Goal: Task Accomplishment & Management: Manage account settings

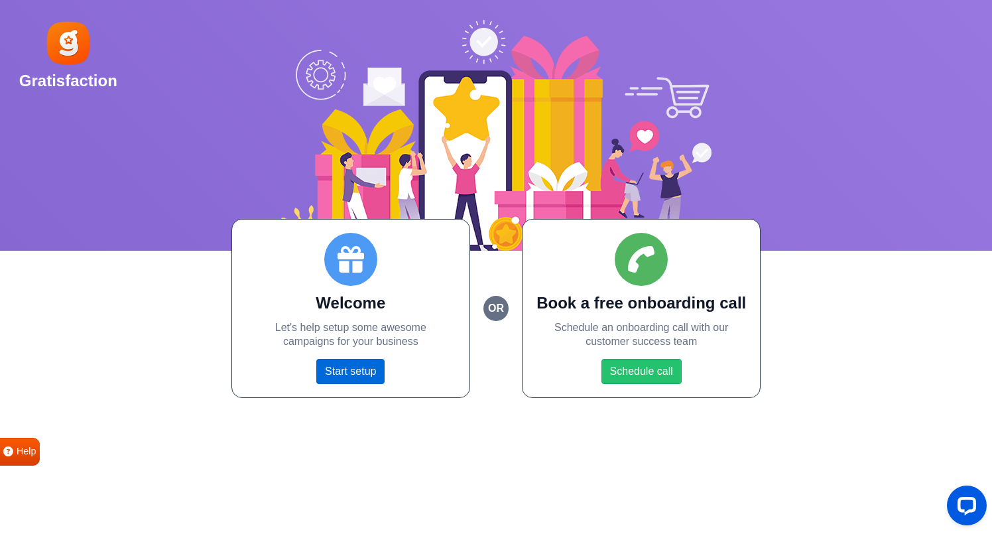
click at [348, 367] on link "Start setup" at bounding box center [350, 371] width 68 height 25
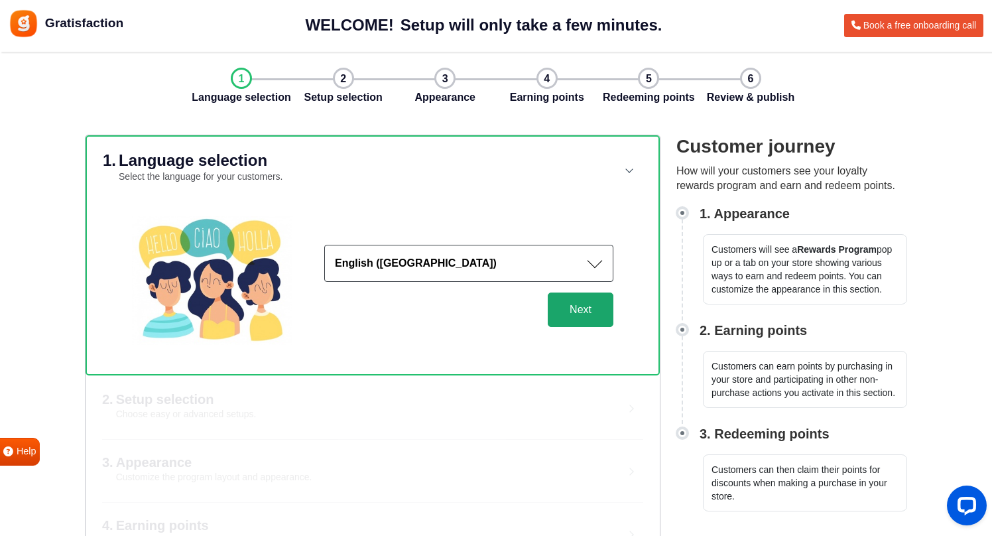
click at [577, 308] on button "Next" at bounding box center [581, 310] width 66 height 34
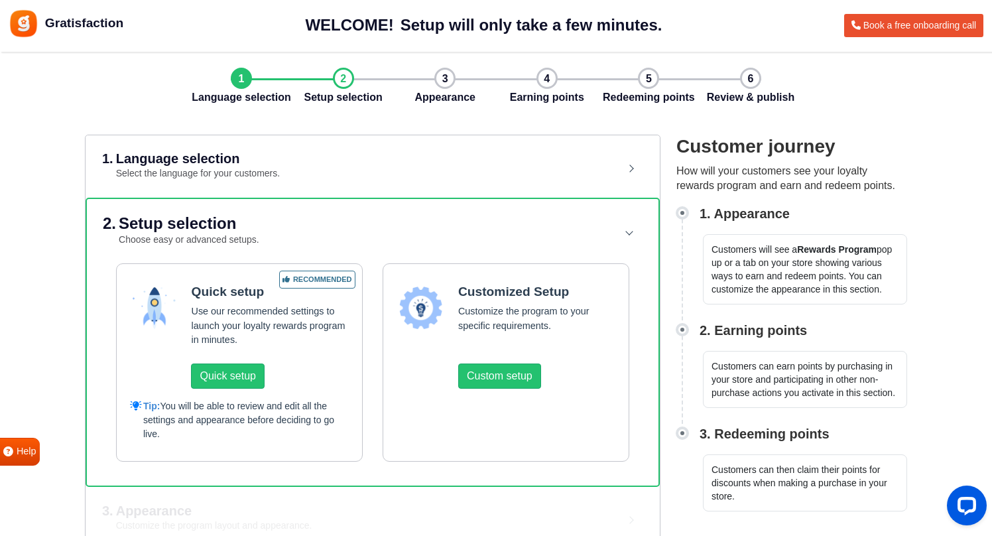
click at [92, 276] on div "2. Setup selection Choose easy or advanced setups. Recommended Quick setup Use …" at bounding box center [373, 342] width 574 height 289
click at [218, 369] on button "Quick setup" at bounding box center [227, 376] width 73 height 25
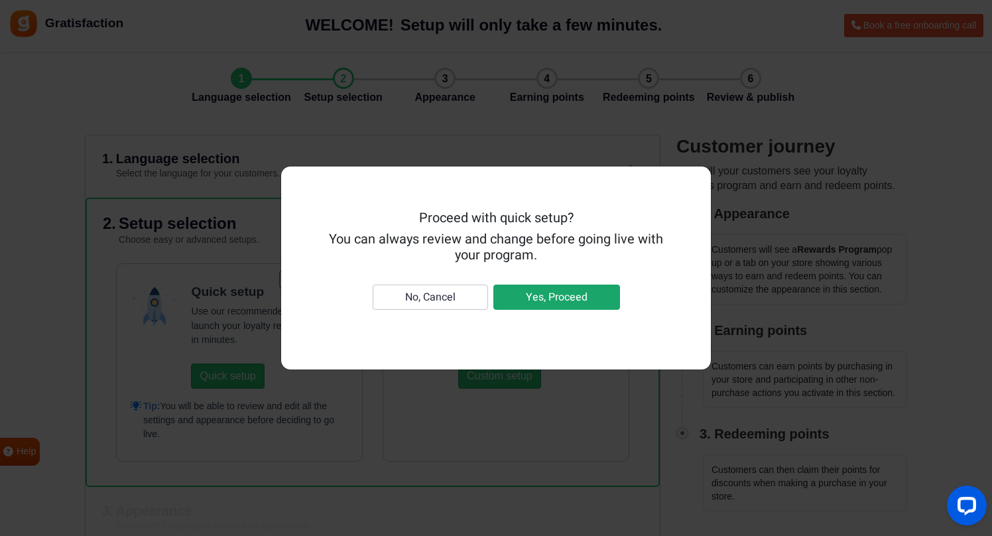
click at [537, 300] on button "Yes, Proceed" at bounding box center [557, 297] width 127 height 25
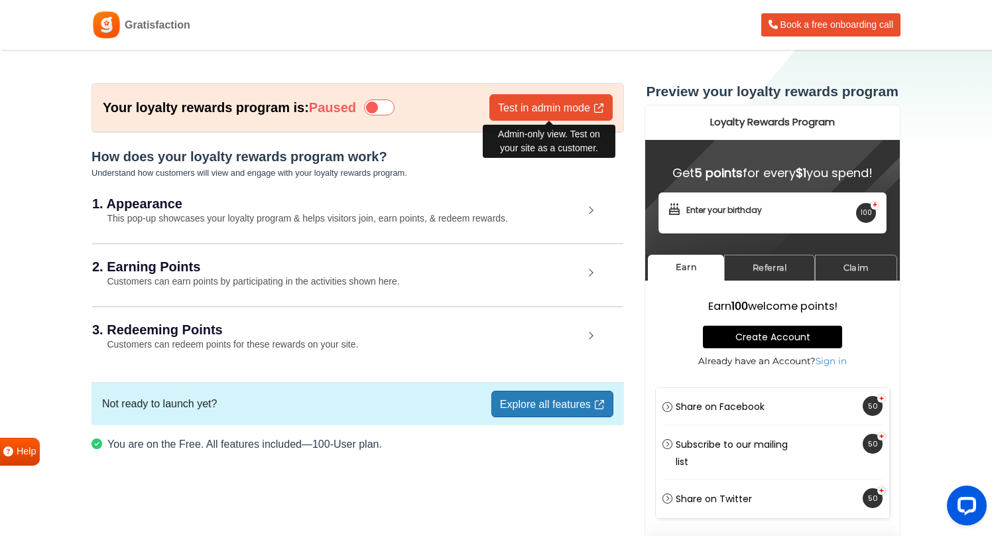
click at [533, 103] on link "Test in admin mode" at bounding box center [551, 107] width 123 height 27
click at [151, 201] on h2 "1. Appearance" at bounding box center [338, 203] width 492 height 13
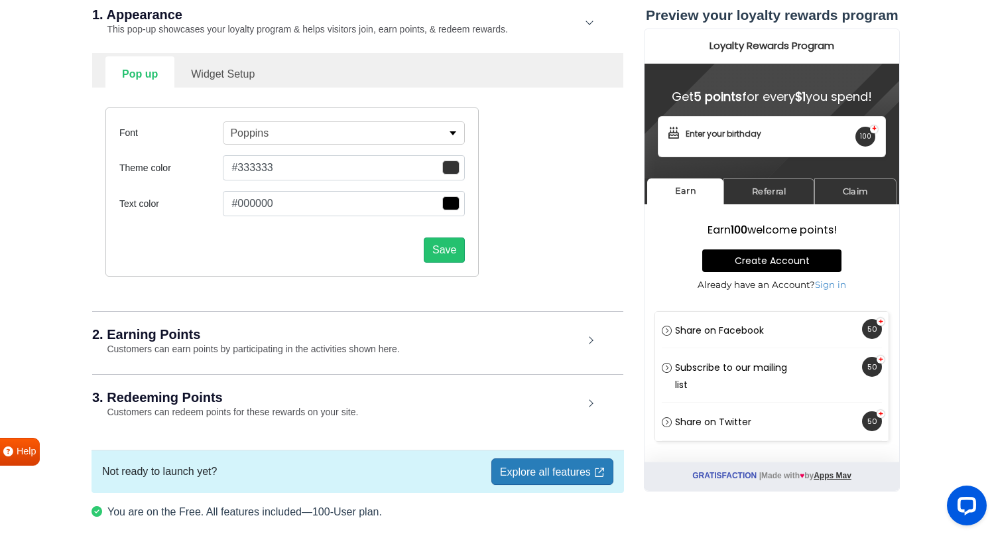
scroll to position [192, 0]
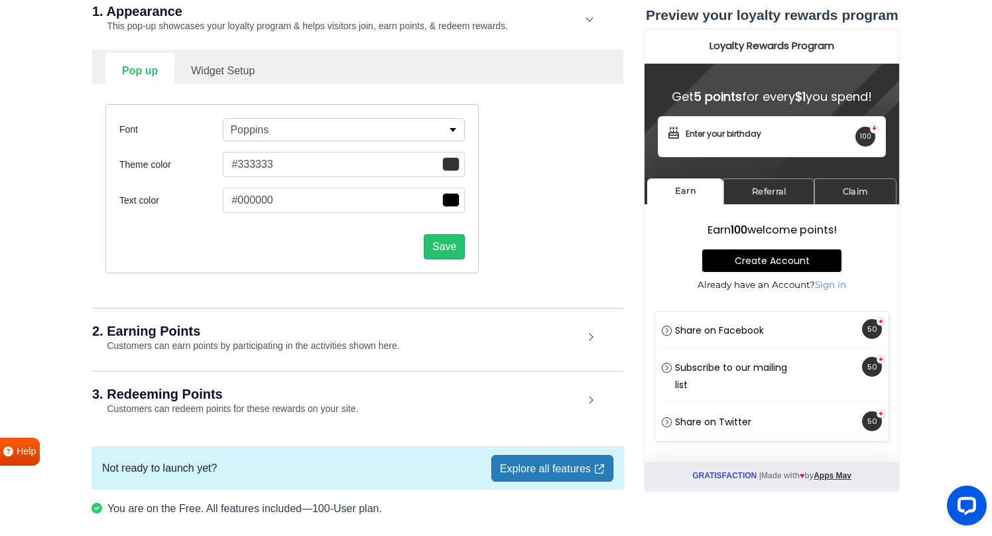
click at [139, 334] on h2 "2. Earning Points" at bounding box center [338, 330] width 492 height 13
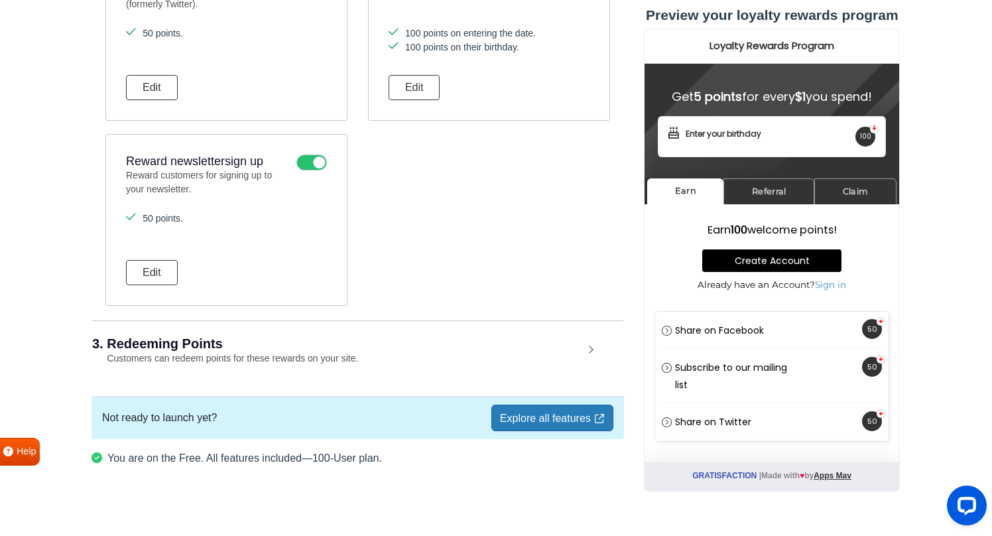
scroll to position [992, 0]
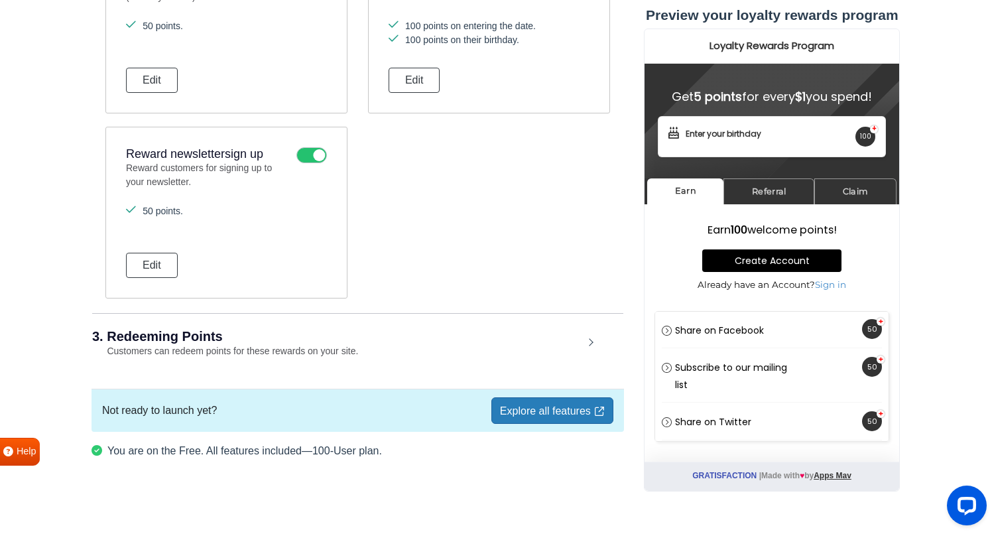
click at [523, 411] on link "Explore all features" at bounding box center [553, 410] width 122 height 27
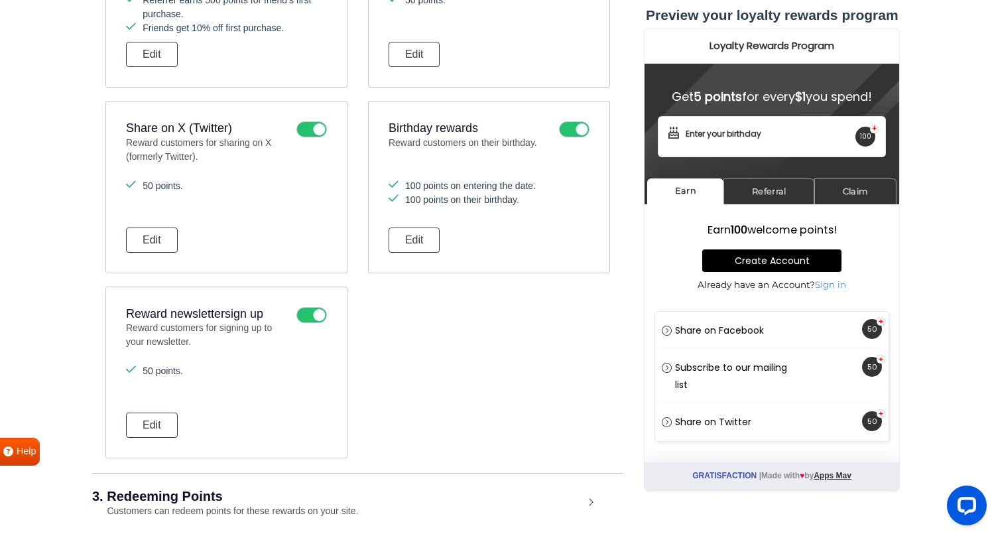
scroll to position [807, 0]
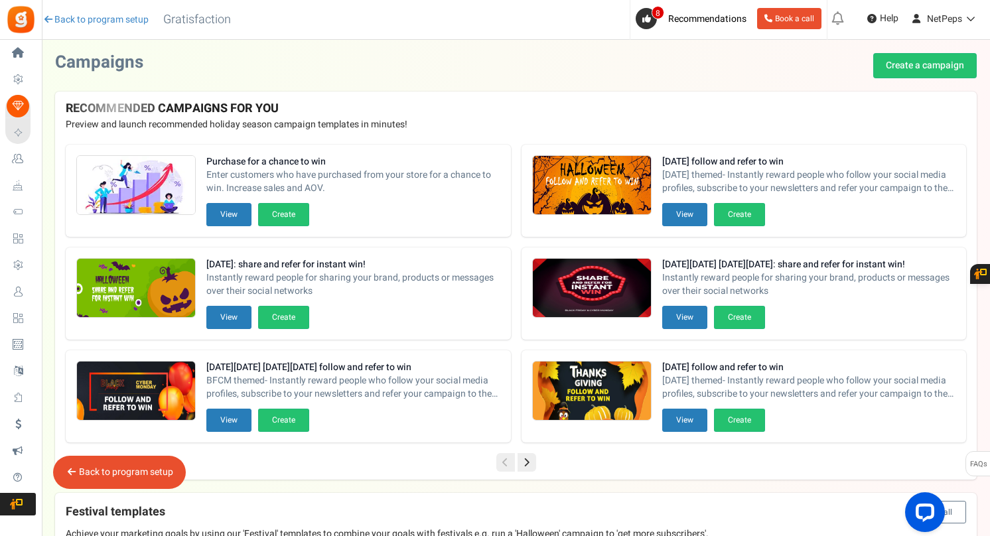
scroll to position [288, 0]
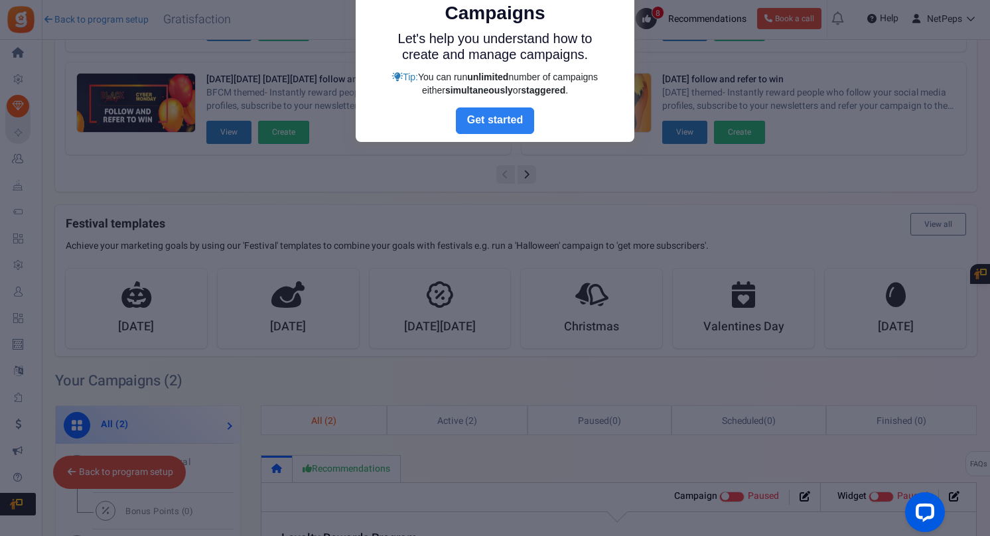
click at [490, 123] on link "Next" at bounding box center [495, 120] width 78 height 27
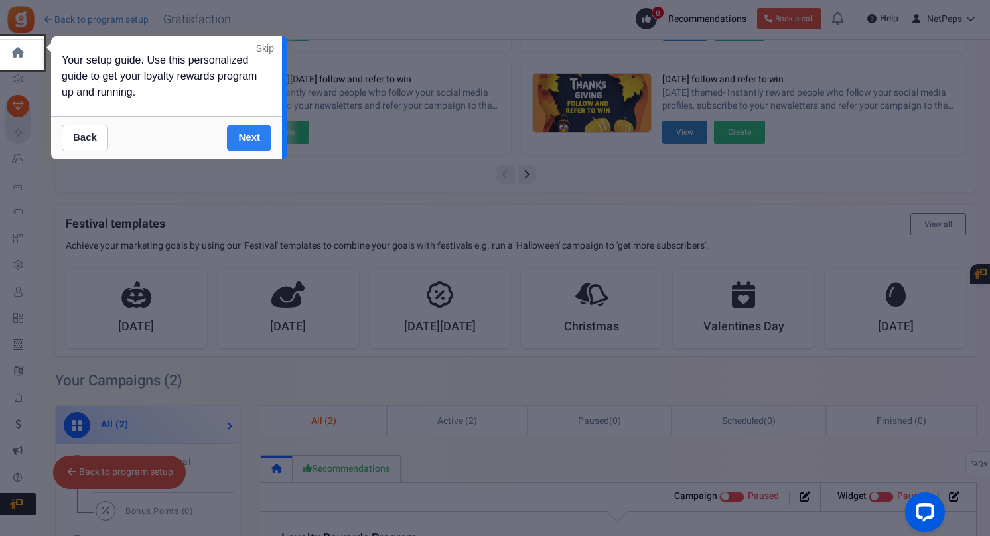
click at [249, 135] on link "Next" at bounding box center [249, 138] width 44 height 27
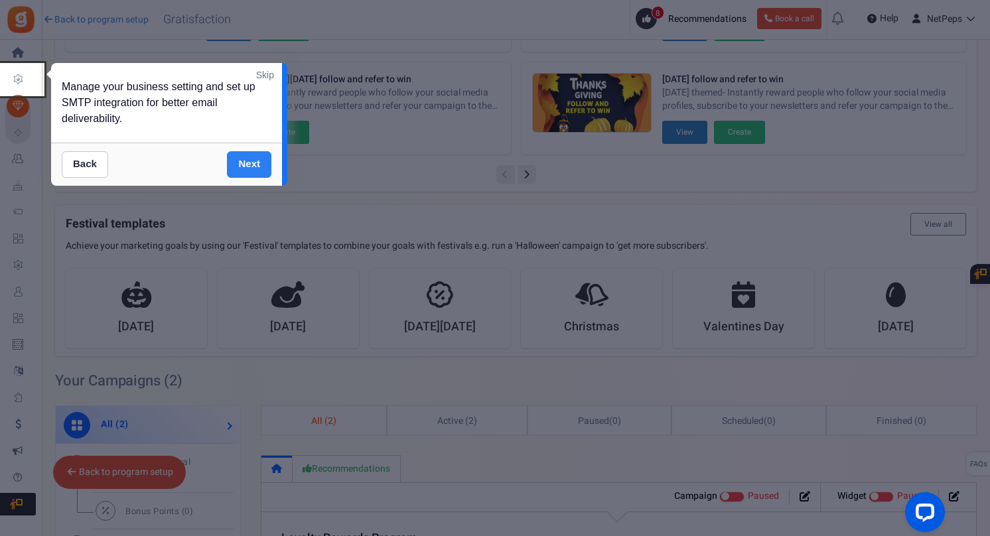
click at [251, 170] on link "Next" at bounding box center [249, 164] width 44 height 27
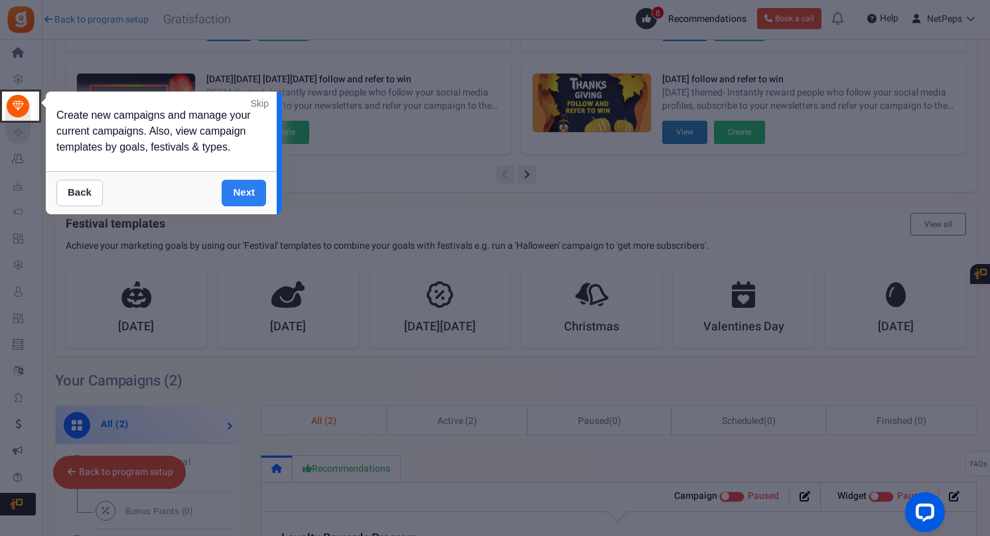
click at [250, 186] on link "Next" at bounding box center [244, 193] width 44 height 27
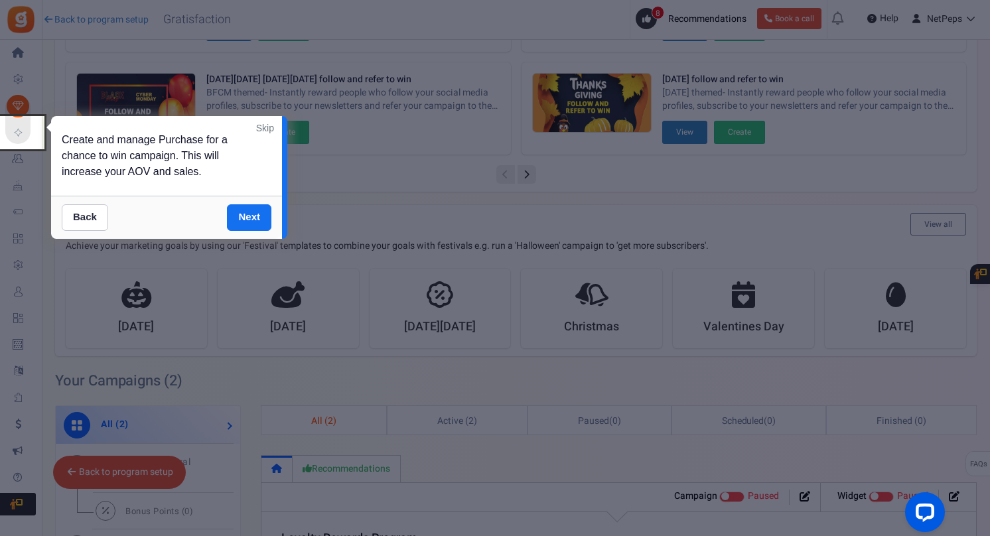
click at [263, 128] on link "Skip" at bounding box center [265, 127] width 18 height 13
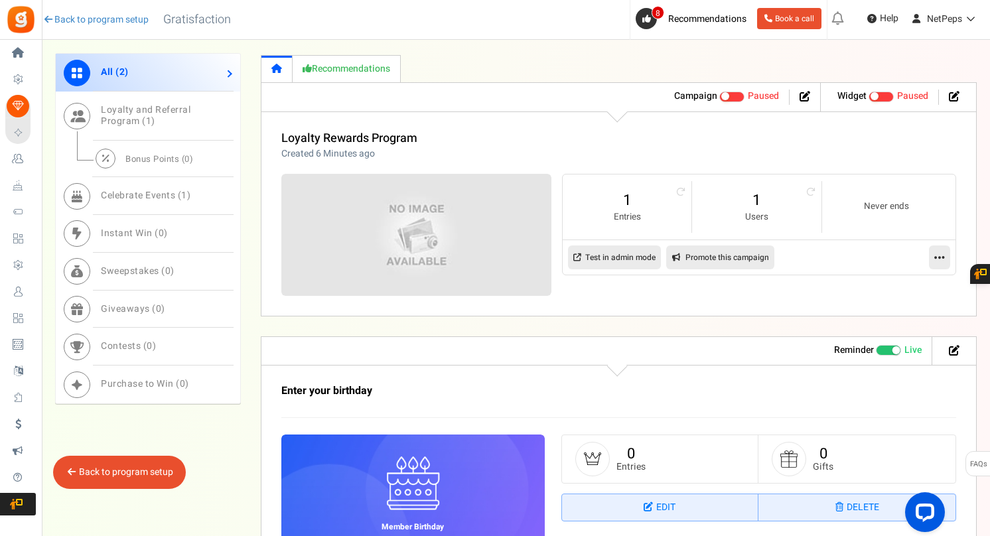
scroll to position [689, 0]
click at [620, 200] on link "1" at bounding box center [627, 199] width 102 height 21
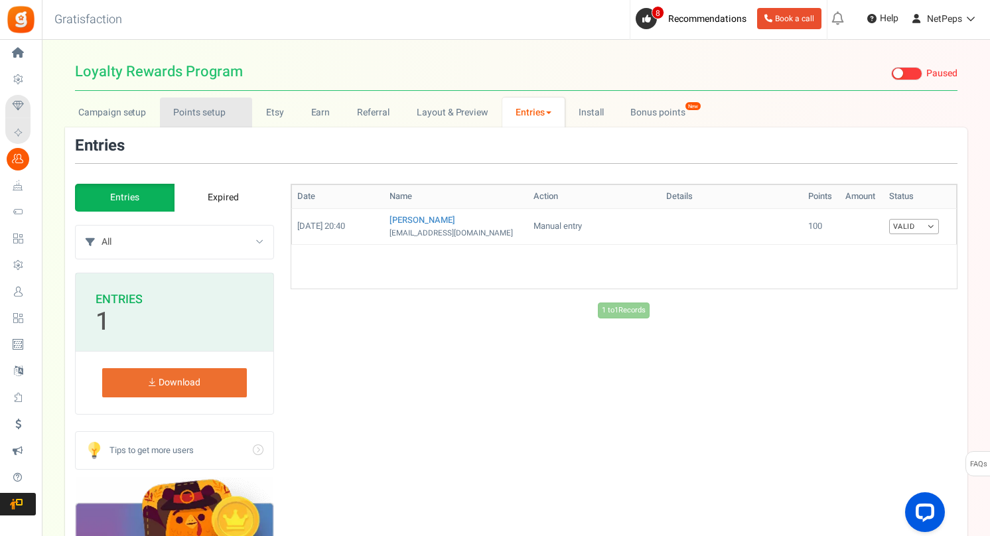
click at [205, 115] on link "Points setup New" at bounding box center [206, 113] width 92 height 30
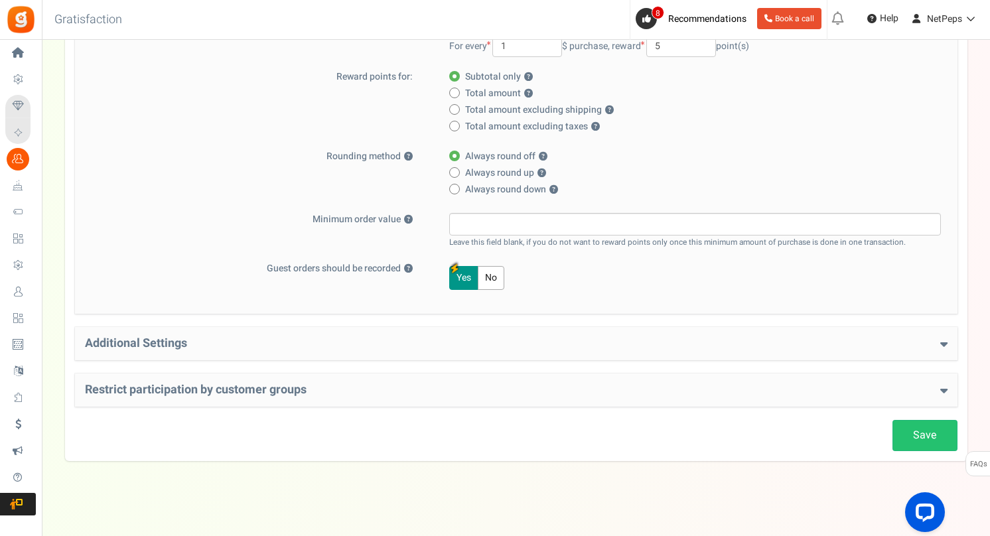
scroll to position [282, 0]
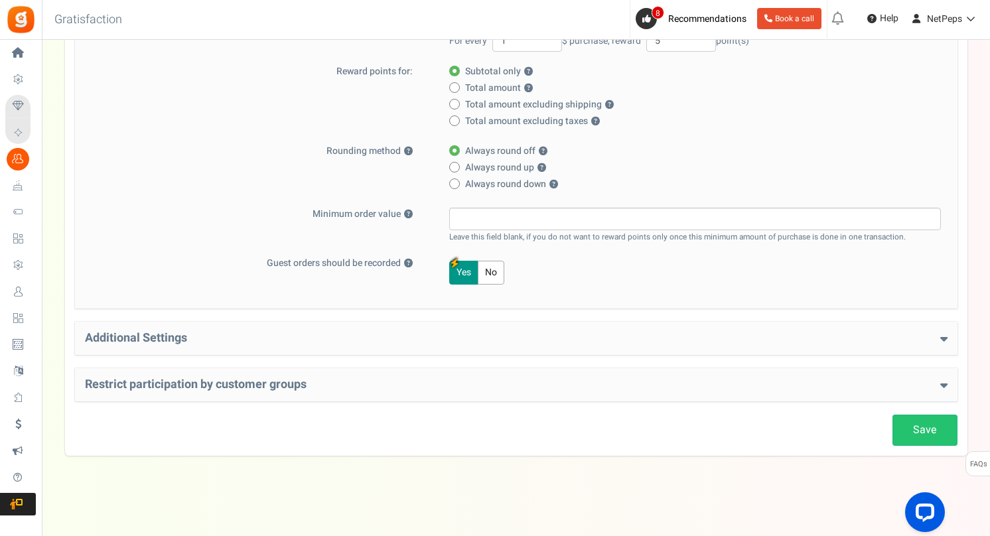
click at [179, 335] on h4 "Additional Settings" at bounding box center [516, 338] width 862 height 13
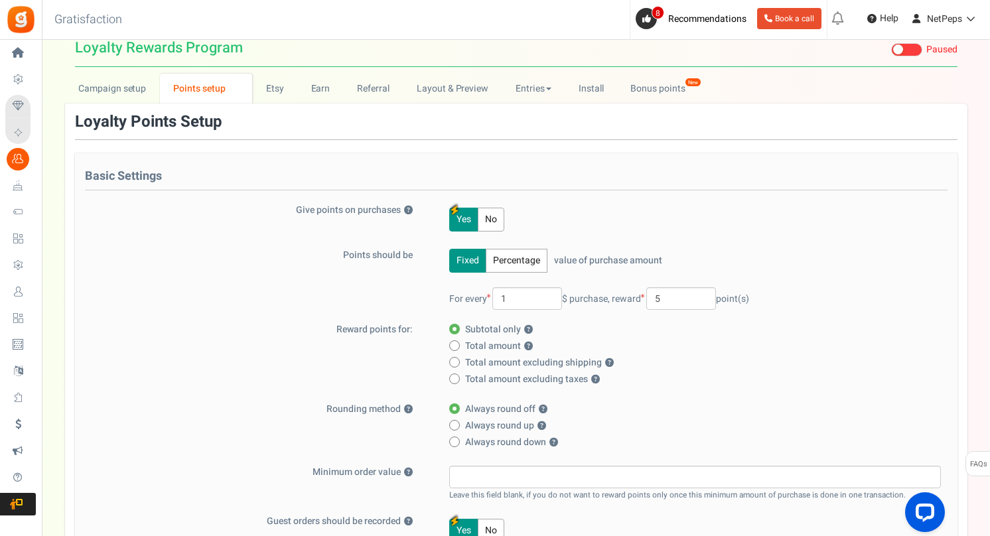
scroll to position [0, 0]
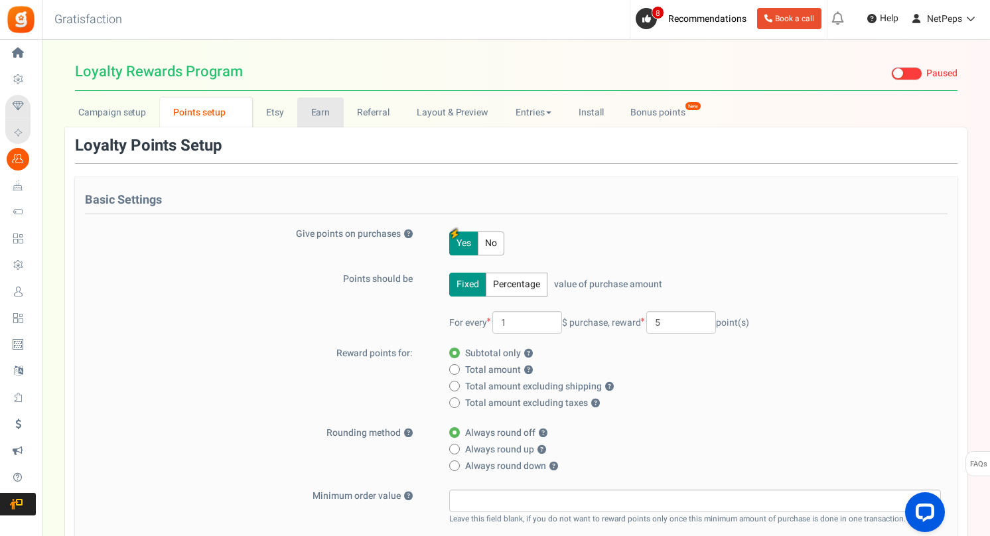
click at [318, 113] on link "Earn" at bounding box center [320, 113] width 46 height 30
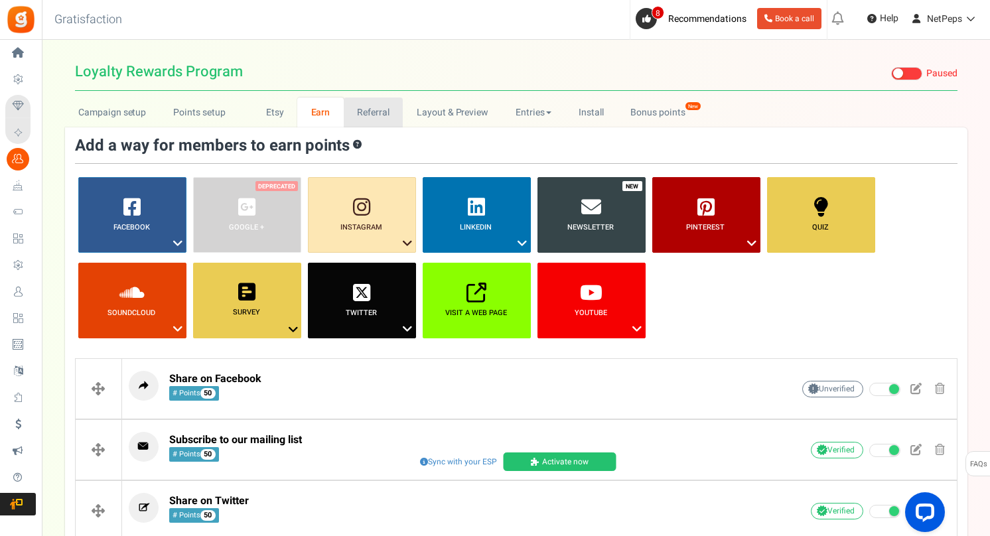
click at [374, 113] on link "Referral" at bounding box center [374, 113] width 60 height 30
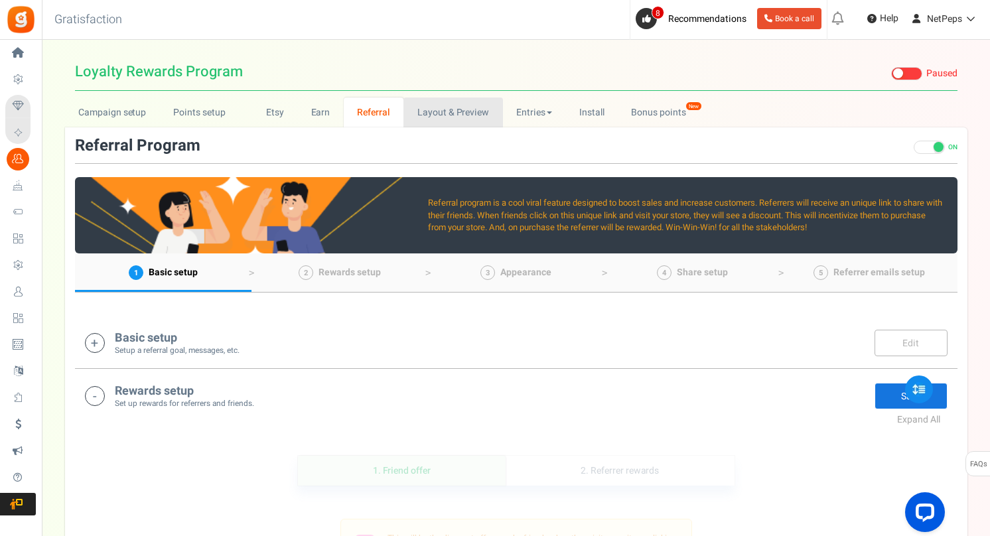
click at [444, 113] on link "Layout & Preview" at bounding box center [452, 113] width 99 height 30
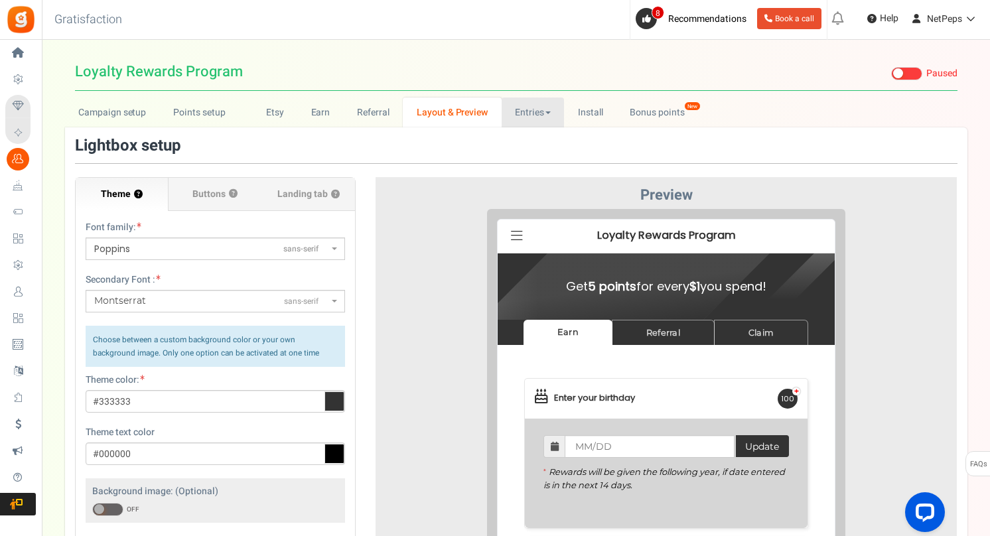
click at [529, 114] on link "Entries" at bounding box center [532, 113] width 63 height 30
click at [528, 137] on link "Entries" at bounding box center [554, 141] width 106 height 19
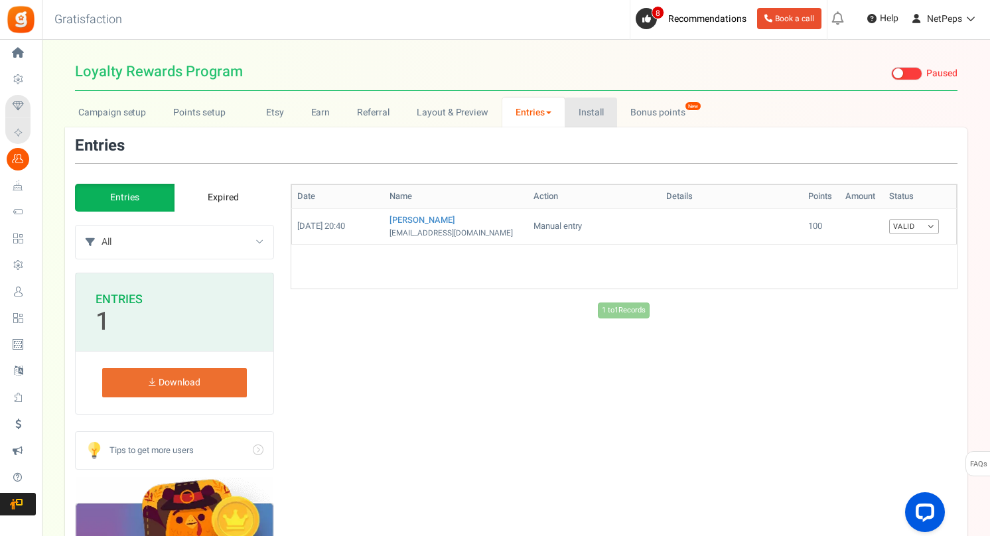
click at [590, 109] on link "Install" at bounding box center [590, 113] width 52 height 30
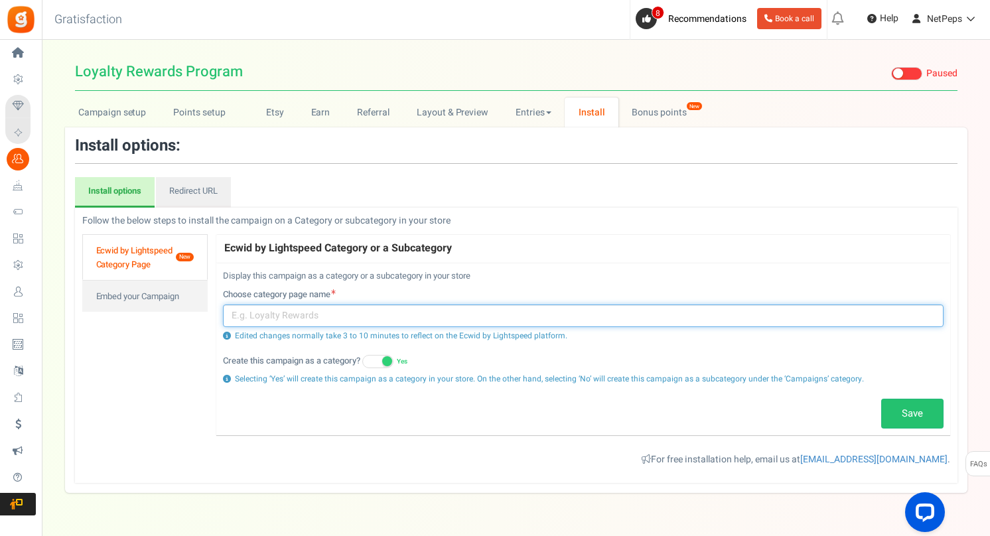
click at [375, 312] on input "text" at bounding box center [583, 315] width 720 height 23
type input "Loyalty Rewards"
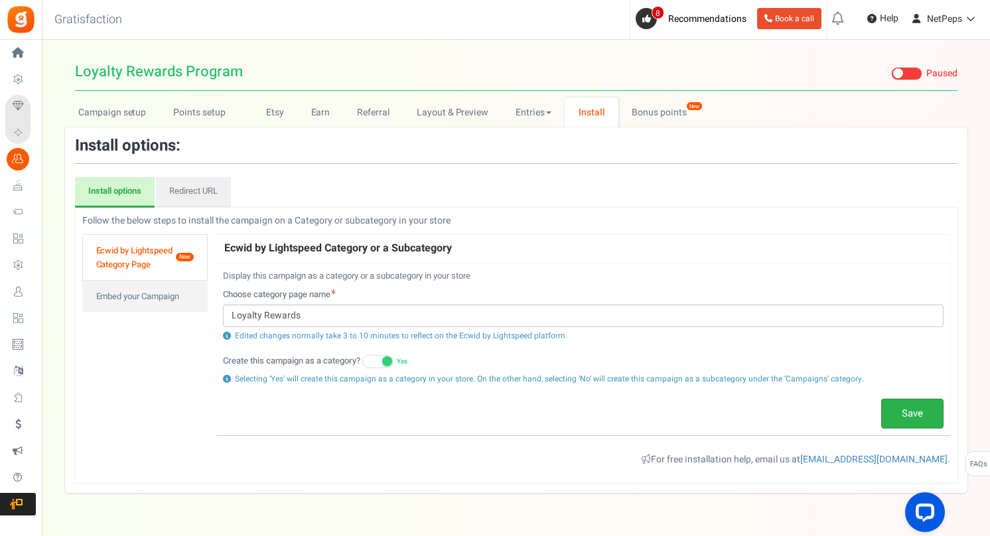
click at [903, 415] on link "Save" at bounding box center [912, 414] width 62 height 31
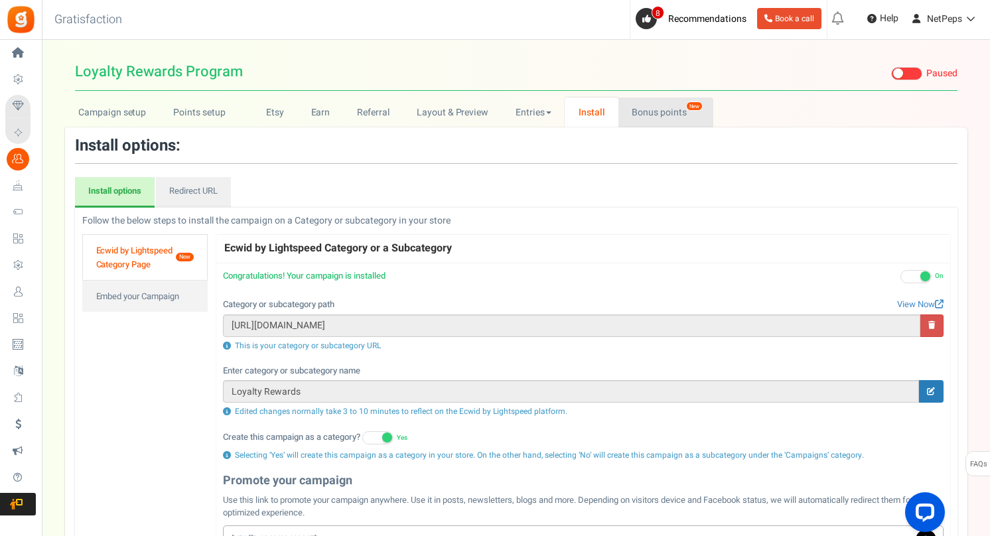
click at [649, 109] on link "Bonus points New" at bounding box center [665, 113] width 95 height 30
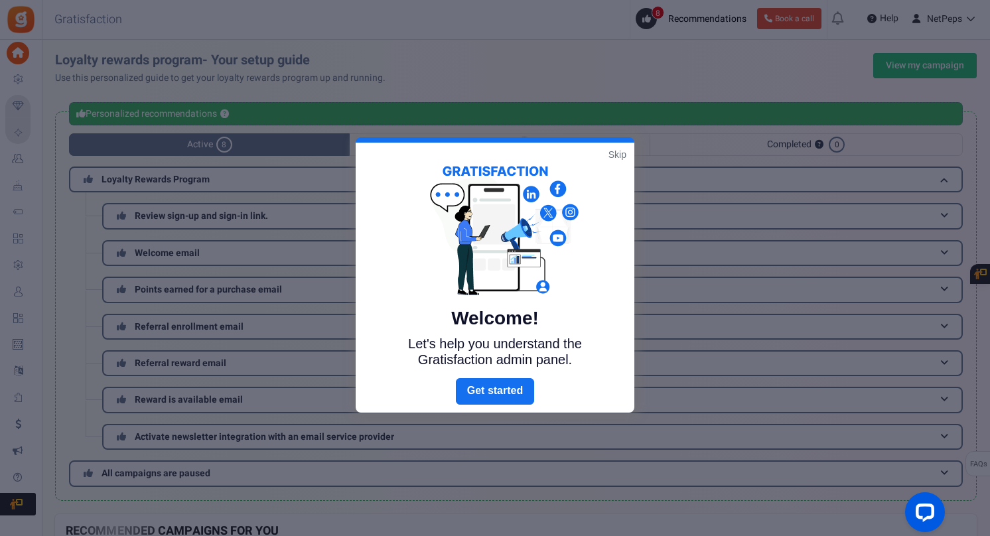
click at [616, 154] on link "Skip" at bounding box center [617, 154] width 18 height 13
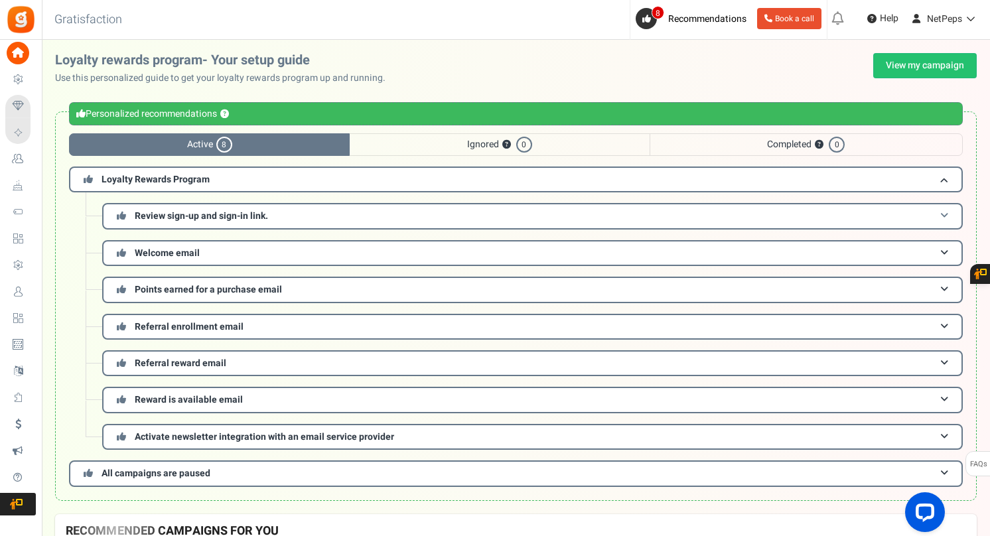
click at [163, 217] on span "Review sign-up and sign-in link." at bounding box center [201, 216] width 133 height 14
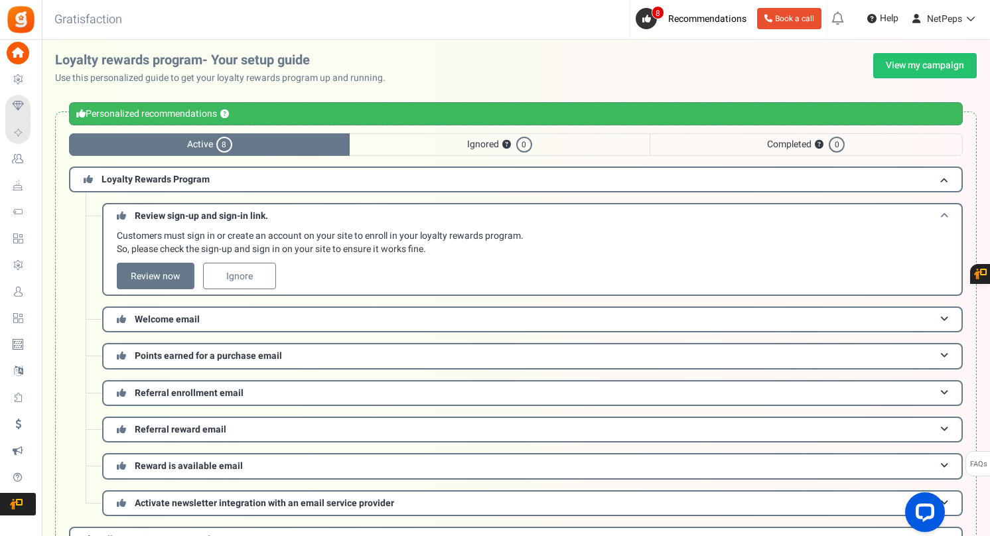
click at [163, 217] on span "Review sign-up and sign-in link." at bounding box center [201, 216] width 133 height 14
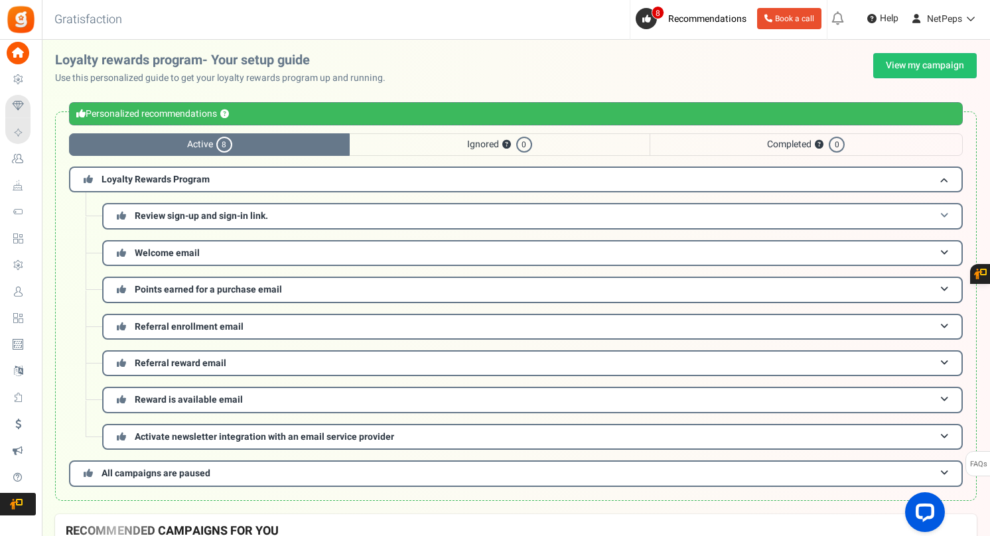
click at [163, 218] on span "Review sign-up and sign-in link." at bounding box center [201, 216] width 133 height 14
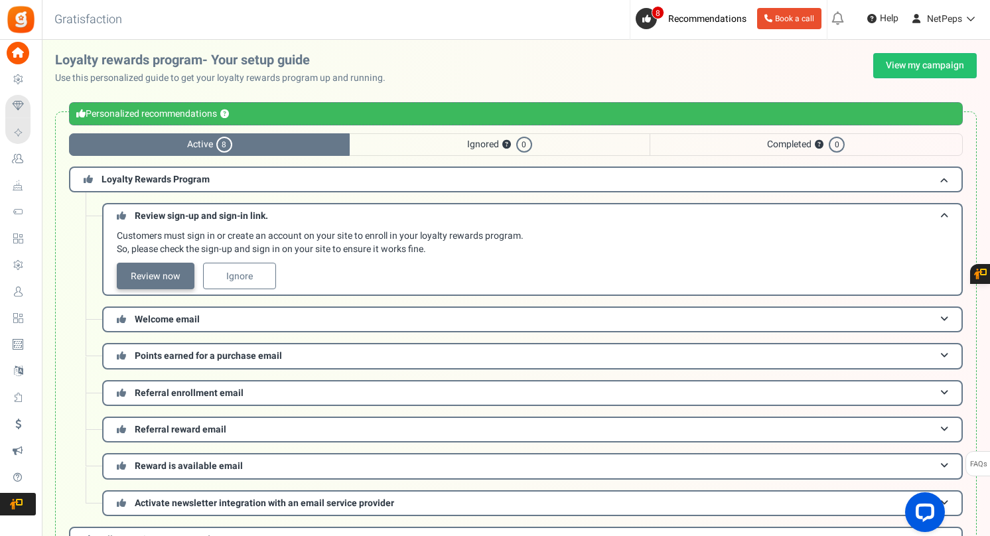
click at [162, 269] on link "Review now" at bounding box center [156, 276] width 78 height 27
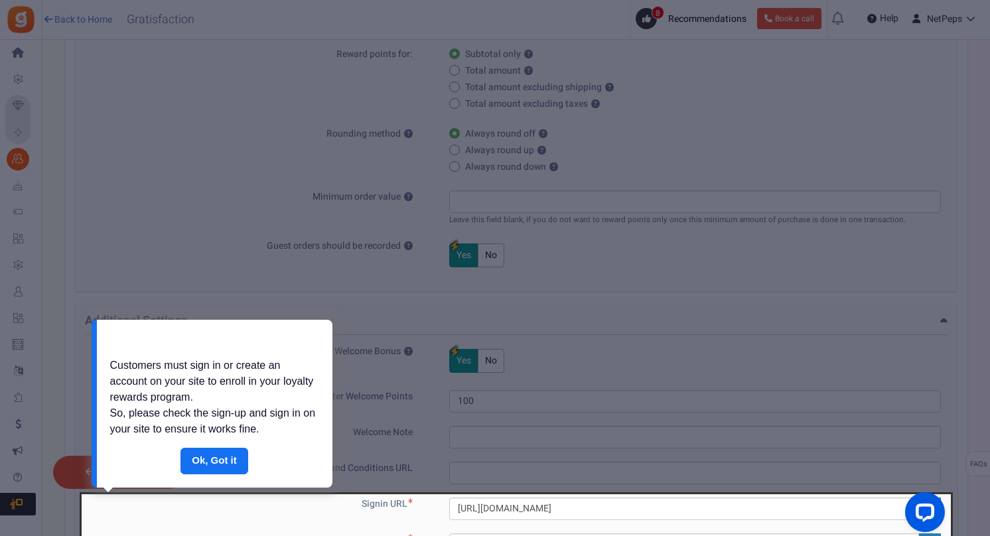
scroll to position [588, 0]
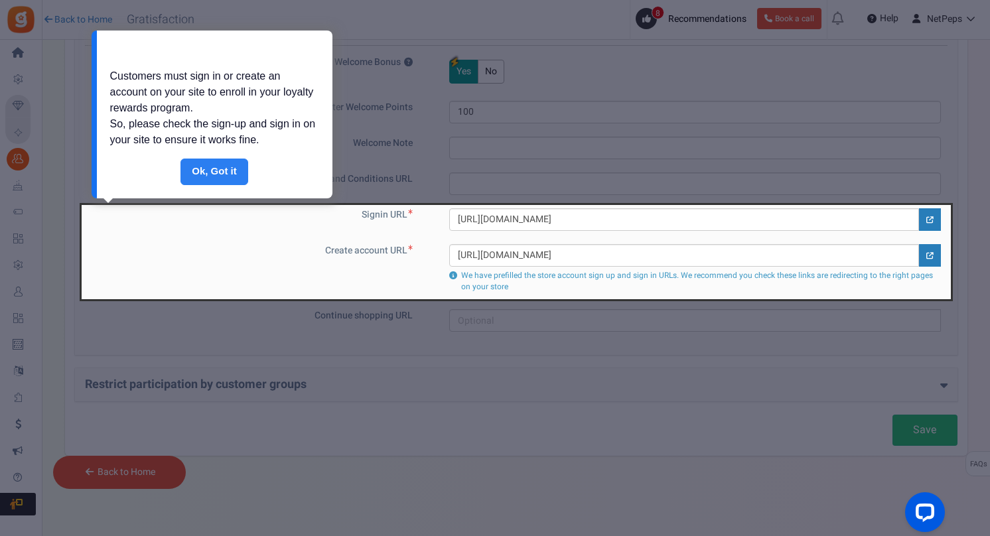
click at [216, 173] on link "Done" at bounding box center [214, 172] width 68 height 27
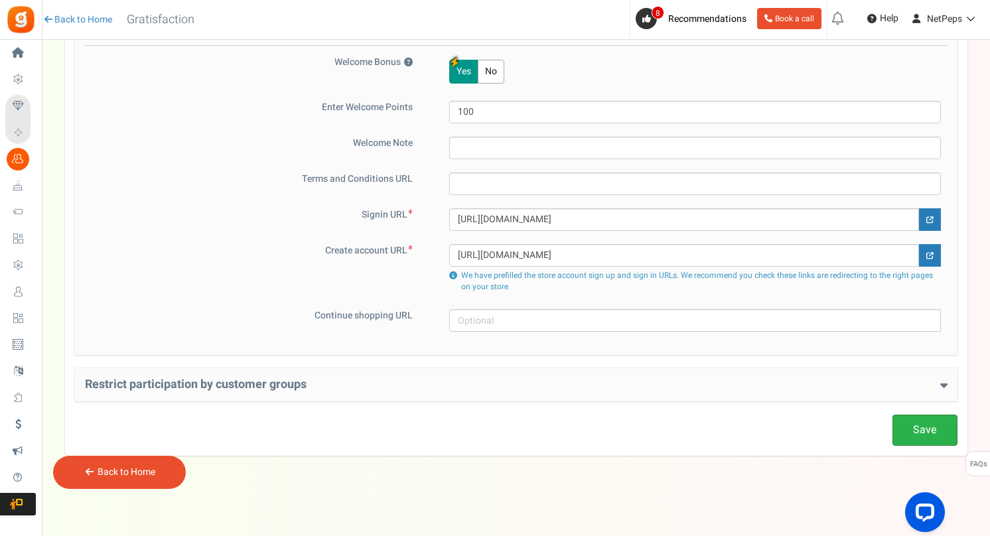
click at [914, 422] on link "Save" at bounding box center [924, 430] width 65 height 31
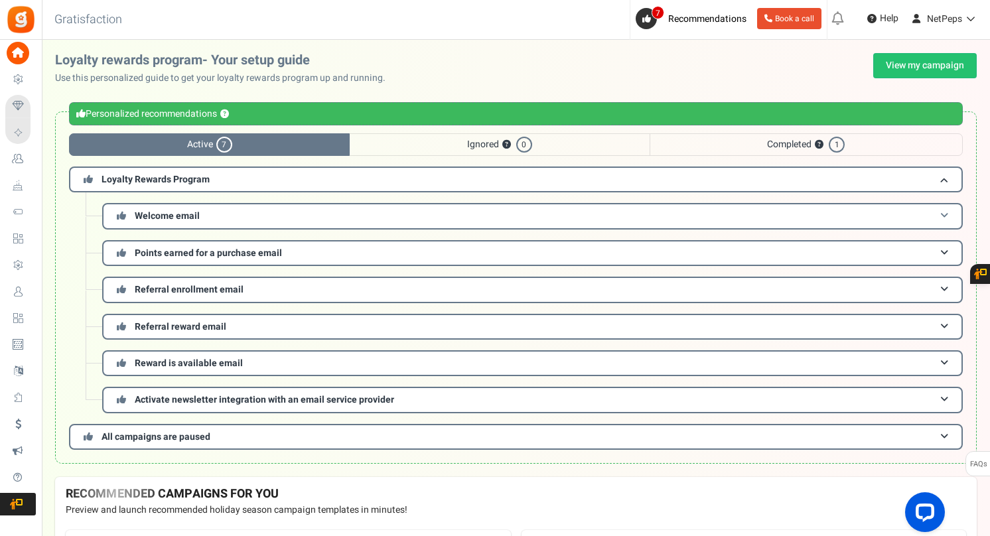
click at [153, 216] on span "Welcome email" at bounding box center [167, 216] width 65 height 14
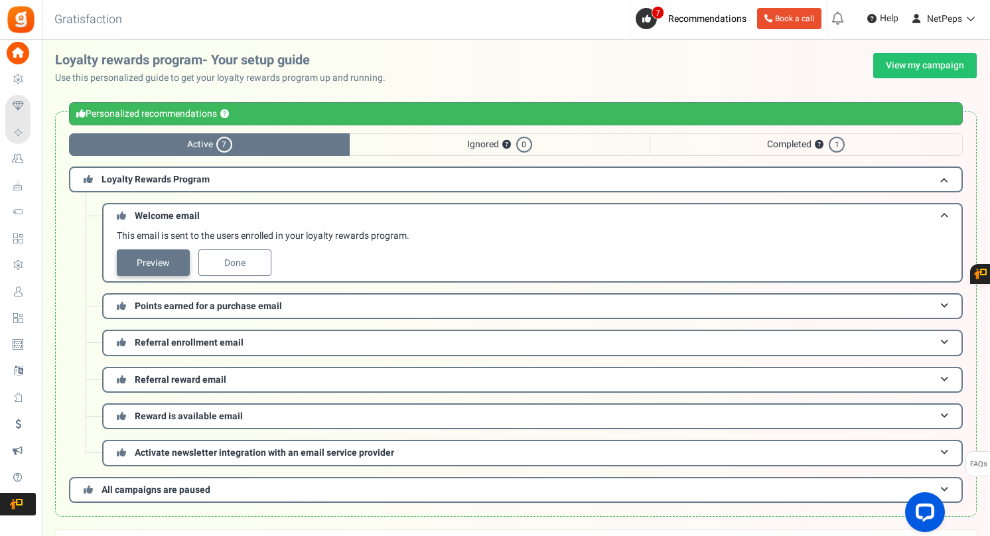
click at [153, 259] on link "Preview" at bounding box center [153, 262] width 73 height 27
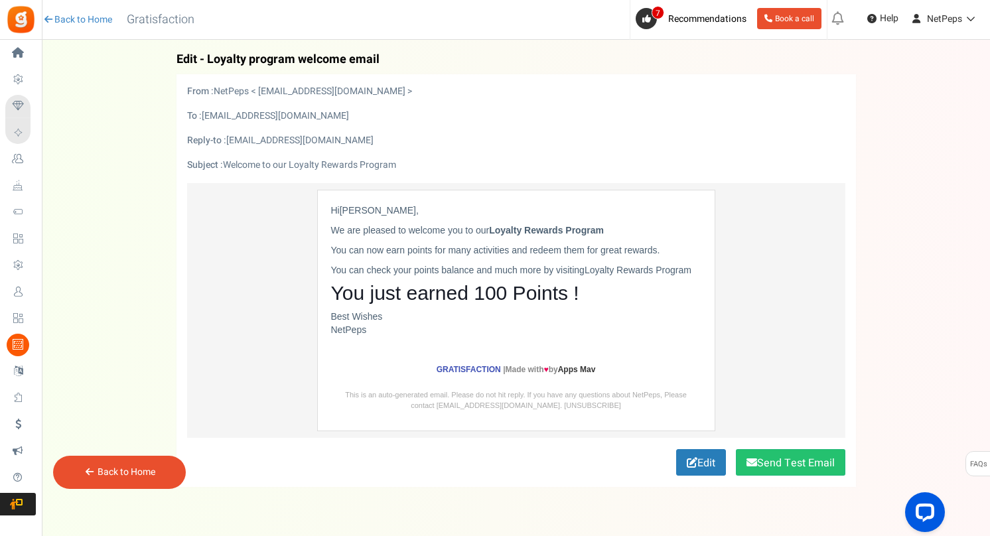
click at [411, 265] on p "You can check your points balance and much more by visiting Loyalty Rewards Pro…" at bounding box center [516, 269] width 370 height 13
click at [348, 269] on p "You can check your points balance and much more by visiting Loyalty Rewards Pro…" at bounding box center [516, 269] width 370 height 13
click at [767, 455] on button "Send Test Email" at bounding box center [790, 462] width 109 height 27
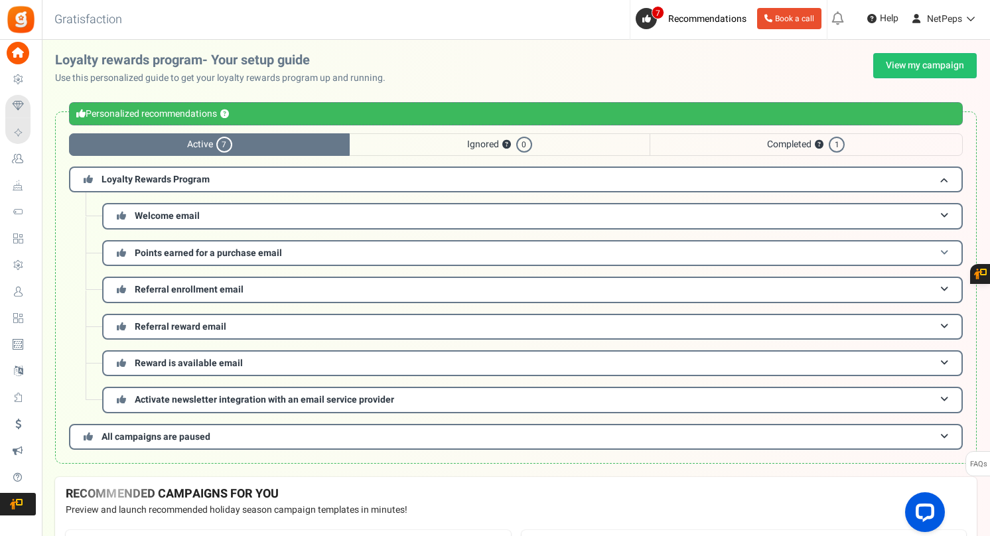
click at [182, 251] on span "Points earned for a purchase email" at bounding box center [208, 253] width 147 height 14
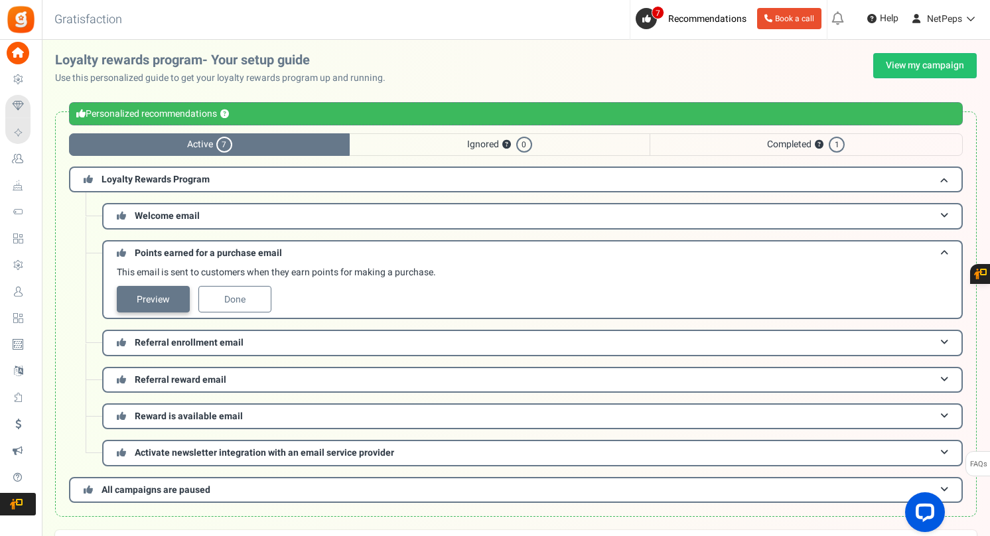
click at [163, 297] on link "Preview" at bounding box center [153, 299] width 73 height 27
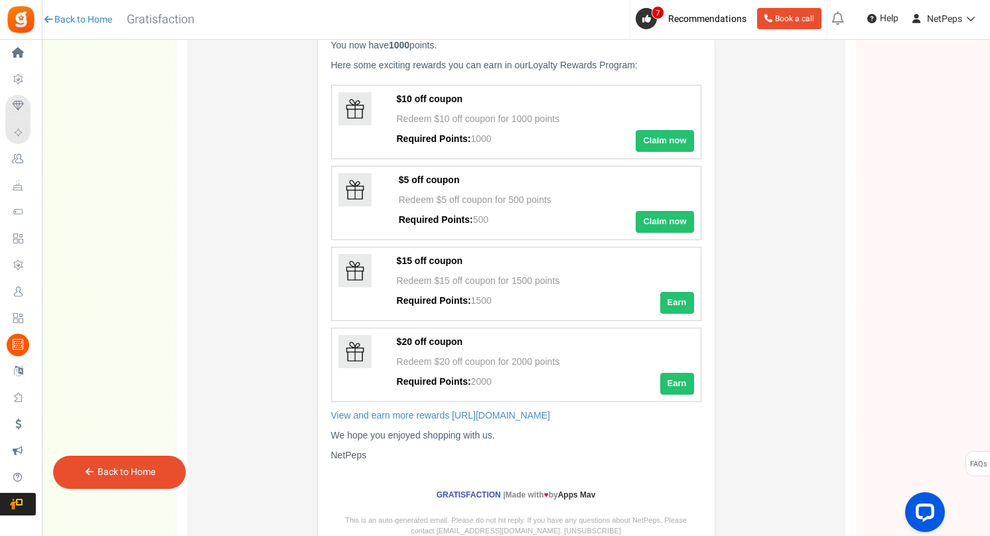
scroll to position [204, 0]
click at [310, 263] on td "Hi Jane Doe , You earned 1 points on your recent order 123 . You now have 1000 …" at bounding box center [516, 272] width 658 height 586
click at [159, 471] on div "Back to Home" at bounding box center [119, 472] width 133 height 33
click at [131, 464] on div "Back to Home" at bounding box center [119, 472] width 133 height 33
click at [99, 471] on link "Back to Home" at bounding box center [127, 472] width 58 height 14
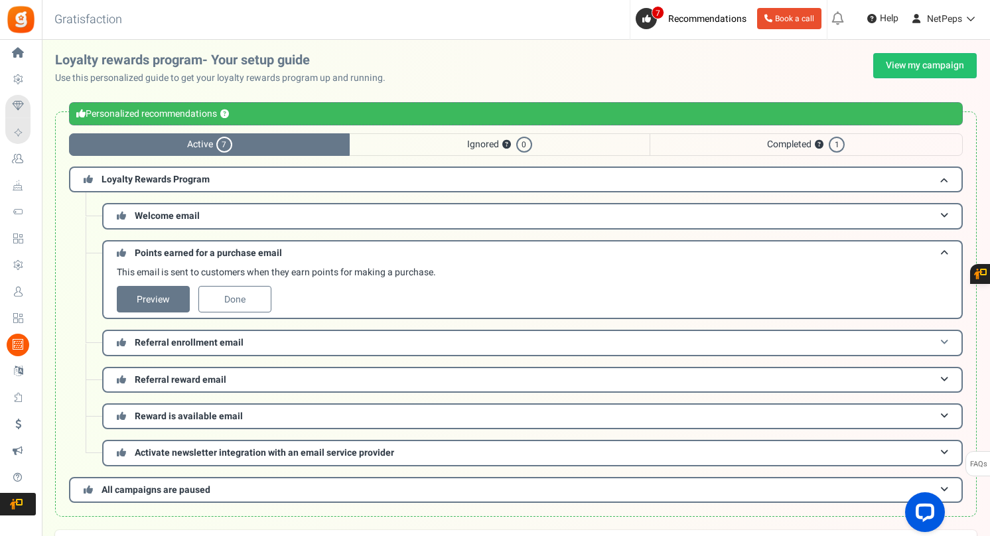
click at [165, 341] on span "Referral enrollment email" at bounding box center [189, 343] width 109 height 14
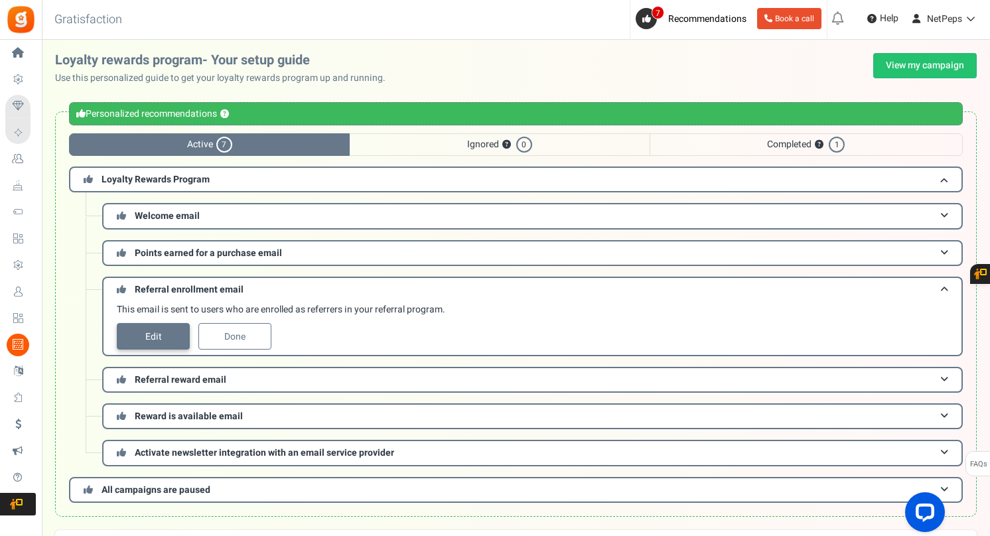
click at [165, 341] on link "Edit" at bounding box center [153, 336] width 73 height 27
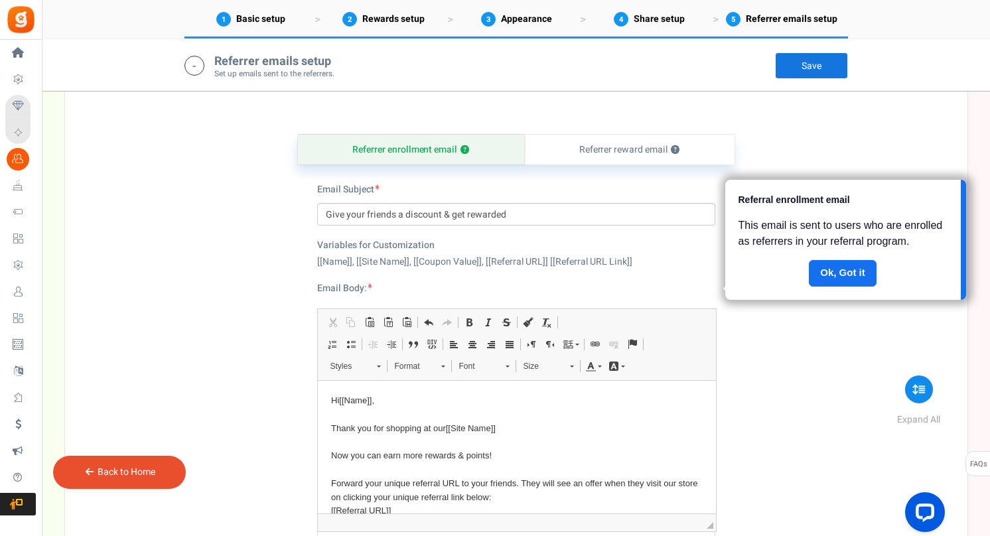
scroll to position [490, 0]
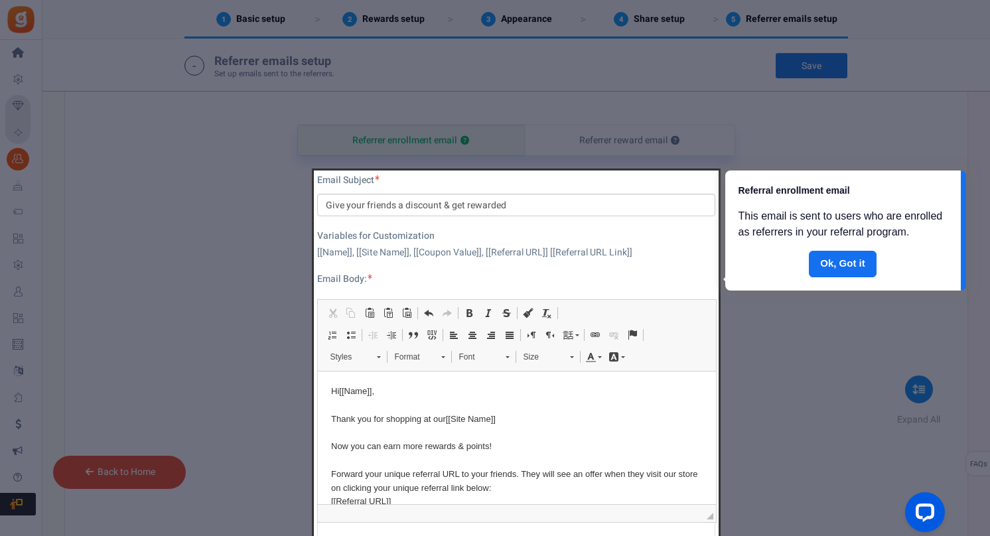
click at [445, 419] on div at bounding box center [516, 426] width 405 height 512
click at [277, 267] on div at bounding box center [495, 268] width 990 height 536
click at [854, 263] on link "Done" at bounding box center [843, 264] width 68 height 27
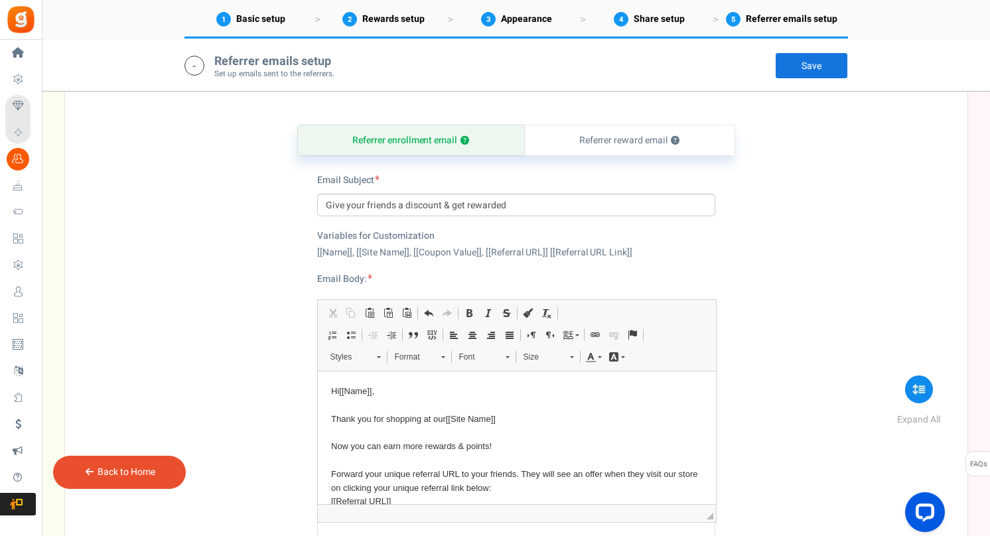
click at [121, 471] on link "Back to Home" at bounding box center [127, 472] width 58 height 14
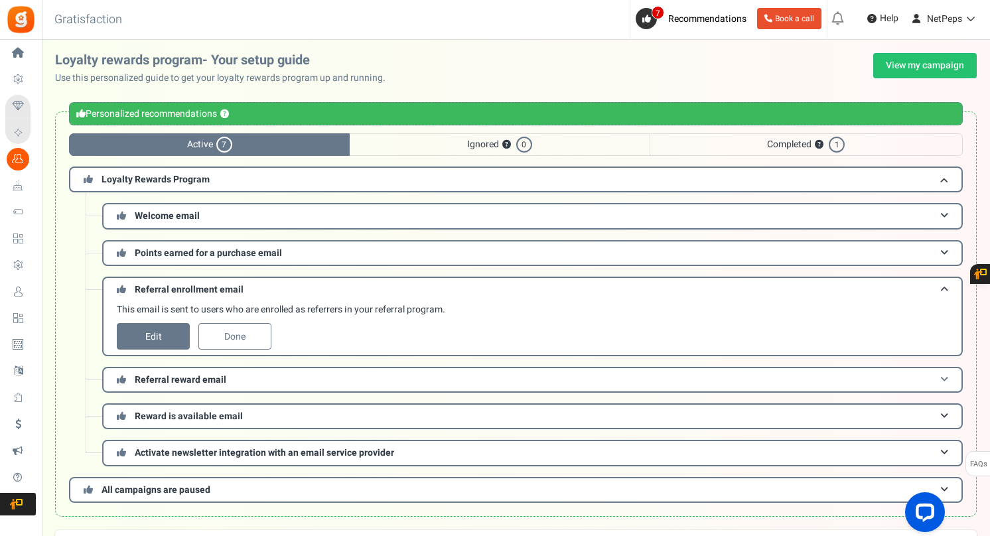
click at [163, 380] on span "Referral reward email" at bounding box center [181, 380] width 92 height 14
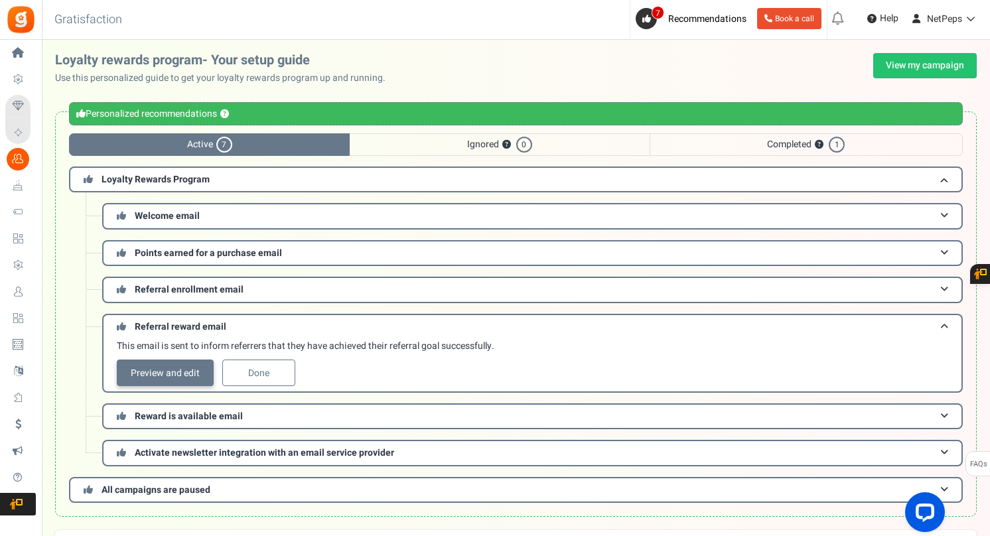
click at [164, 373] on link "Preview and edit" at bounding box center [165, 373] width 97 height 27
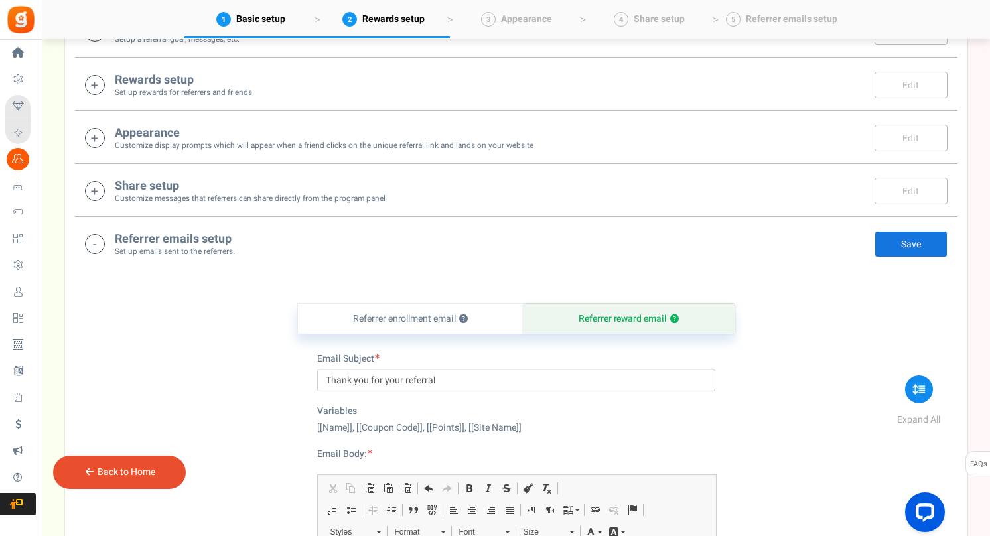
scroll to position [490, 0]
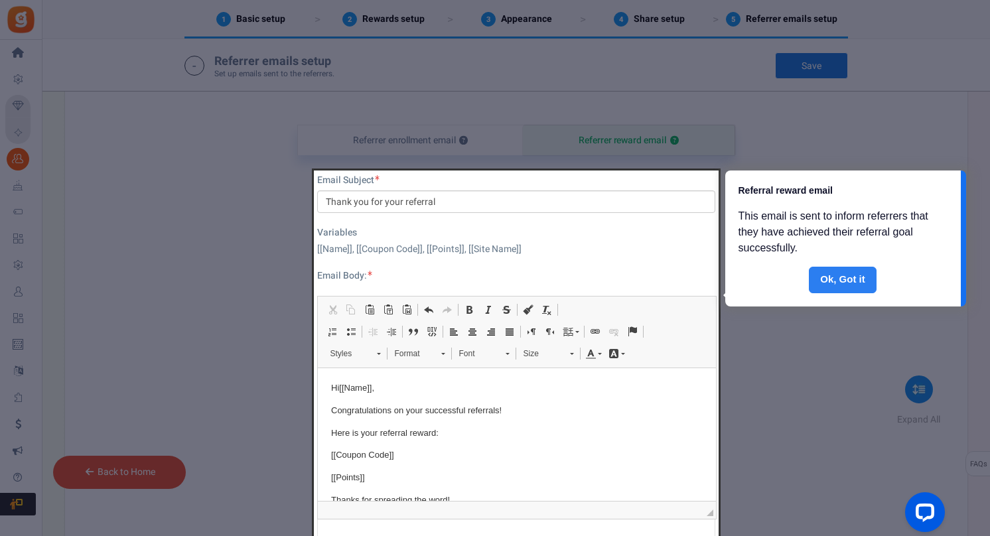
click at [825, 276] on link "Done" at bounding box center [843, 280] width 68 height 27
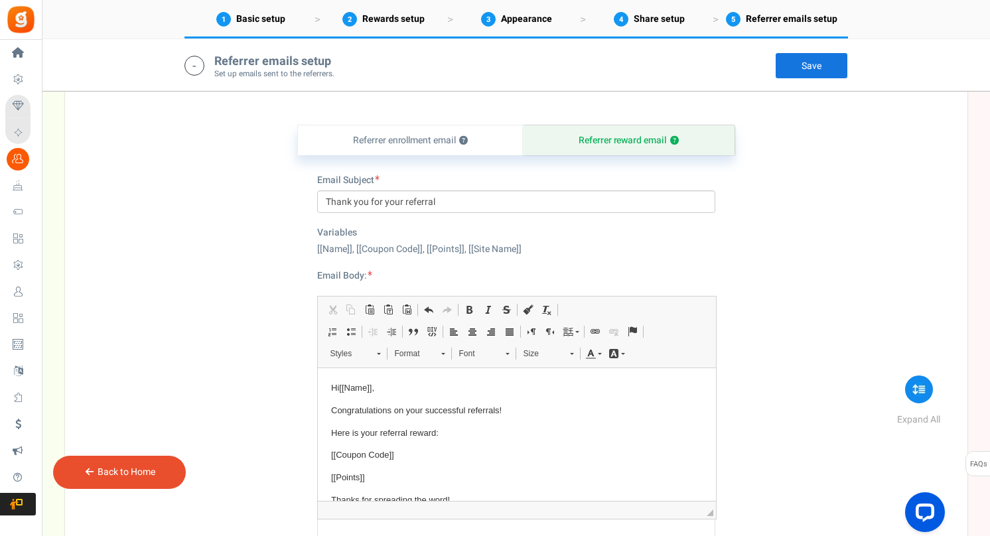
click at [106, 472] on link "Back to Home" at bounding box center [127, 472] width 58 height 14
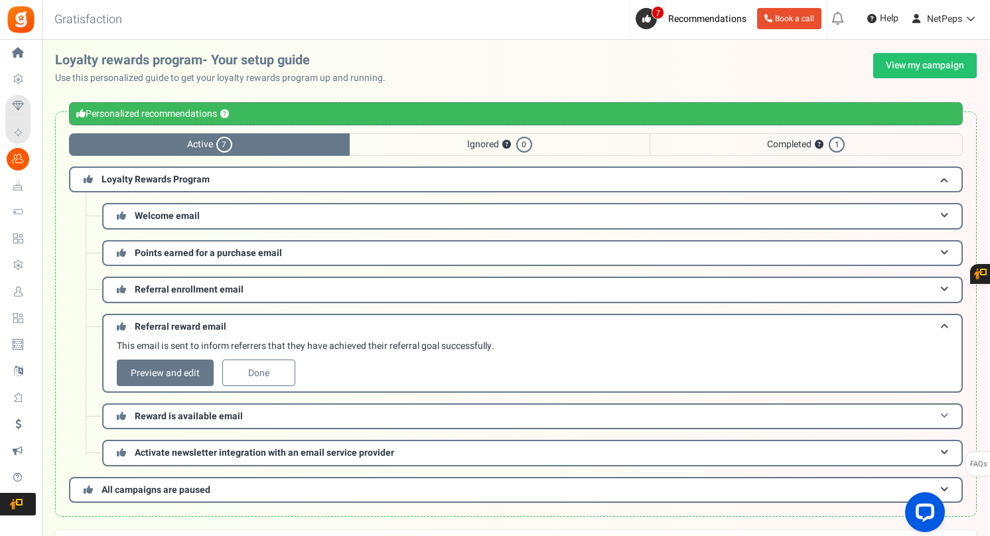
click at [159, 412] on span "Reward is available email" at bounding box center [189, 416] width 108 height 14
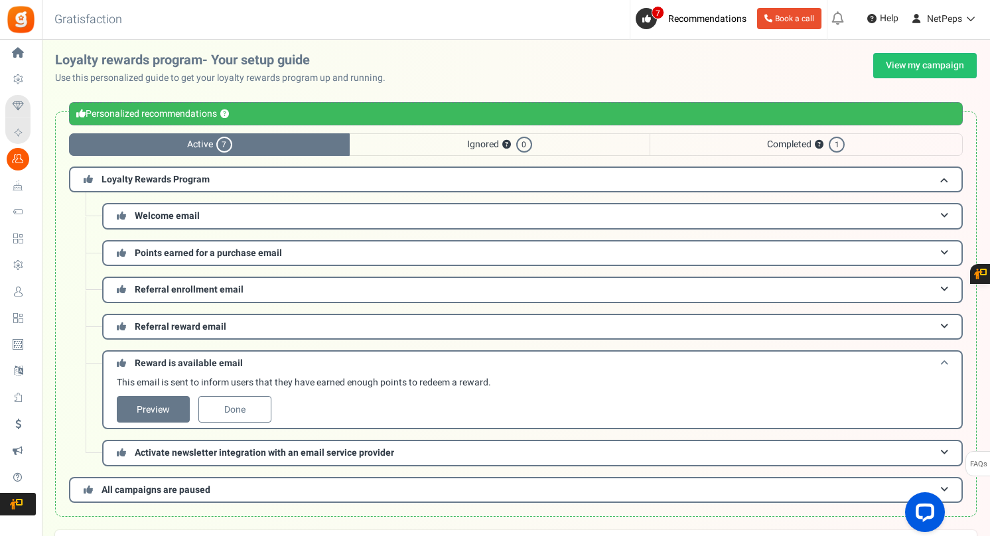
click at [159, 412] on link "Preview" at bounding box center [153, 409] width 73 height 27
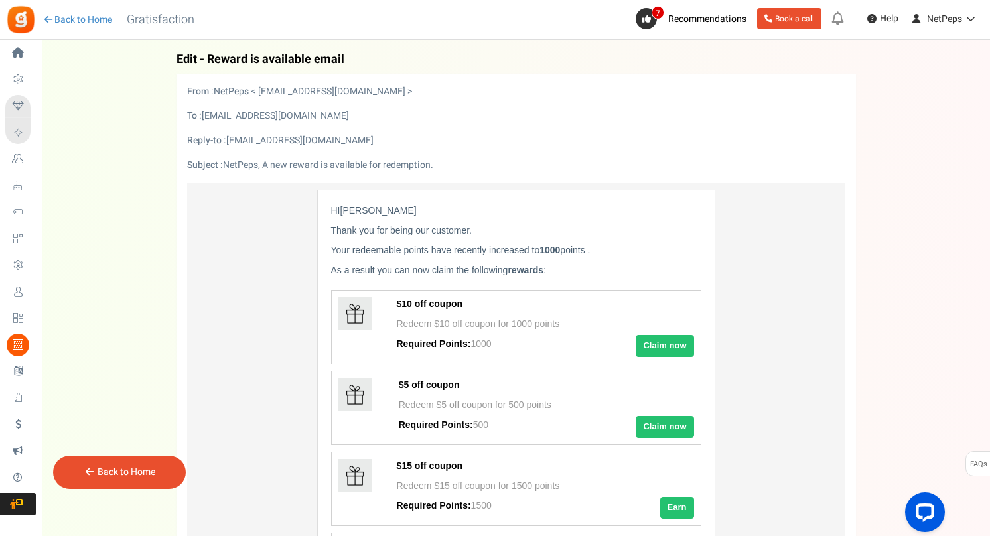
click at [154, 470] on link "Back to Home" at bounding box center [127, 472] width 58 height 14
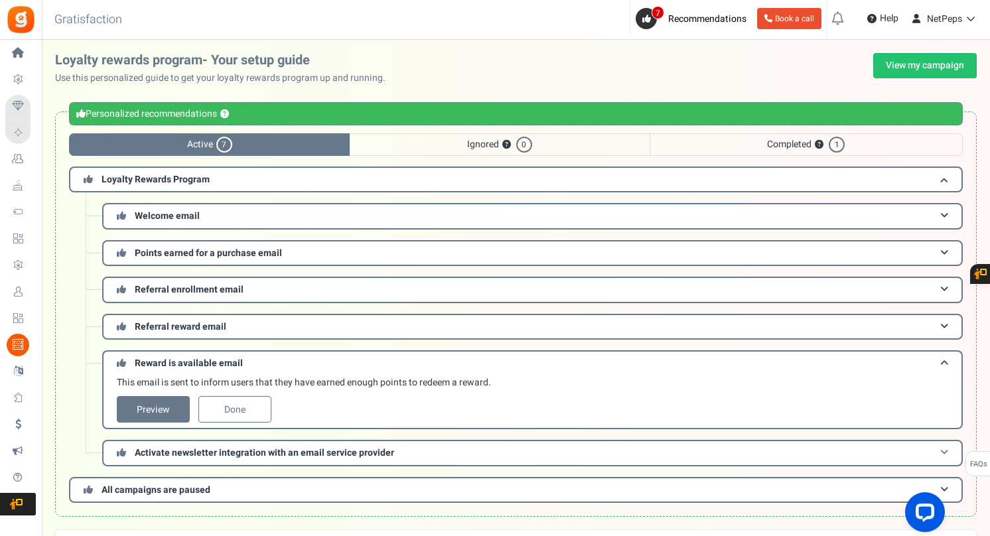
click at [161, 460] on span "Activate newsletter integration with an email service provider" at bounding box center [264, 453] width 259 height 14
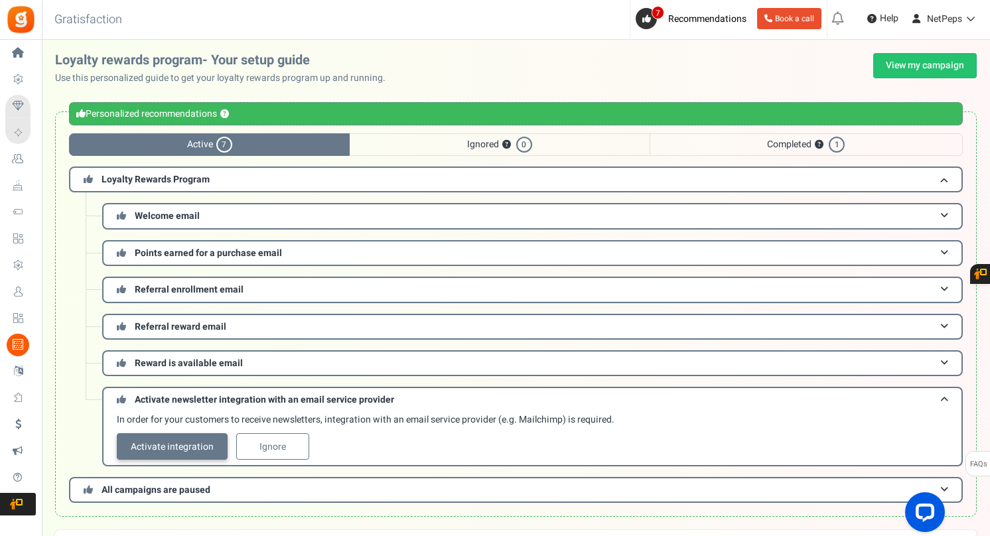
click at [153, 445] on link "Activate integration" at bounding box center [172, 446] width 111 height 27
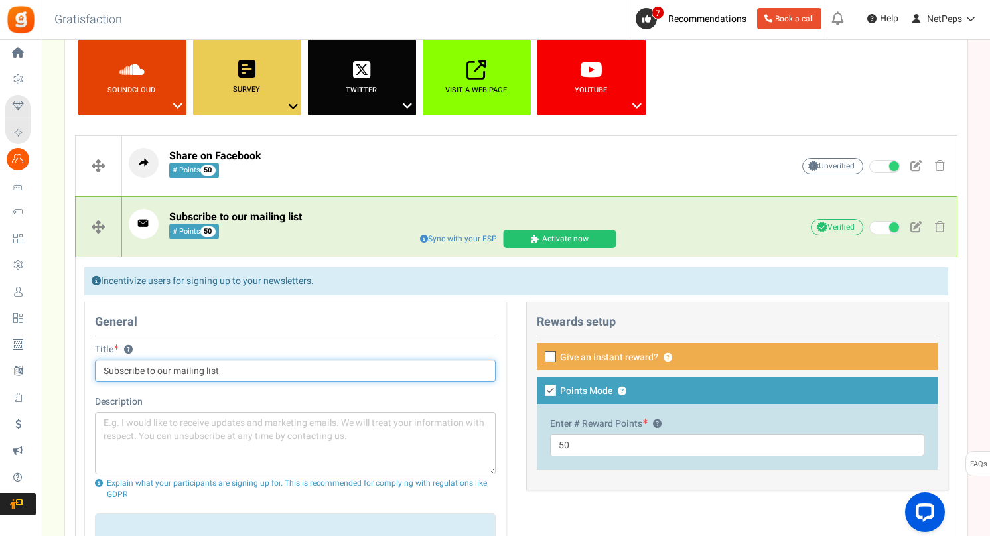
scroll to position [221, 0]
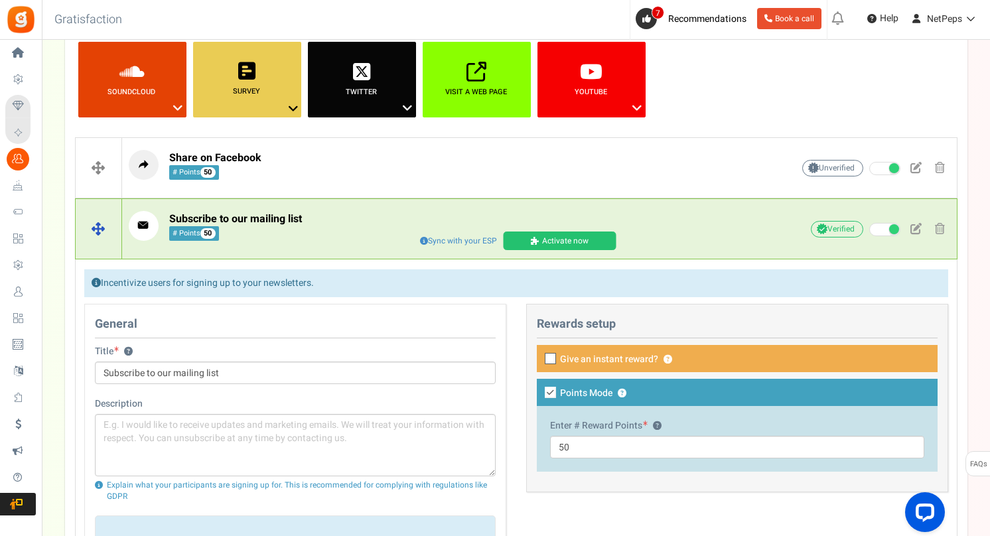
click at [478, 237] on span "Sync with your ESP" at bounding box center [458, 240] width 85 height 15
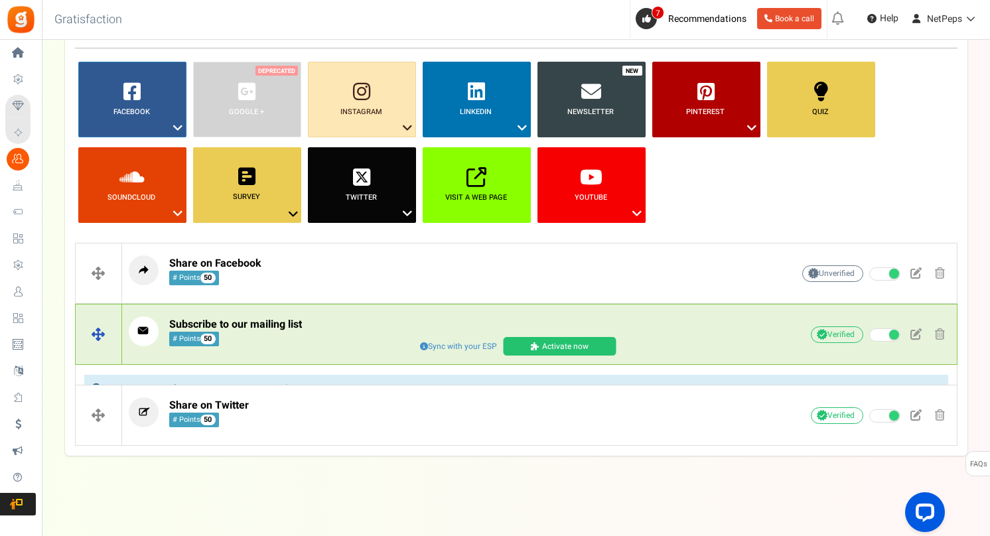
scroll to position [96, 0]
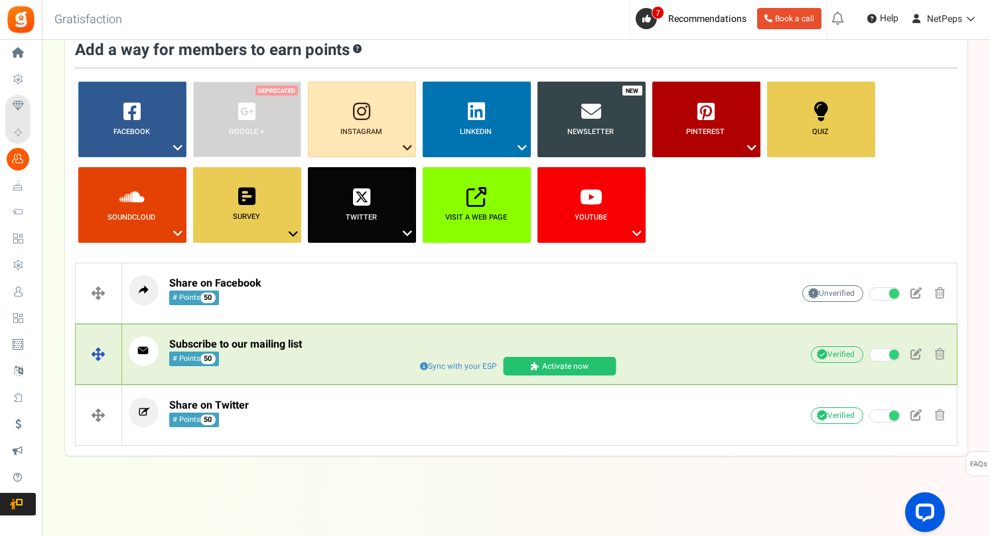
click at [531, 362] on span at bounding box center [536, 366] width 11 height 8
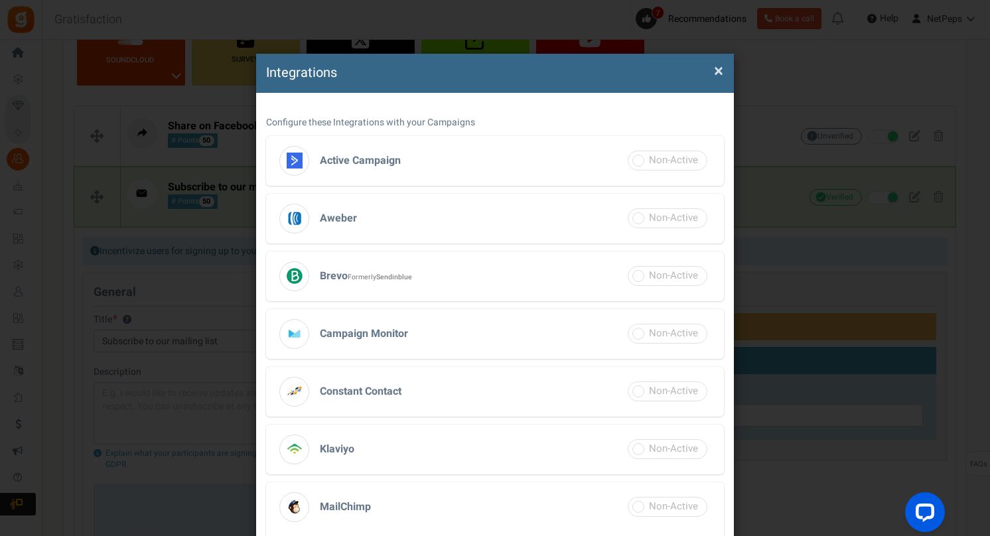
scroll to position [0, 0]
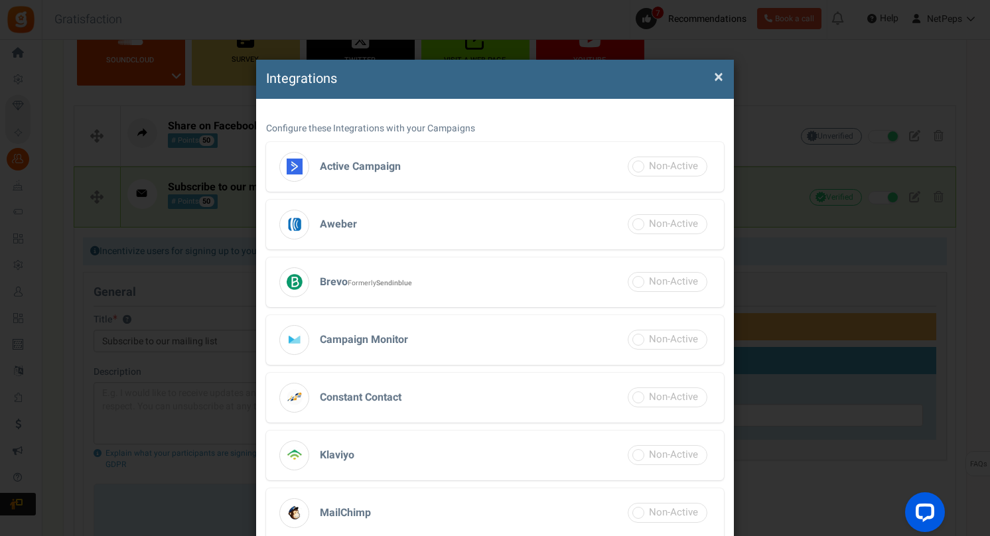
click at [462, 83] on h4 "Integrations" at bounding box center [495, 79] width 458 height 19
click at [717, 78] on span "×" at bounding box center [718, 76] width 9 height 25
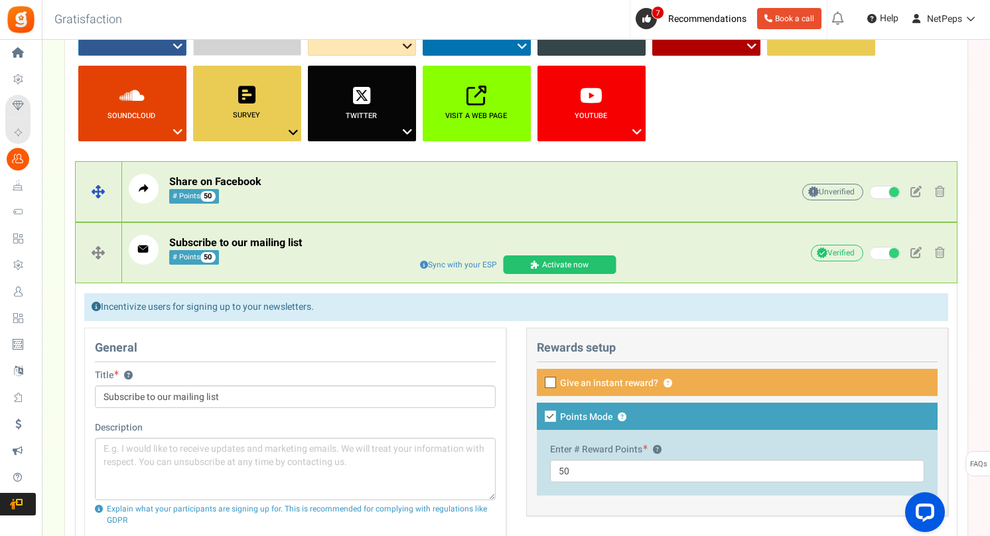
scroll to position [196, 0]
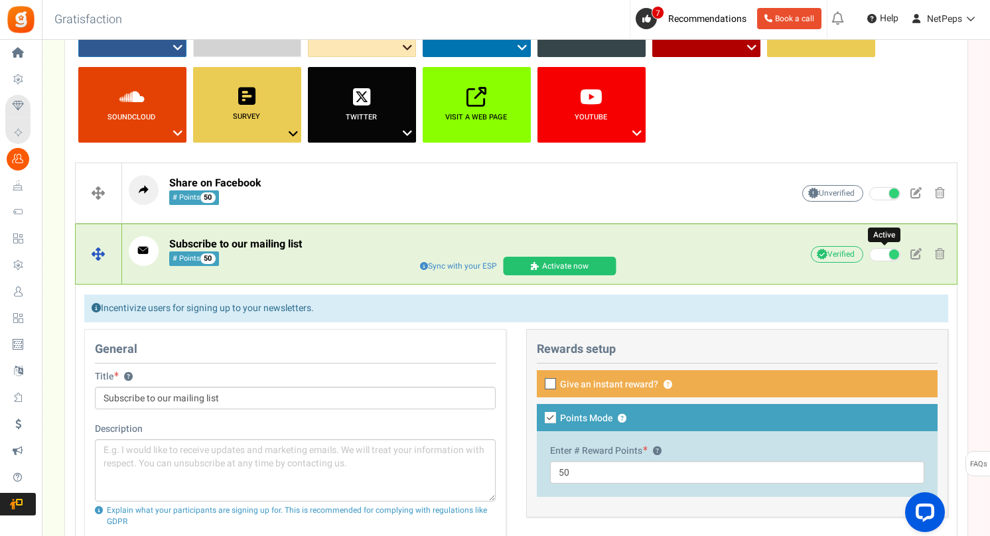
click at [892, 255] on span at bounding box center [894, 254] width 10 height 10
click at [869, 255] on input "Active" at bounding box center [869, 255] width 0 height 9
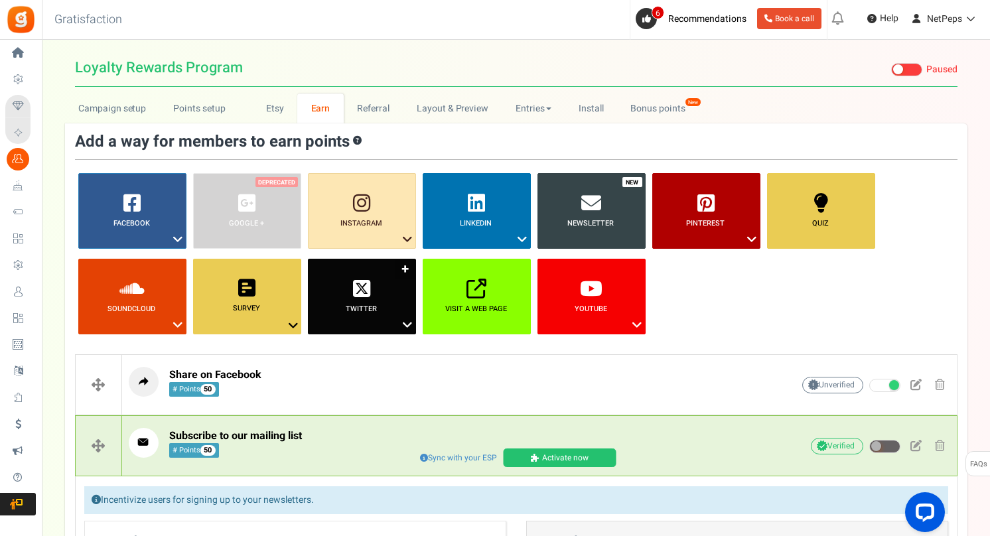
scroll to position [0, 0]
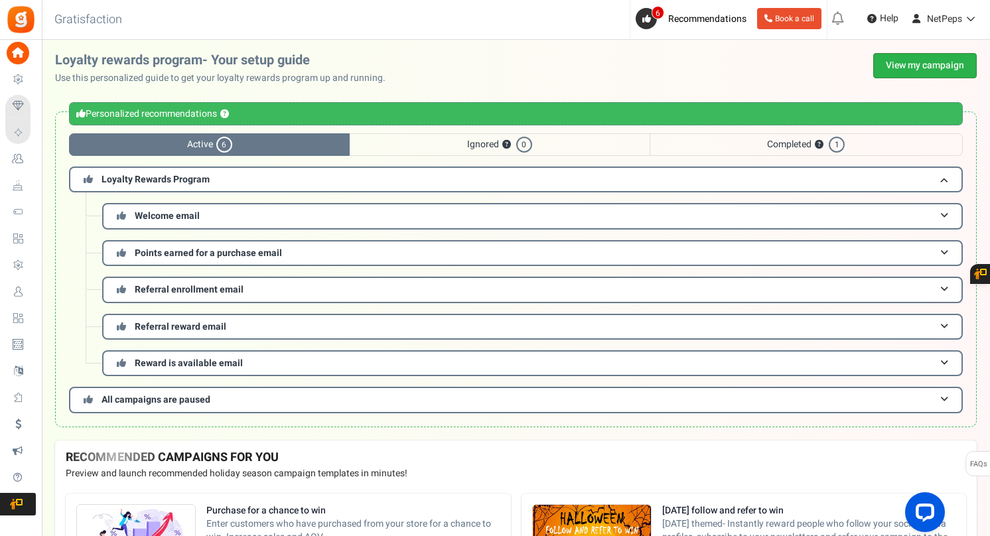
click at [895, 60] on link "View my campaign" at bounding box center [924, 65] width 103 height 25
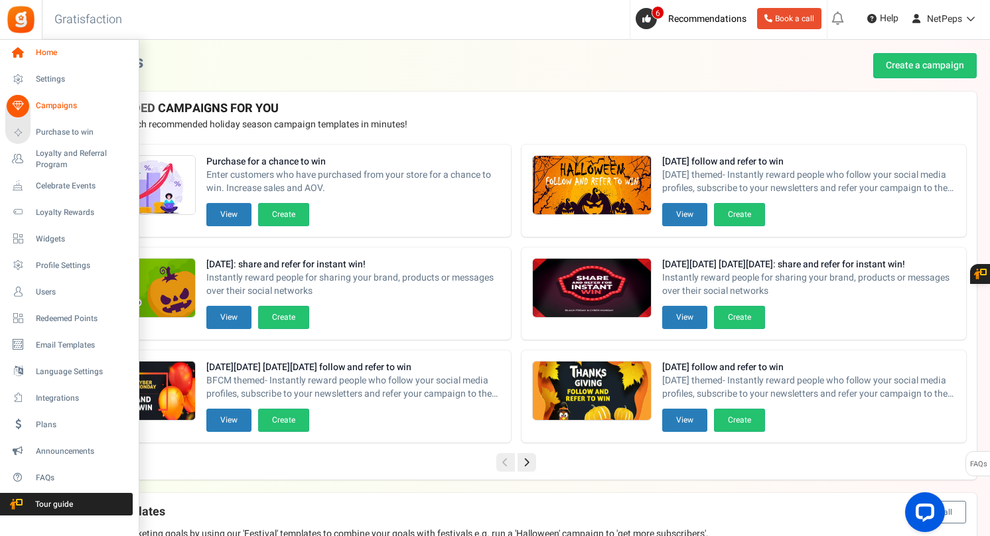
click at [20, 52] on icon at bounding box center [18, 53] width 23 height 23
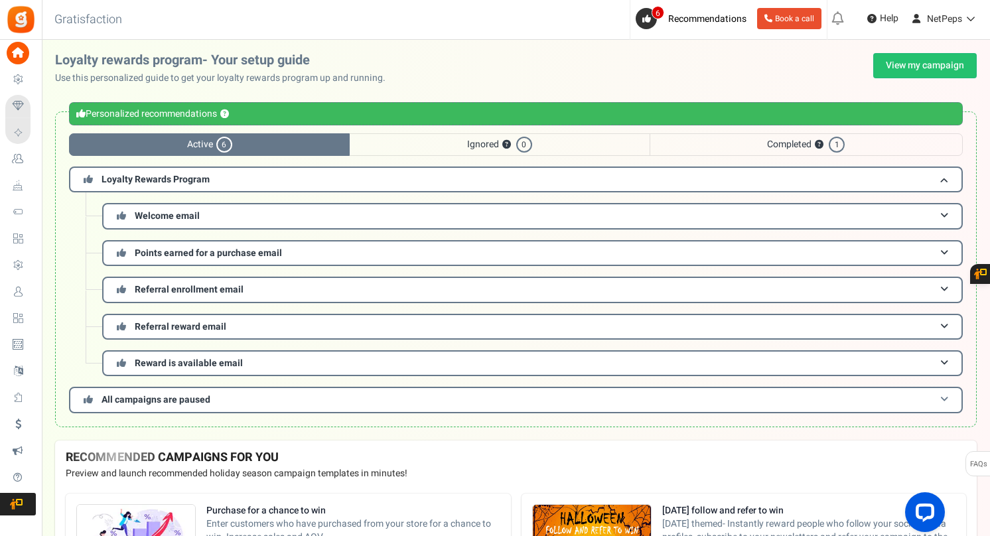
click at [940, 401] on span at bounding box center [944, 400] width 8 height 10
click at [330, 405] on h3 "All campaigns are paused" at bounding box center [515, 400] width 893 height 26
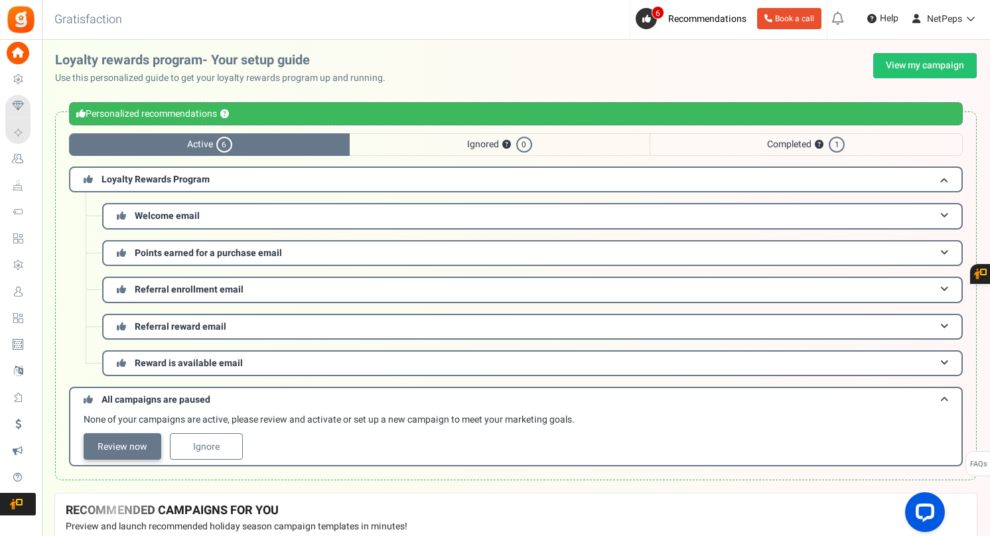
click at [133, 447] on link "Review now" at bounding box center [123, 446] width 78 height 27
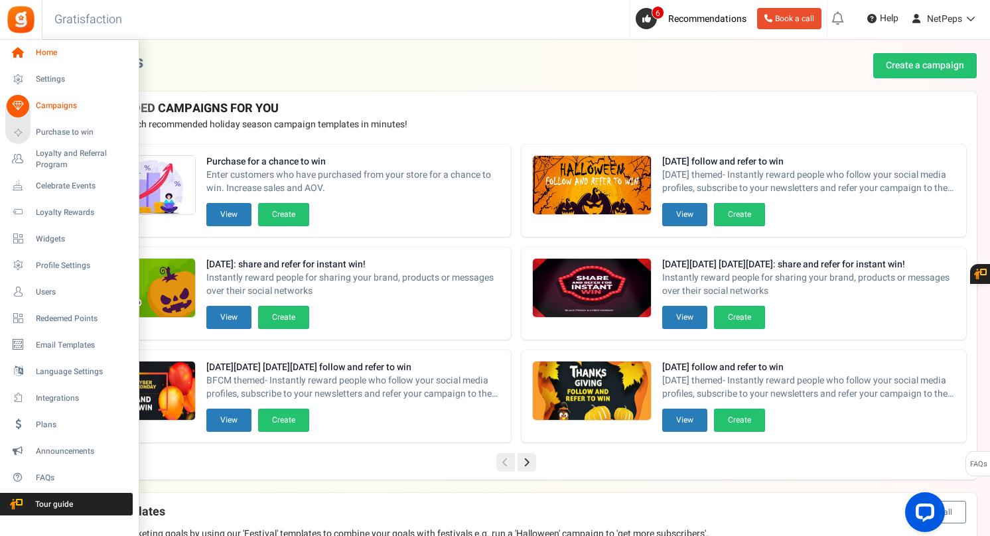
click at [46, 49] on span "Home" at bounding box center [82, 52] width 93 height 11
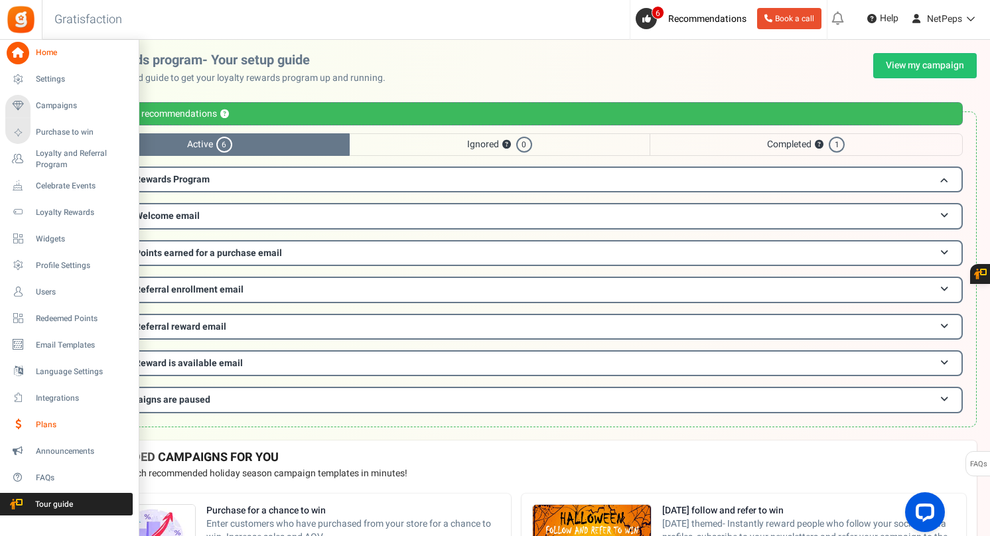
click at [40, 420] on span "Plans" at bounding box center [82, 424] width 93 height 11
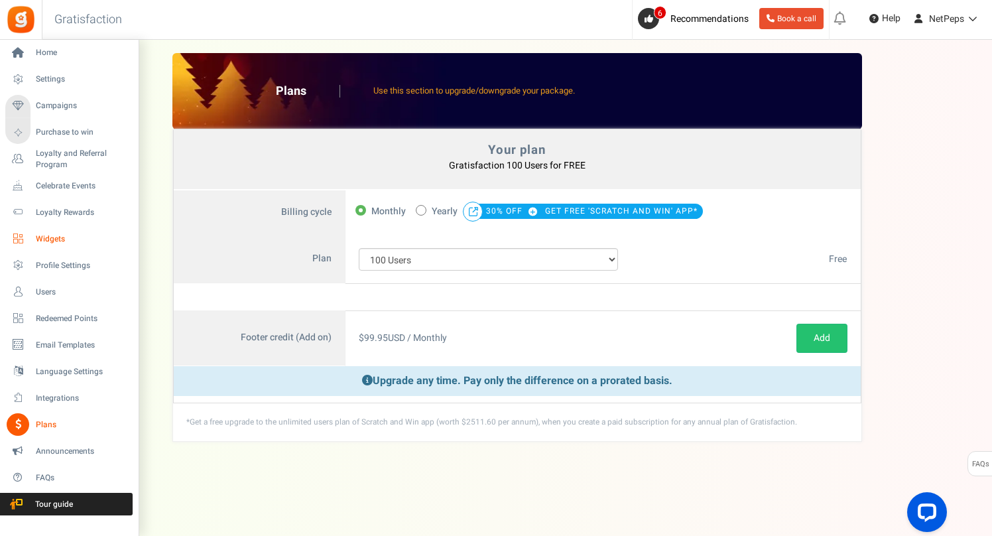
click at [17, 236] on icon at bounding box center [18, 239] width 23 height 23
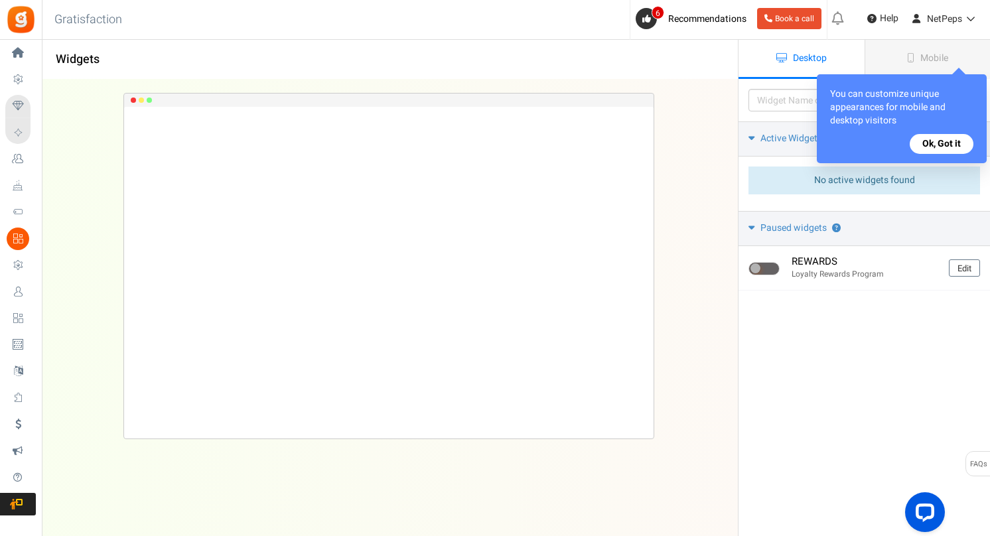
click at [949, 147] on button "Ok, Got it" at bounding box center [941, 144] width 64 height 20
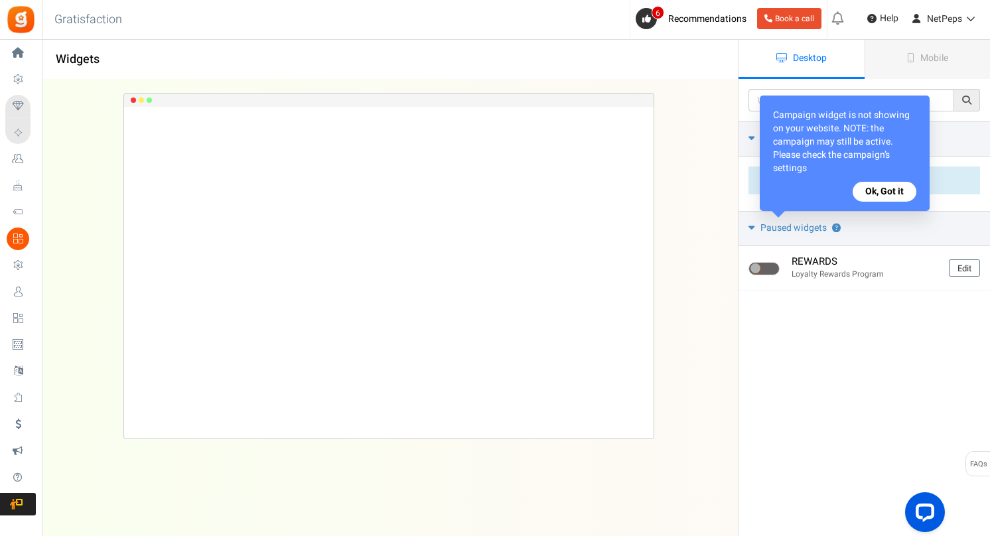
click at [886, 191] on button "Ok, Got it" at bounding box center [884, 192] width 64 height 20
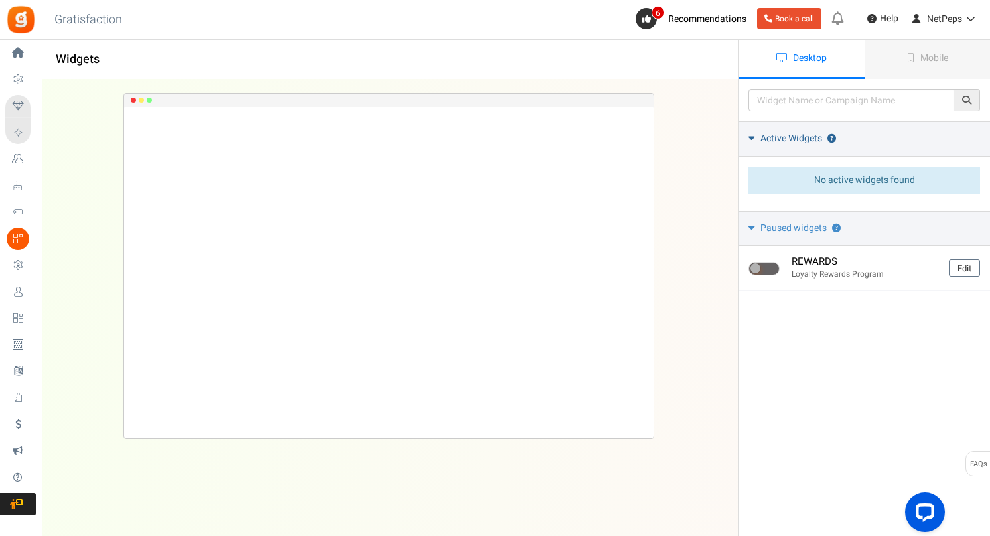
click at [788, 135] on span "Active Widgets" at bounding box center [791, 138] width 62 height 13
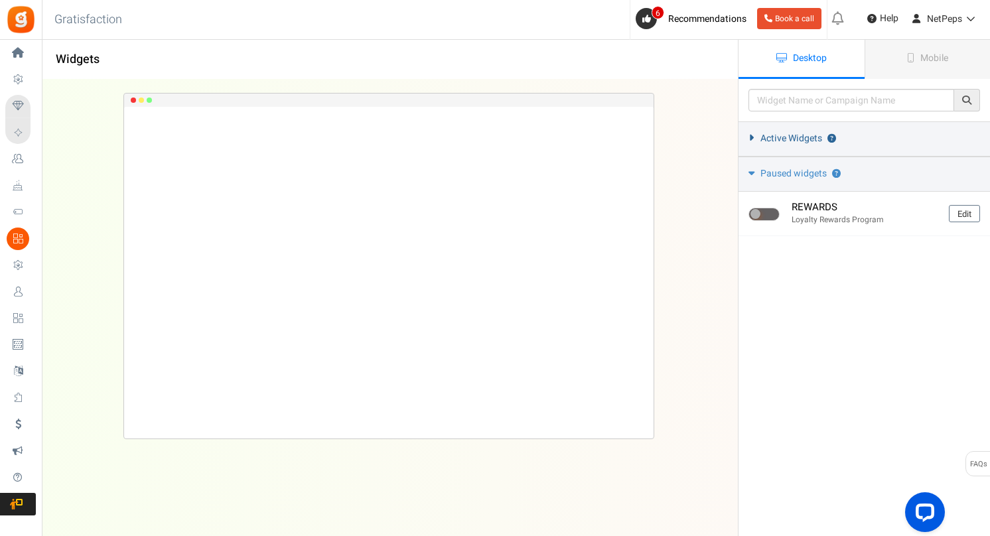
click at [788, 135] on span "Active Widgets" at bounding box center [791, 138] width 62 height 13
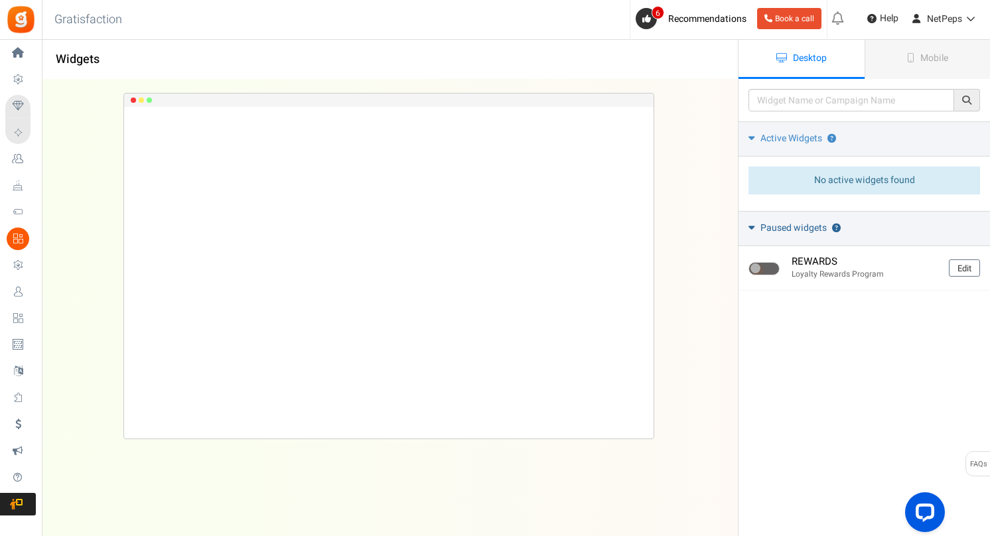
click at [758, 221] on link "Paused widgets ?" at bounding box center [863, 228] width 251 height 35
click at [706, 15] on span "Recommendations" at bounding box center [707, 19] width 78 height 14
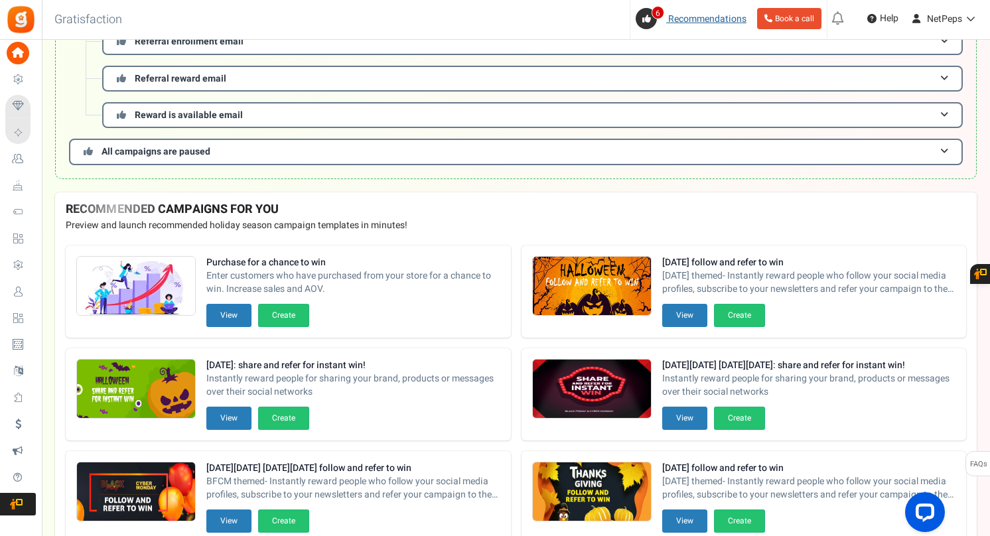
scroll to position [250, 0]
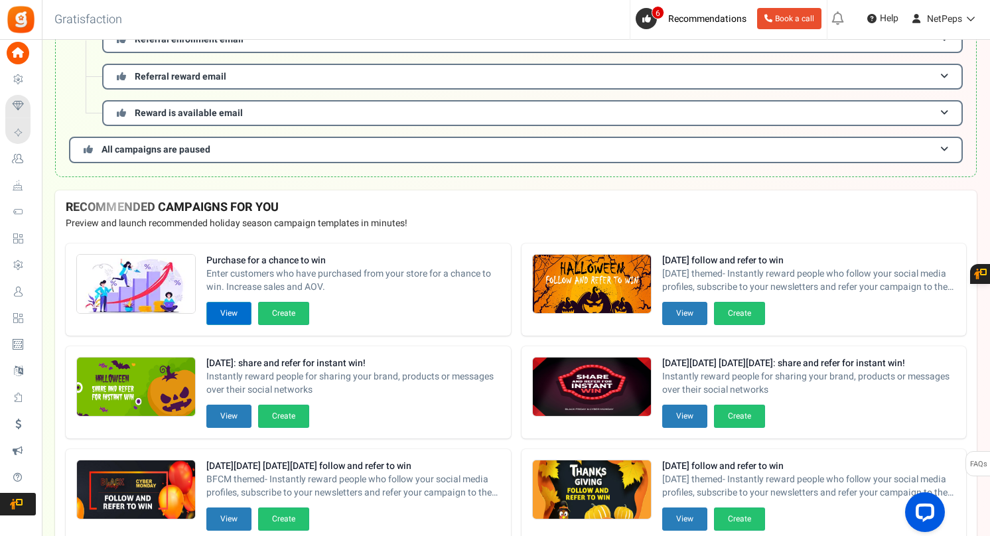
click at [239, 316] on button "View" at bounding box center [228, 313] width 45 height 23
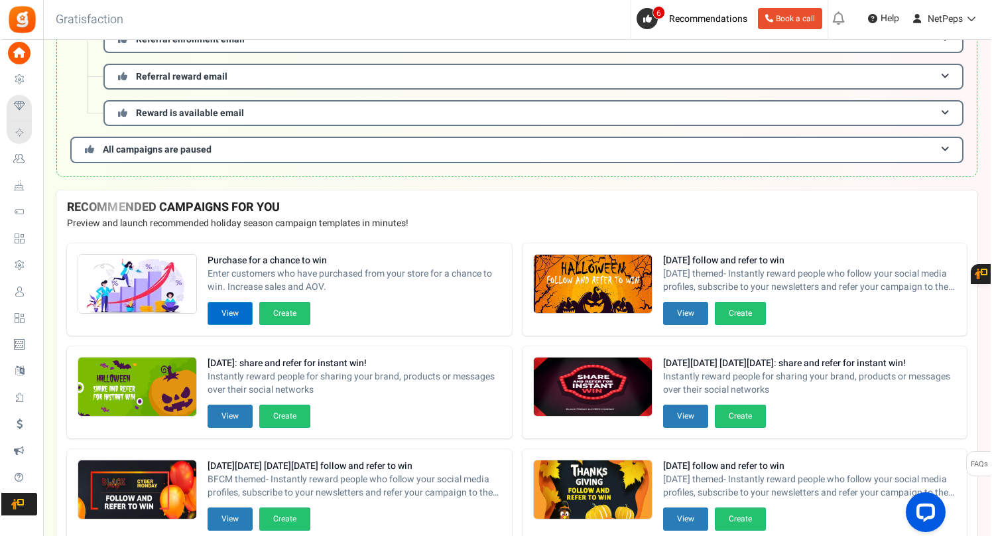
scroll to position [0, 0]
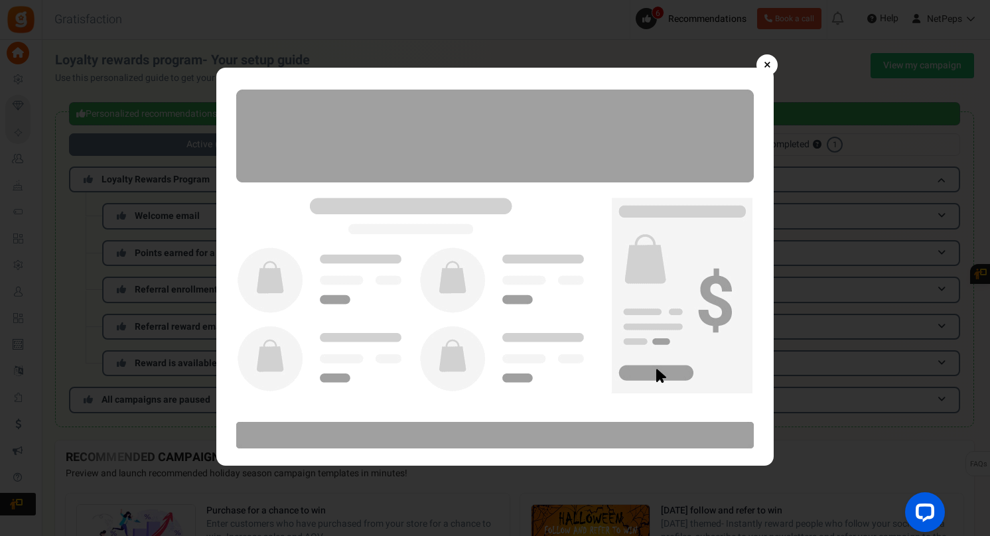
click at [765, 68] on link "×" at bounding box center [766, 64] width 21 height 21
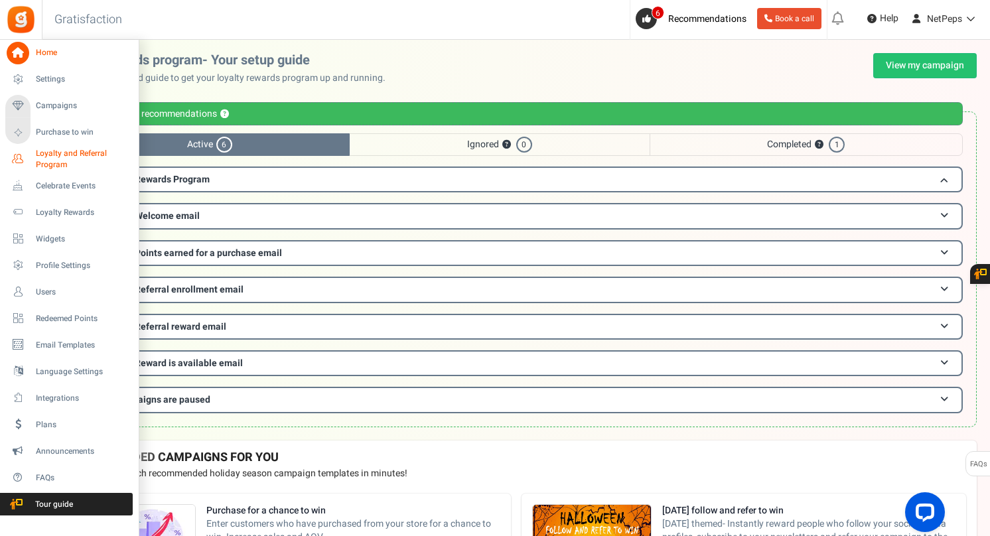
click at [48, 153] on span "Loyalty and Referral Program" at bounding box center [84, 159] width 97 height 23
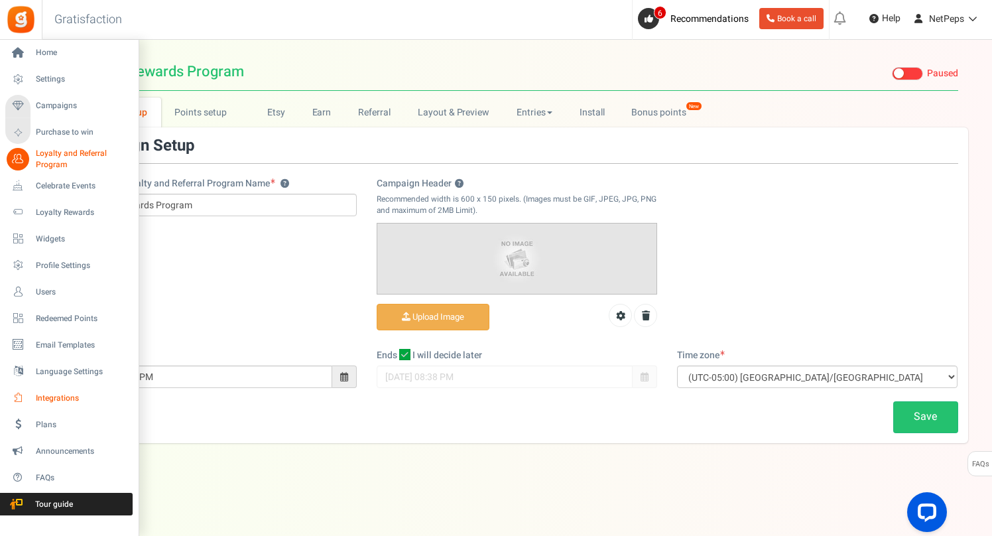
click at [17, 391] on icon at bounding box center [18, 398] width 23 height 23
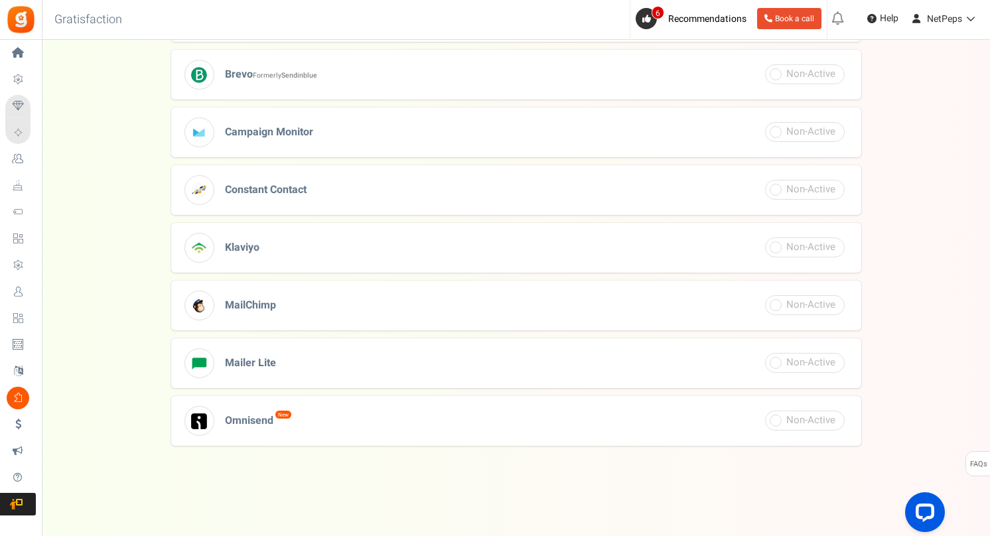
scroll to position [462, 0]
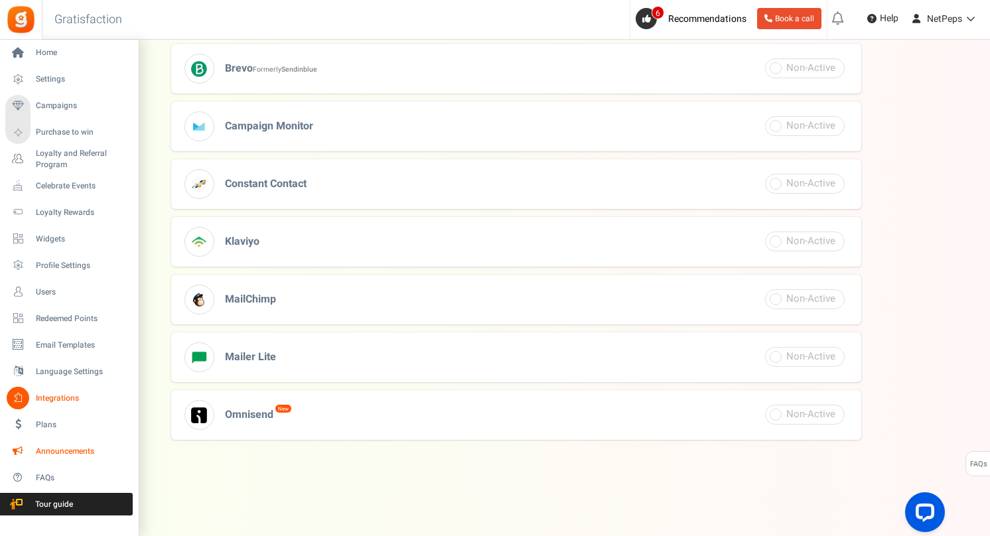
click at [42, 444] on link "Announcements" at bounding box center [68, 451] width 127 height 23
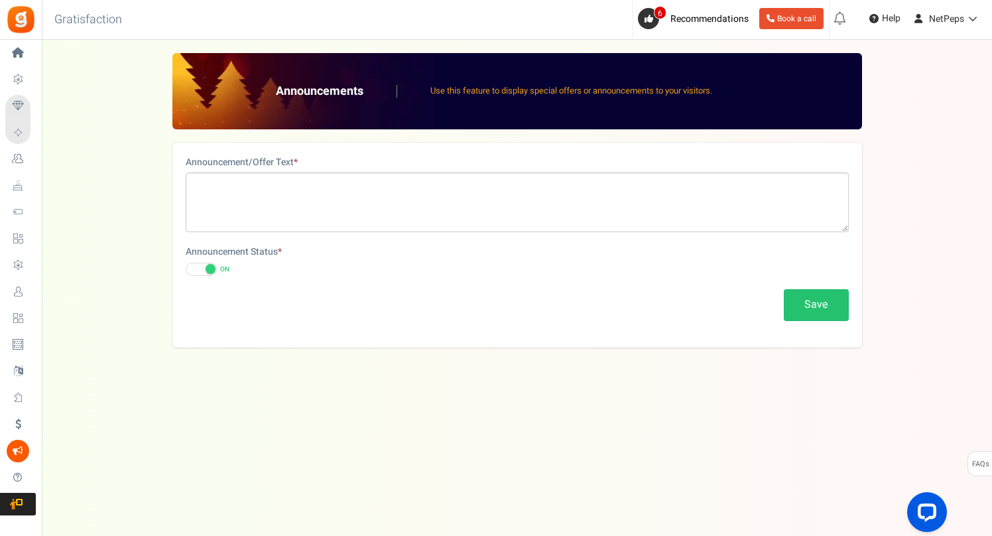
click at [212, 267] on span at bounding box center [211, 269] width 10 height 10
click at [186, 267] on input "ON OFF" at bounding box center [186, 269] width 0 height 9
click at [195, 269] on span at bounding box center [193, 269] width 10 height 10
click at [186, 269] on input "Saved successfully. × Close ON OFF" at bounding box center [186, 269] width 0 height 9
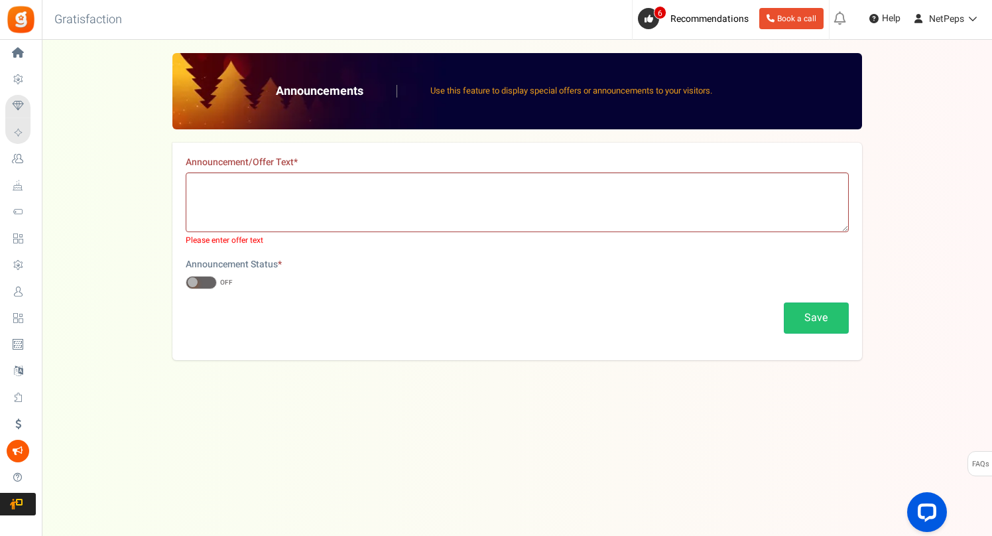
click at [210, 280] on span at bounding box center [201, 282] width 31 height 13
click at [186, 280] on input "ON OFF" at bounding box center [186, 283] width 0 height 9
click at [194, 280] on span at bounding box center [193, 282] width 10 height 10
click at [186, 280] on input "ON OFF" at bounding box center [186, 283] width 0 height 9
click at [803, 316] on button "Save" at bounding box center [816, 317] width 65 height 31
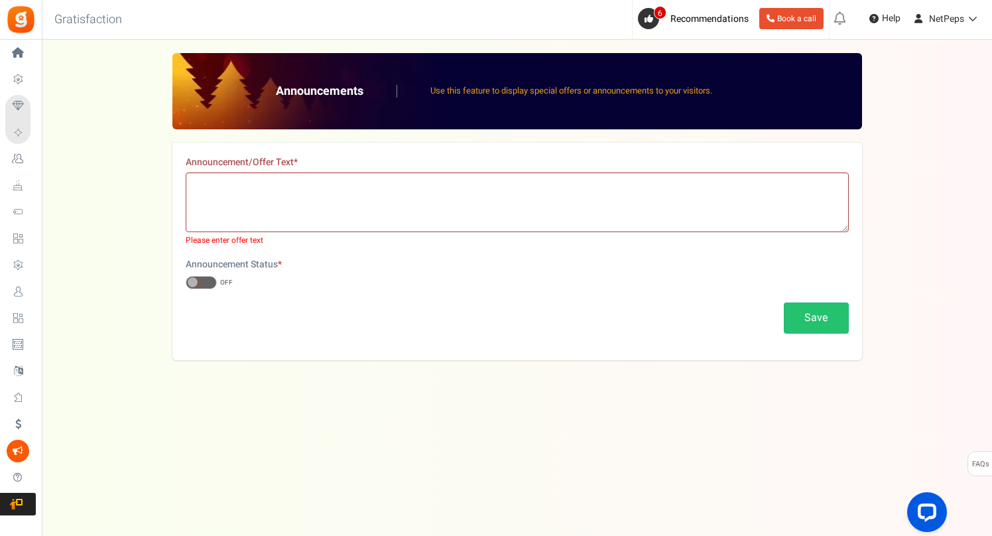
click at [211, 282] on span at bounding box center [201, 282] width 31 height 13
click at [186, 282] on input "ON OFF" at bounding box center [186, 283] width 0 height 9
click at [188, 279] on span at bounding box center [193, 282] width 10 height 10
click at [186, 279] on input "ON OFF" at bounding box center [186, 283] width 0 height 9
click at [206, 348] on div "Announcement/Offer Text * Please enter offer text Announcement Status * ON OFF …" at bounding box center [517, 252] width 690 height 218
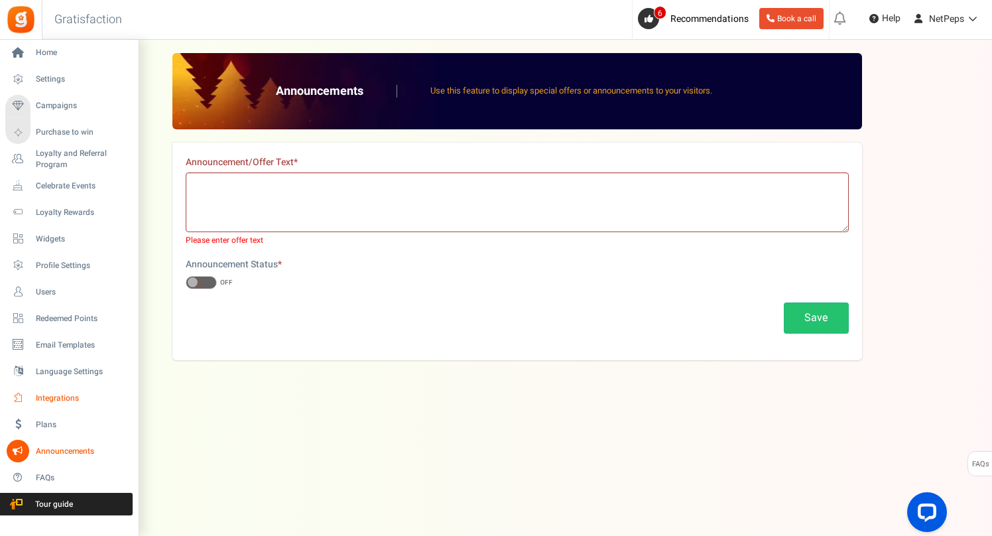
click at [48, 409] on link "Integrations" at bounding box center [68, 398] width 127 height 23
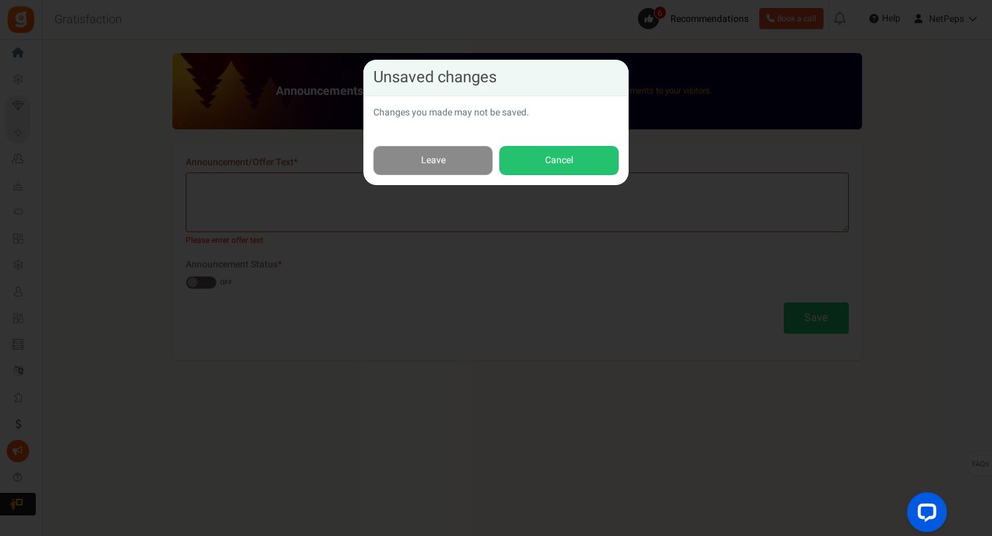
click at [424, 167] on link "Leave" at bounding box center [432, 161] width 119 height 30
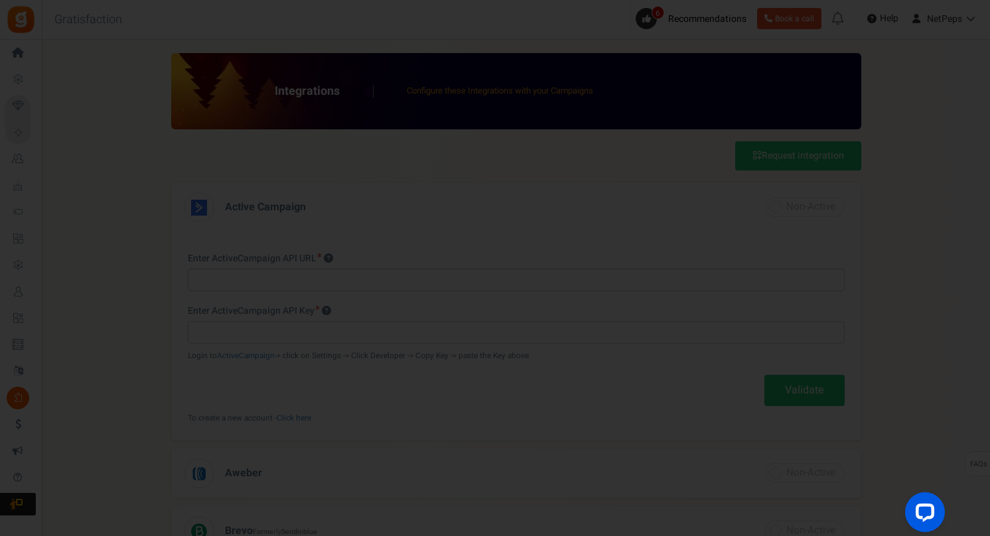
click at [109, 251] on div at bounding box center [495, 268] width 990 height 536
click at [19, 492] on div at bounding box center [495, 268] width 990 height 536
click at [133, 315] on div at bounding box center [495, 268] width 990 height 536
click at [30, 177] on div at bounding box center [495, 268] width 990 height 536
click at [24, 54] on div at bounding box center [495, 268] width 990 height 536
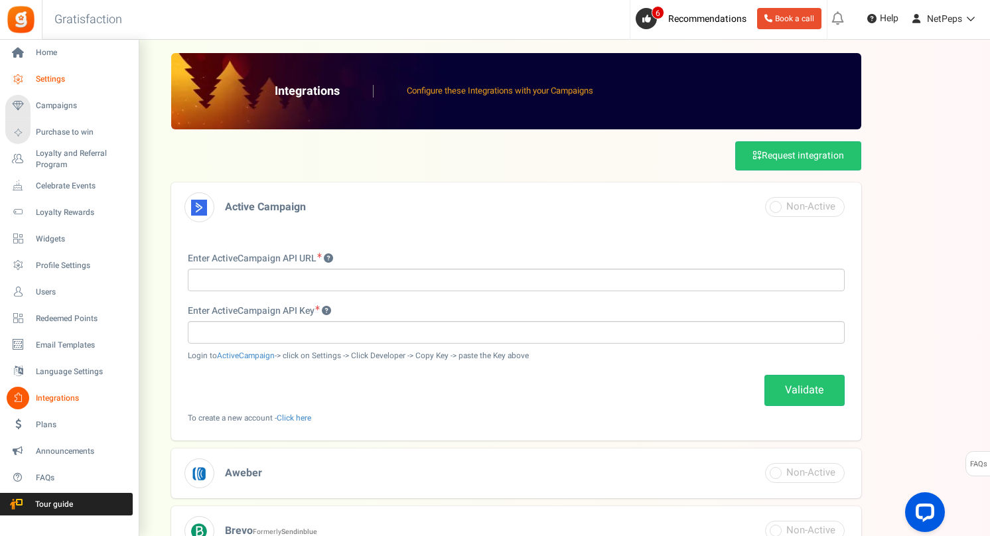
click at [19, 80] on icon at bounding box center [18, 79] width 23 height 23
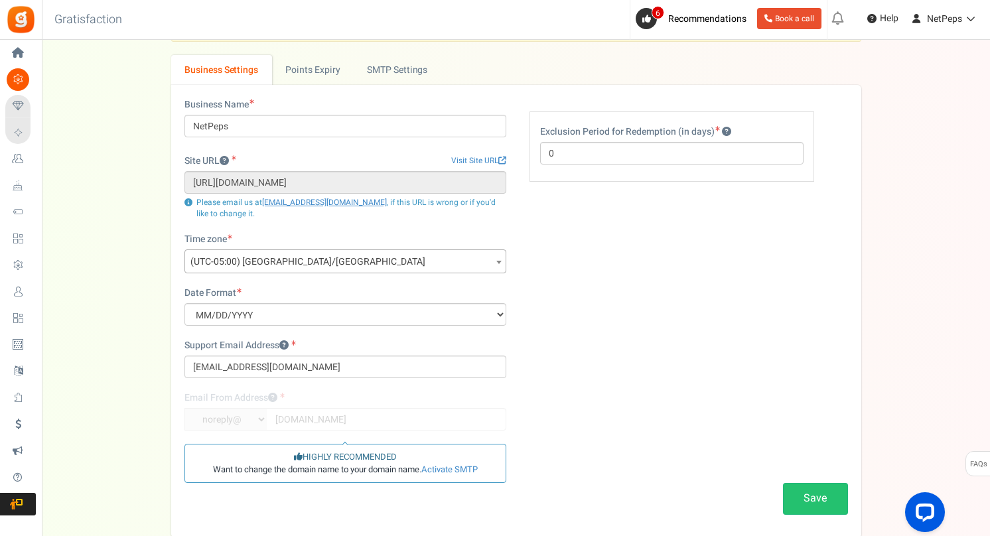
scroll to position [60, 0]
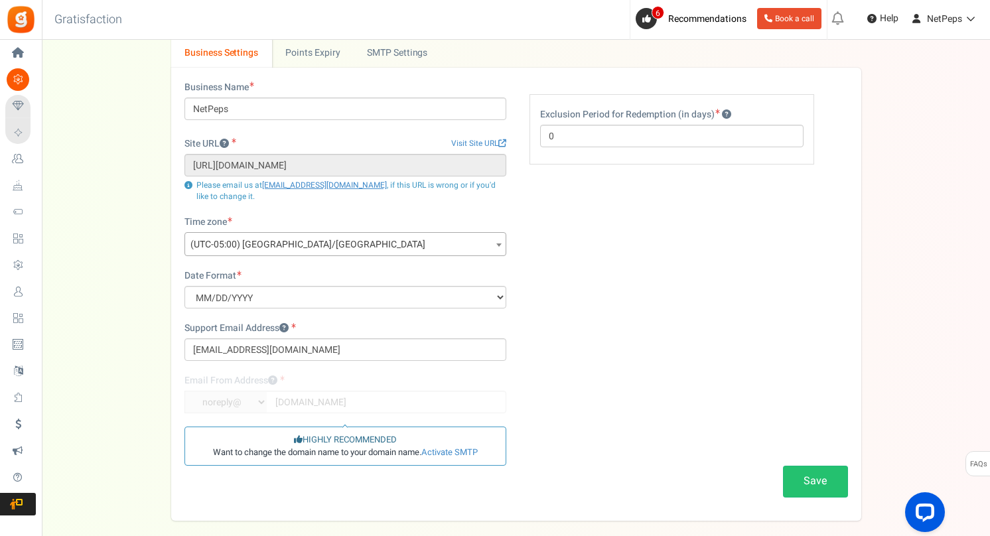
click at [157, 127] on div "Settings In this section you will setup your business details and points expiry…" at bounding box center [515, 257] width 921 height 528
click at [450, 448] on link "Activate SMTP" at bounding box center [449, 452] width 56 height 13
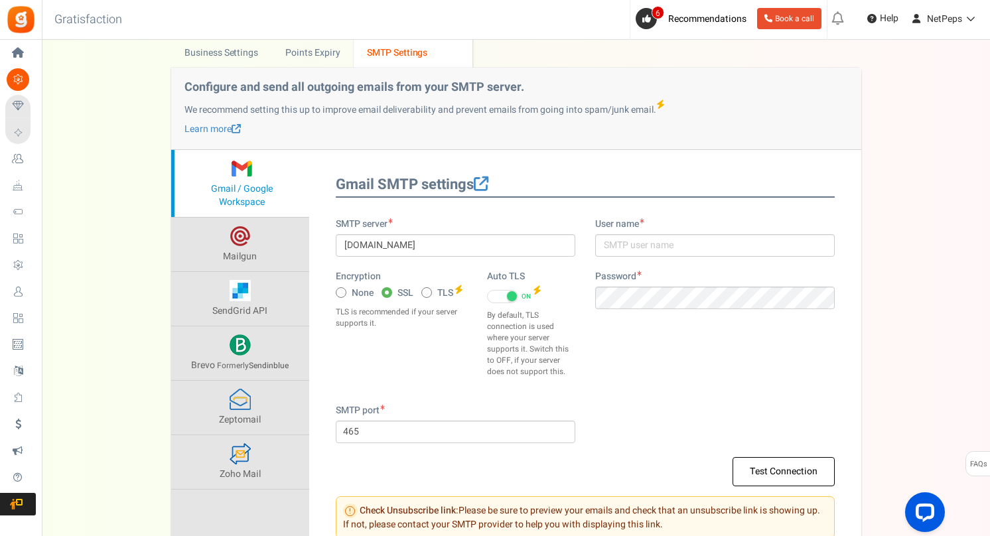
click at [148, 227] on div "Settings In this section you will setup your business details and points expiry…" at bounding box center [515, 276] width 921 height 566
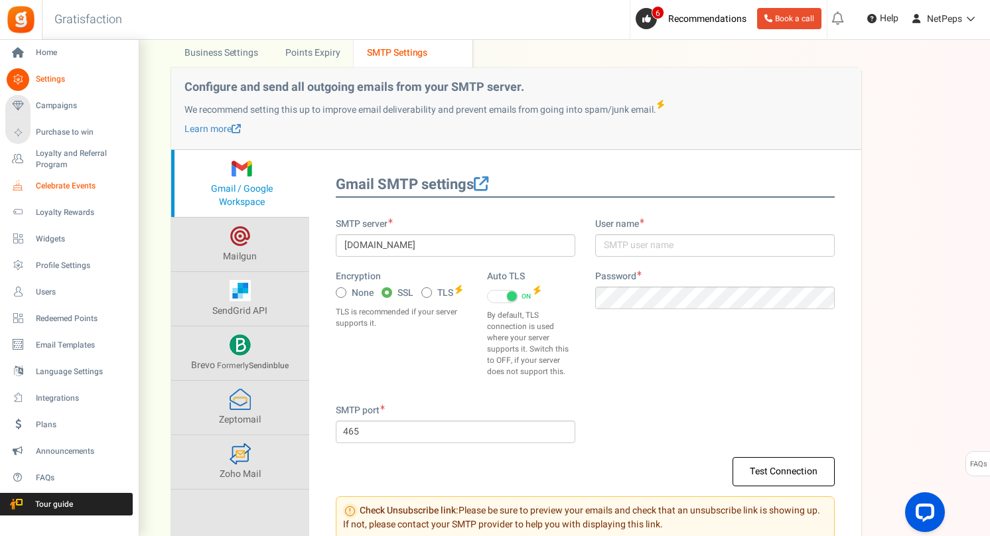
click at [50, 184] on span "Celebrate Events" at bounding box center [82, 185] width 93 height 11
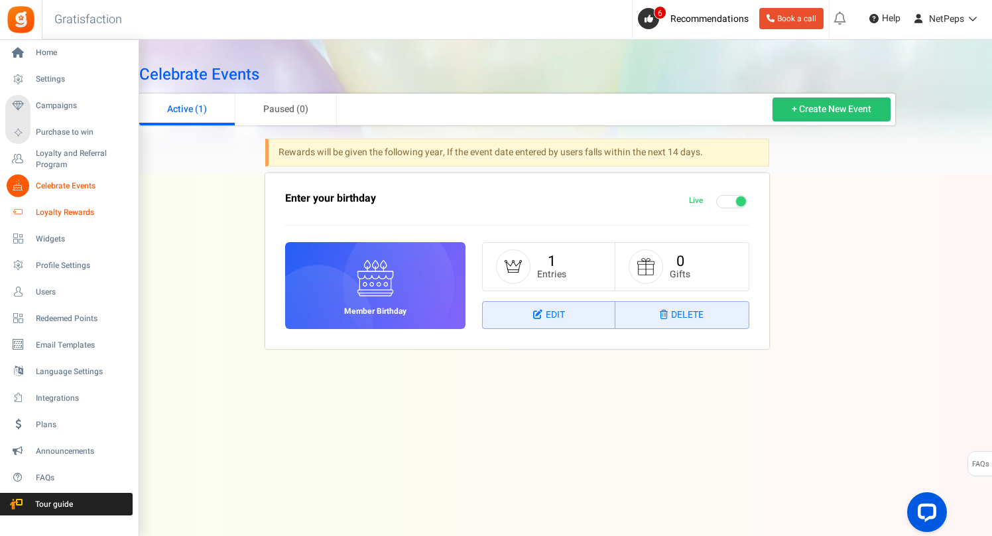
click at [45, 211] on span "Loyalty Rewards" at bounding box center [82, 212] width 93 height 11
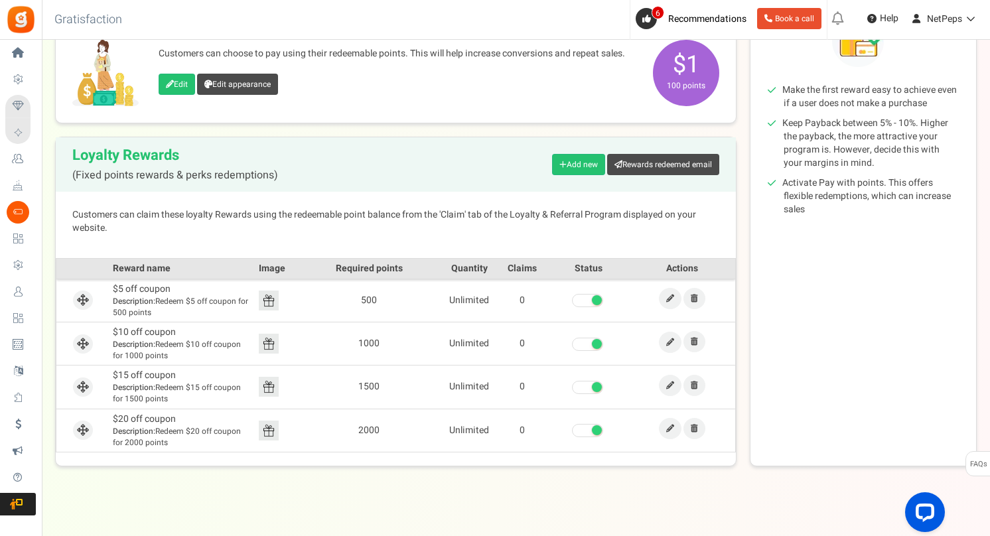
scroll to position [220, 0]
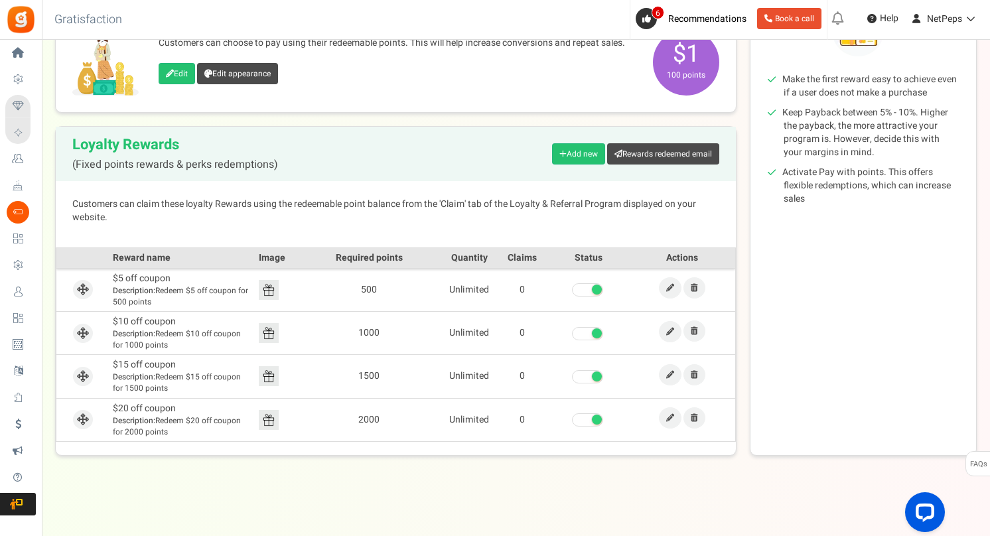
click at [318, 137] on div "Loyalty Rewards (Fixed points rewards & perks redemptions) Add new Rewards rede…" at bounding box center [396, 154] width 680 height 54
click at [340, 192] on div "Customers can claim these loyalty Rewards using the redeemable point balance fr…" at bounding box center [396, 214] width 680 height 66
click at [180, 75] on link "Edit" at bounding box center [177, 73] width 36 height 21
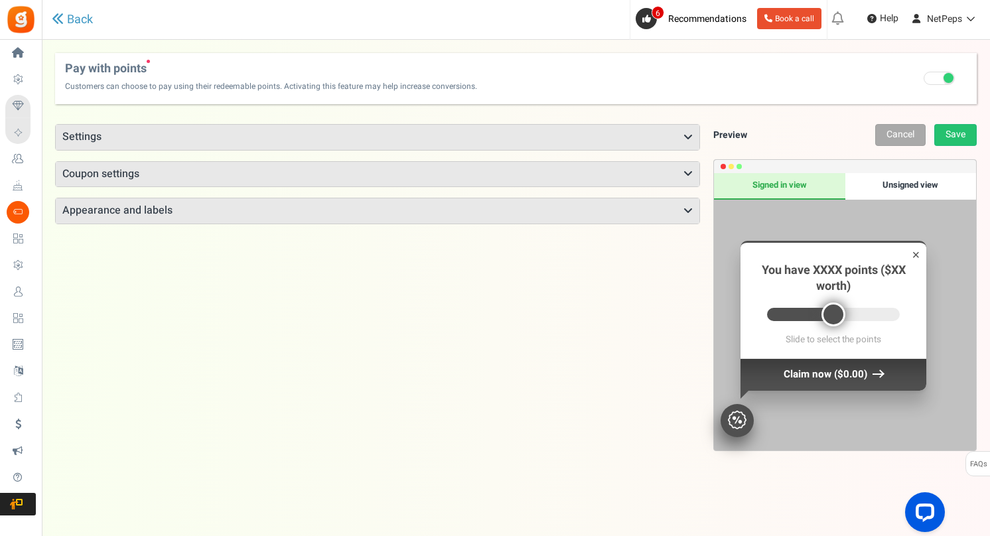
click at [339, 168] on h3 "Coupon settings" at bounding box center [377, 174] width 643 height 25
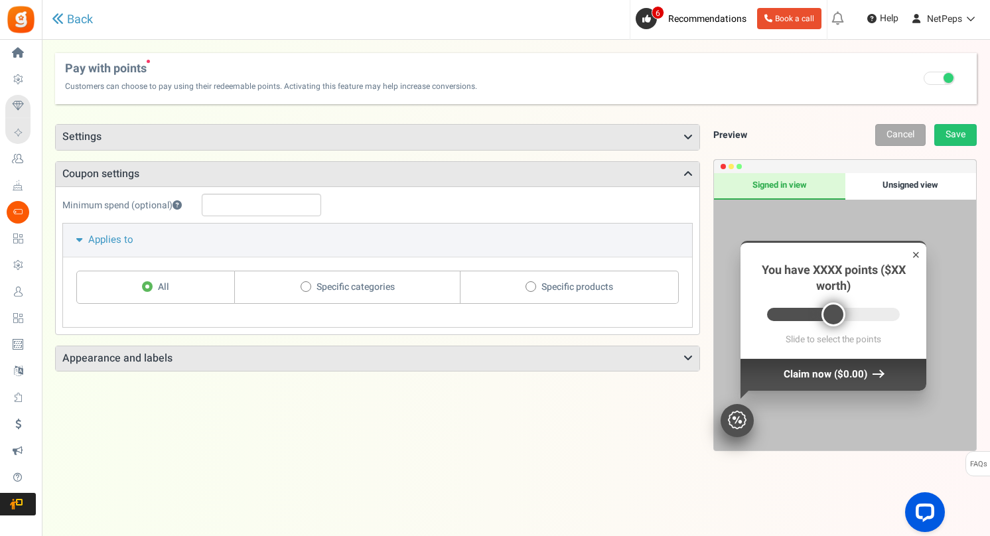
click at [348, 354] on h3 "Appearance and labels" at bounding box center [377, 358] width 643 height 25
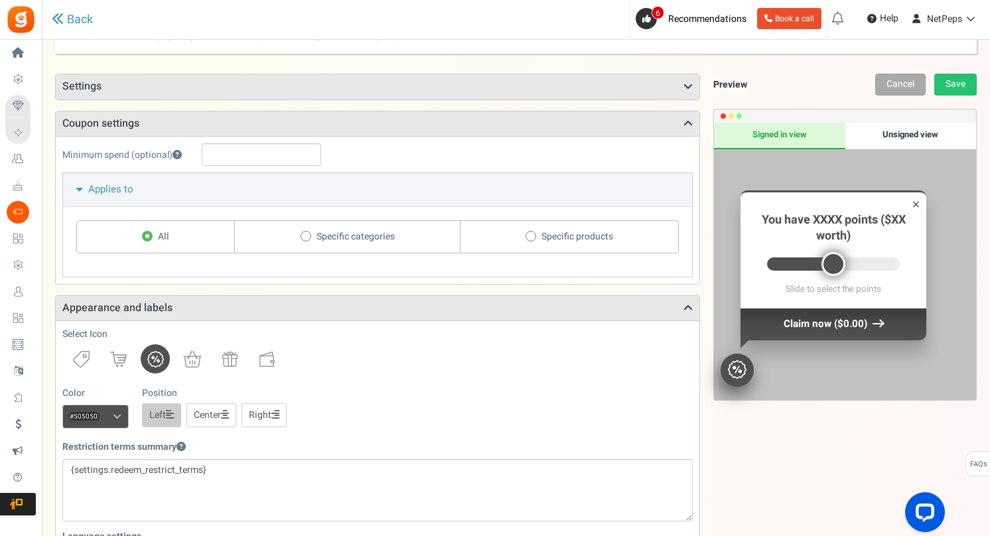
scroll to position [53, 0]
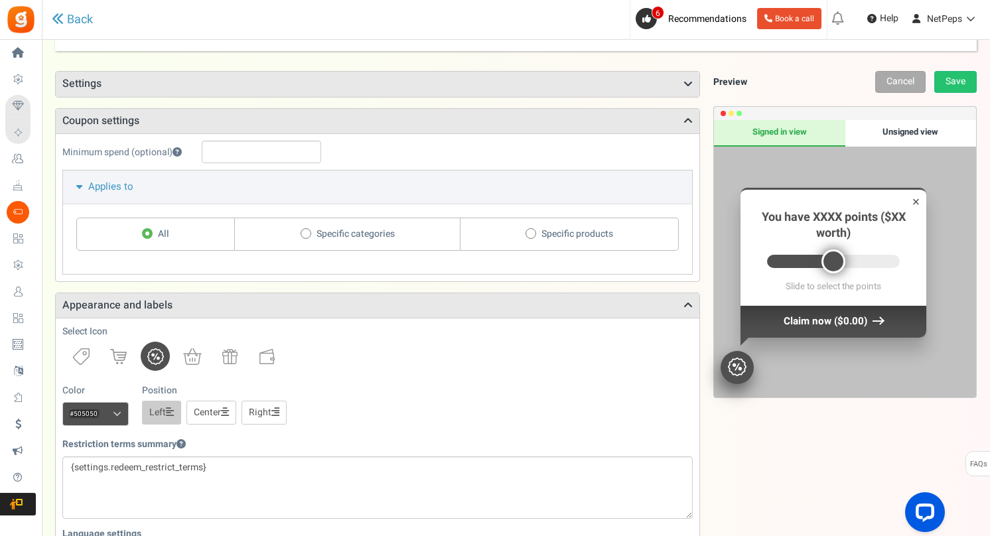
click at [117, 415] on span at bounding box center [117, 414] width 9 height 10
click at [117, 415] on input "#505050" at bounding box center [95, 414] width 66 height 24
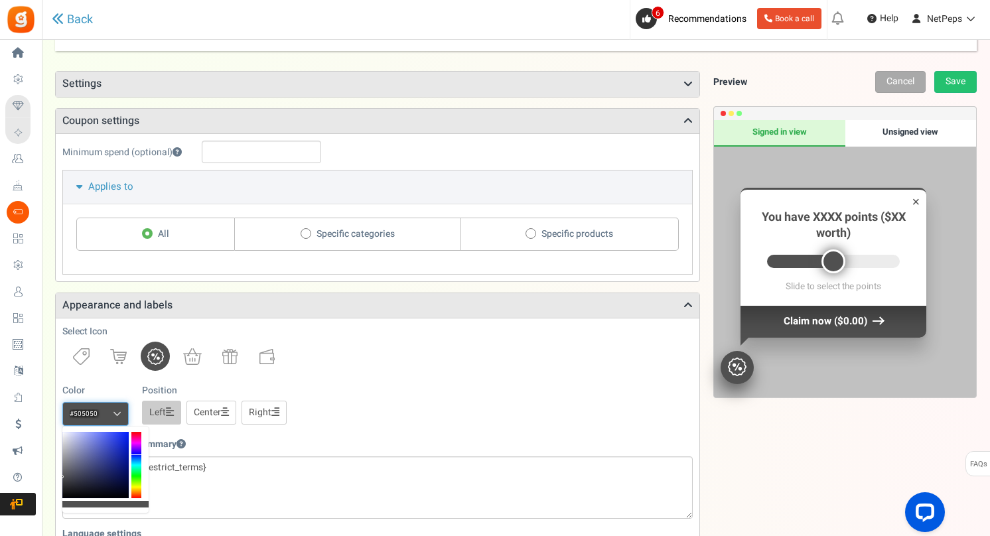
click at [139, 455] on div at bounding box center [136, 465] width 10 height 66
click at [133, 456] on div at bounding box center [136, 465] width 10 height 66
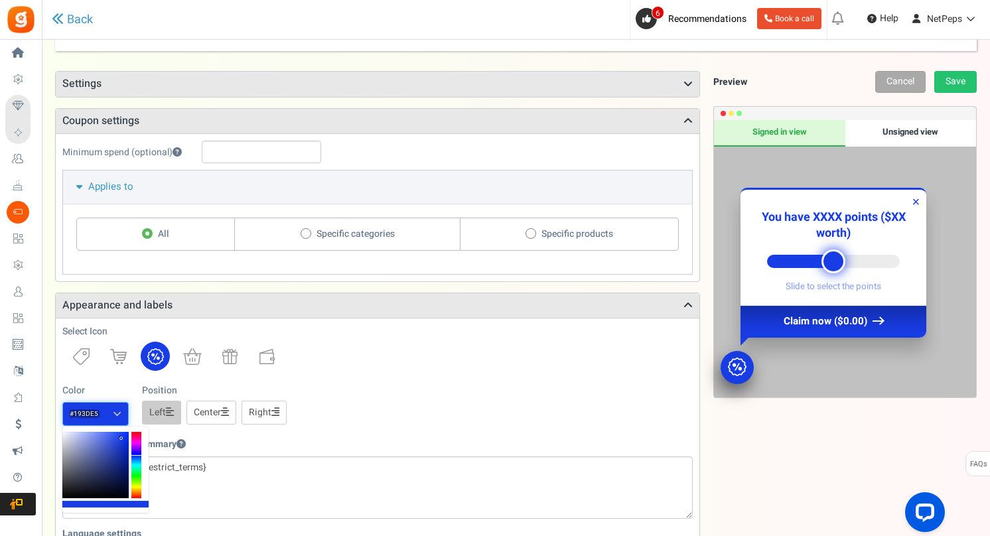
click at [121, 438] on div at bounding box center [95, 465] width 66 height 66
type input "#2943b9"
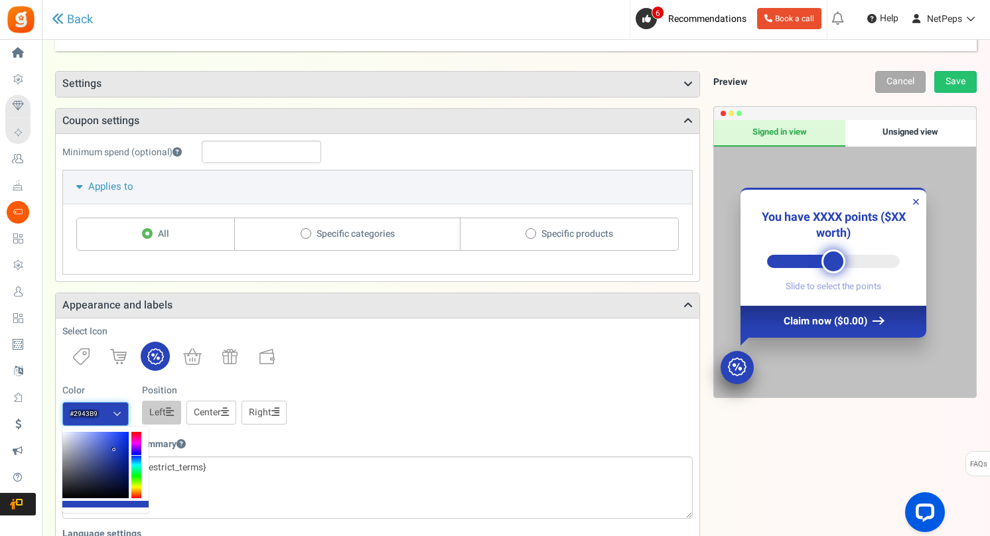
click at [114, 450] on div at bounding box center [95, 465] width 66 height 66
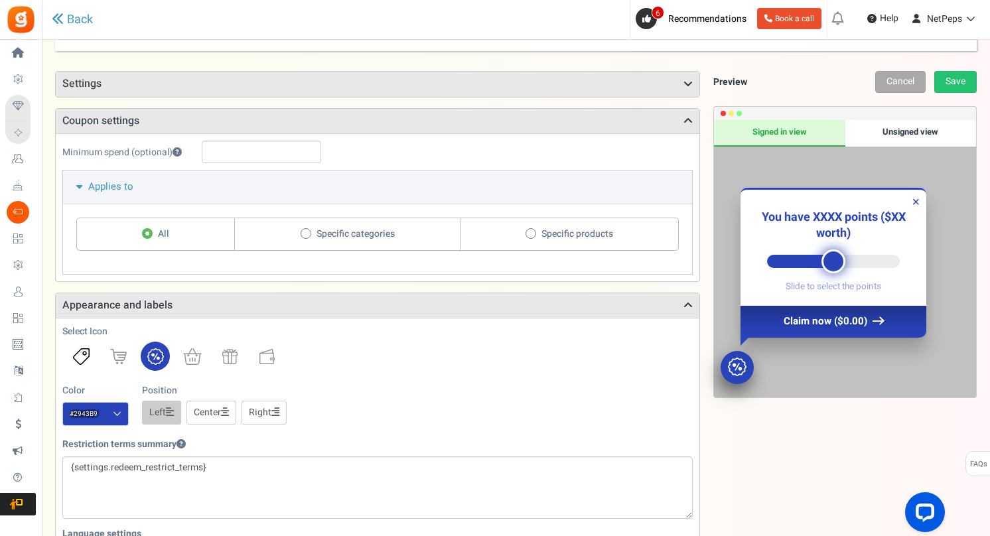
click at [82, 354] on img at bounding box center [81, 356] width 17 height 17
click at [120, 353] on img at bounding box center [118, 356] width 17 height 15
click at [194, 354] on img at bounding box center [192, 356] width 19 height 17
click at [230, 354] on img at bounding box center [229, 356] width 15 height 15
click at [267, 354] on img at bounding box center [266, 356] width 15 height 15
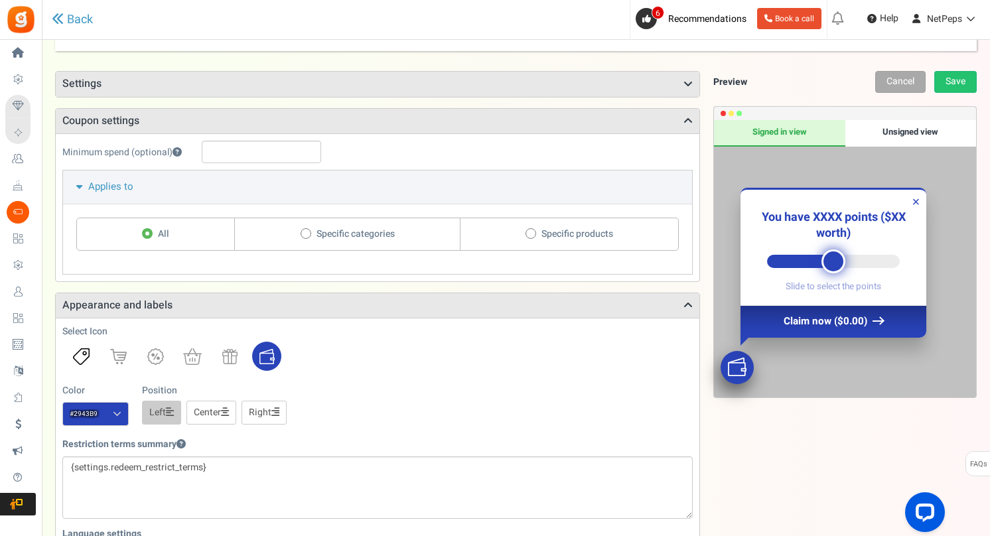
click at [82, 356] on img at bounding box center [81, 356] width 17 height 17
click at [153, 358] on img at bounding box center [155, 356] width 17 height 17
click at [347, 362] on div at bounding box center [377, 356] width 630 height 29
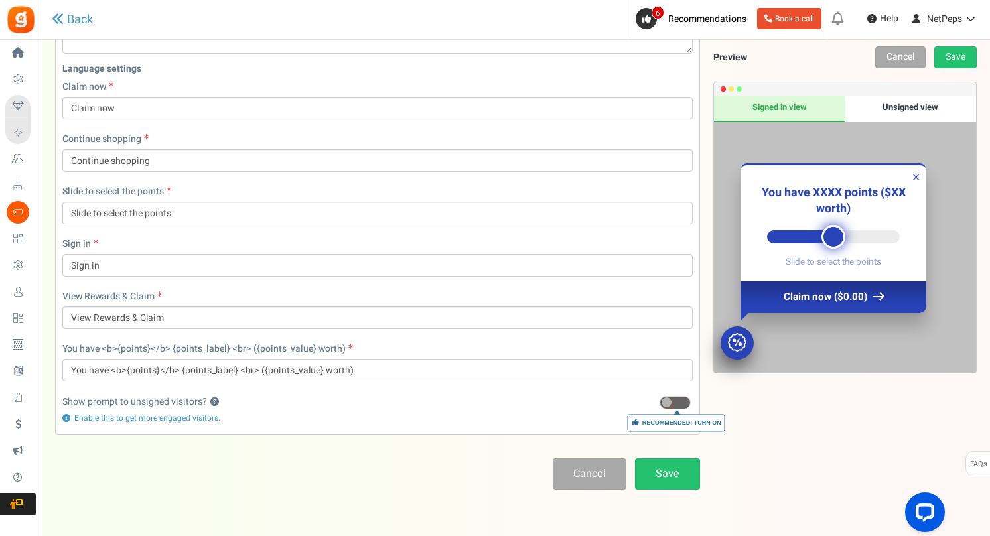
scroll to position [527, 0]
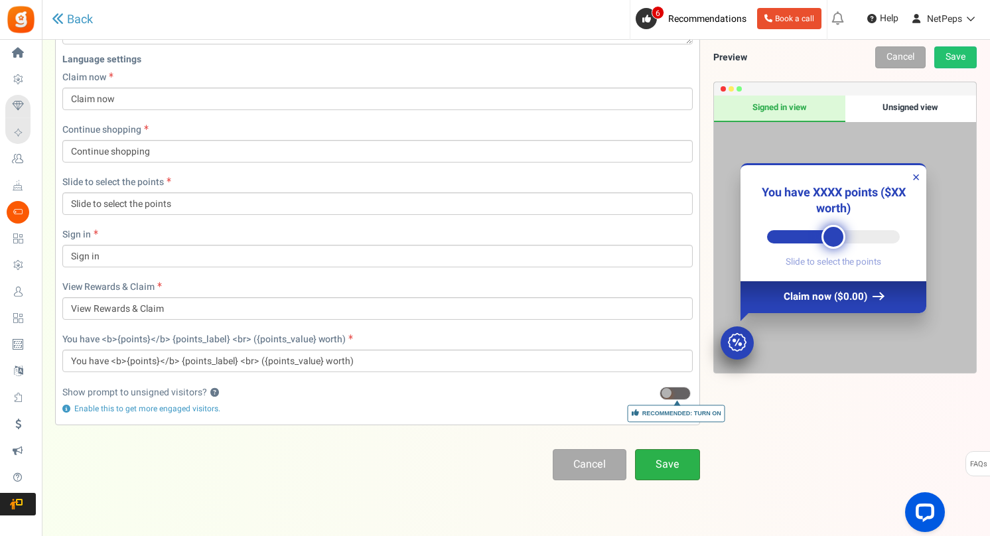
click at [675, 467] on link "Save" at bounding box center [667, 464] width 65 height 31
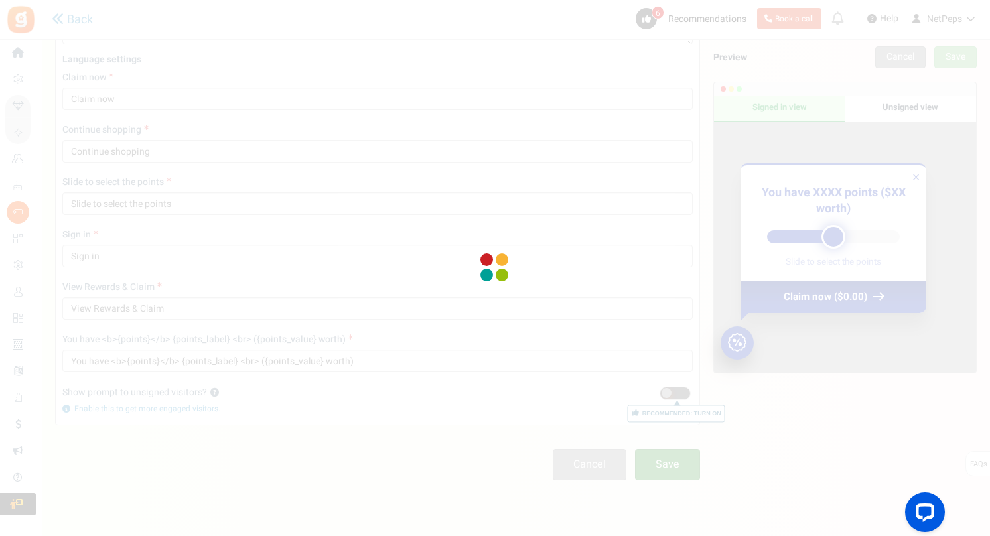
scroll to position [44, 0]
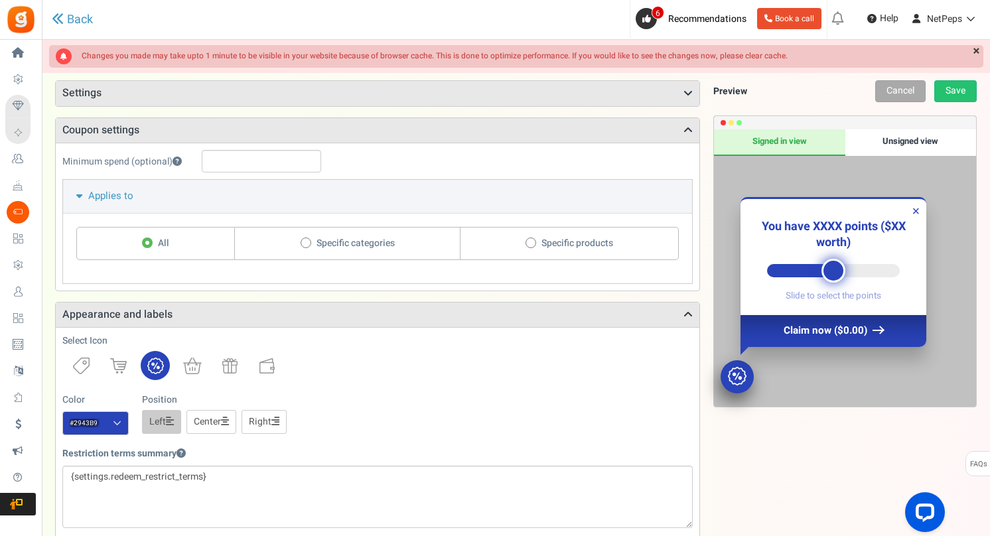
click at [369, 1] on div "Back" at bounding box center [225, 19] width 346 height 38
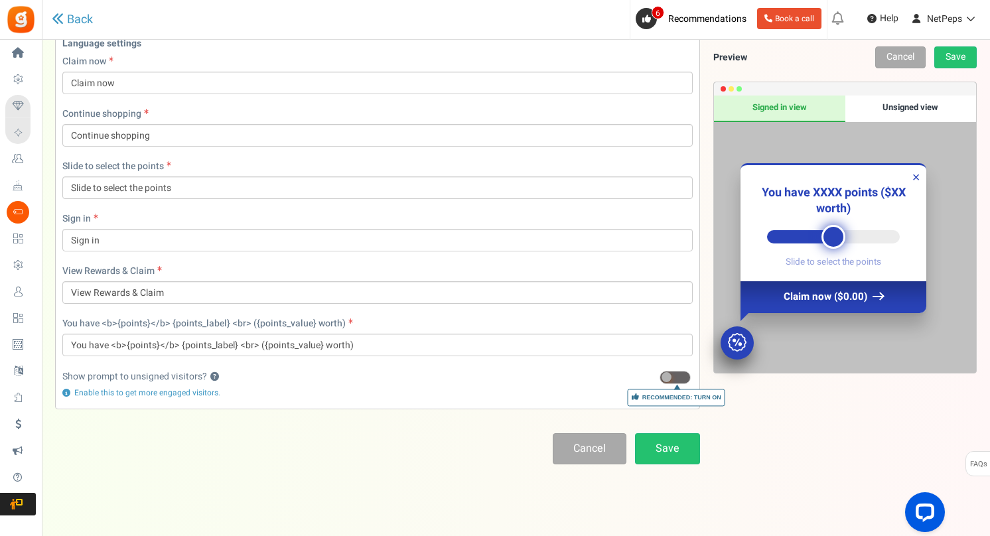
scroll to position [552, 0]
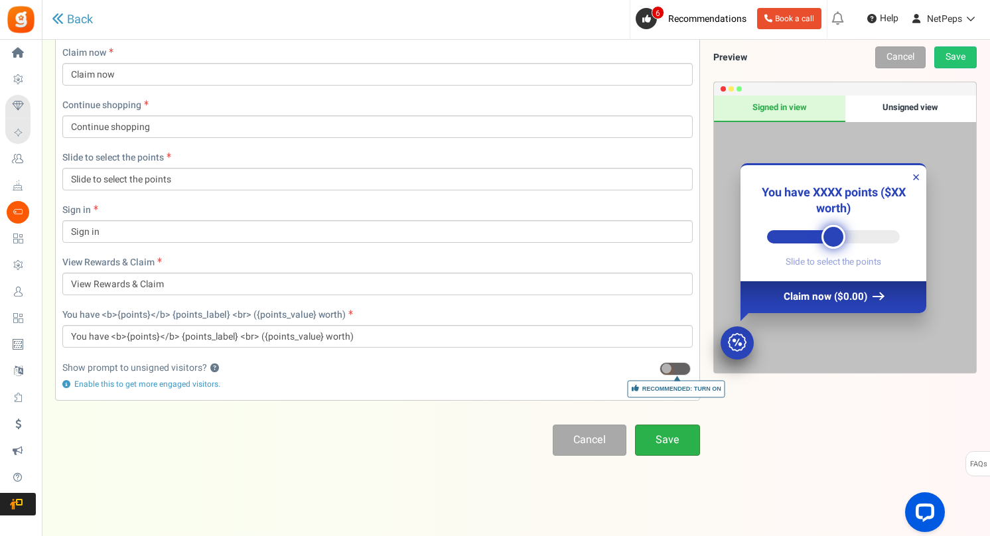
click at [661, 448] on link "Save" at bounding box center [667, 440] width 65 height 31
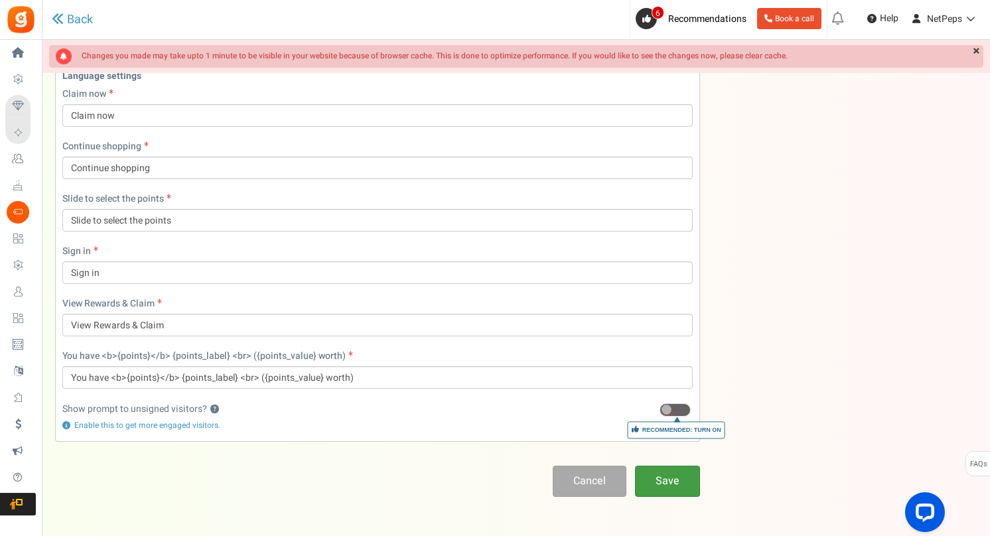
scroll to position [44, 0]
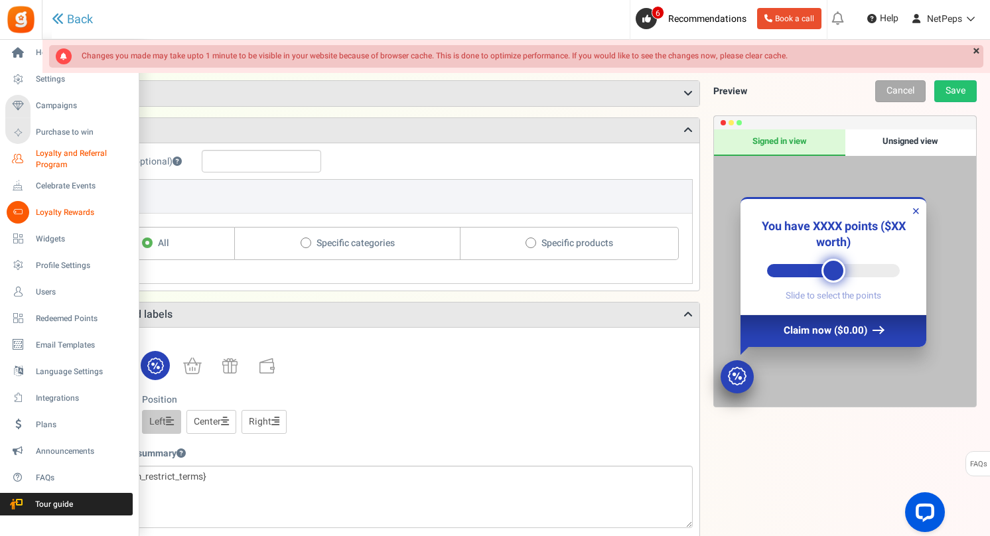
click at [18, 159] on icon at bounding box center [18, 159] width 23 height 23
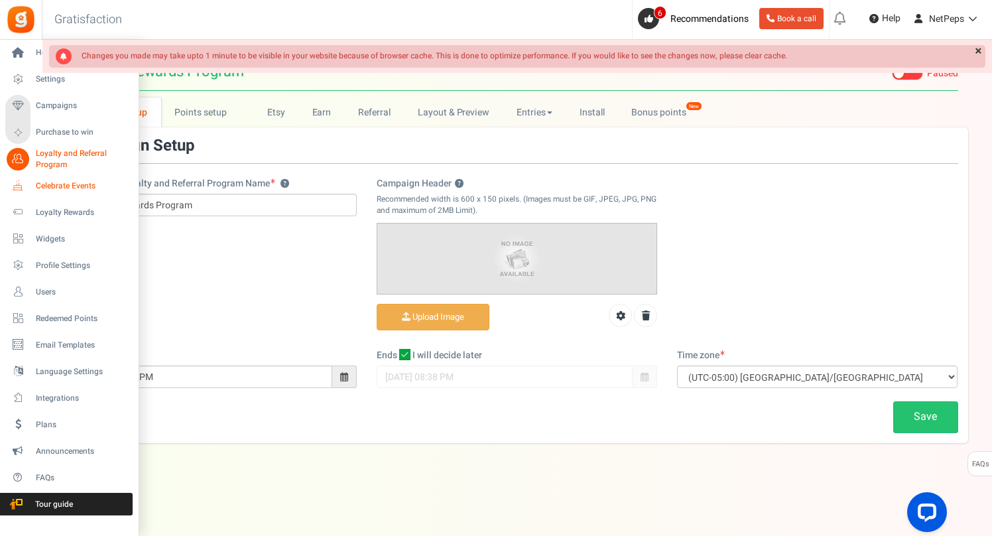
click at [62, 182] on span "Celebrate Events" at bounding box center [82, 185] width 93 height 11
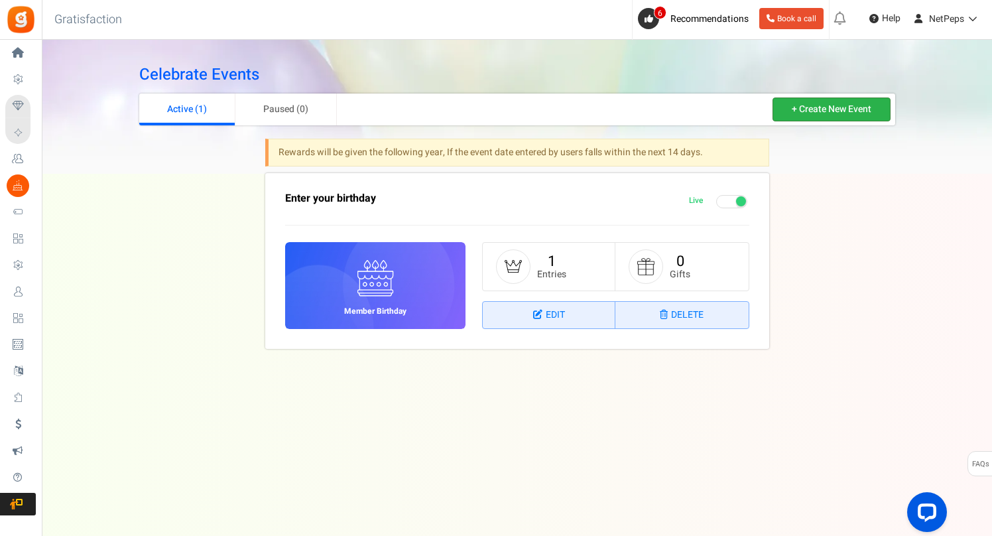
click at [801, 107] on link "+ Create New Event" at bounding box center [832, 110] width 118 height 24
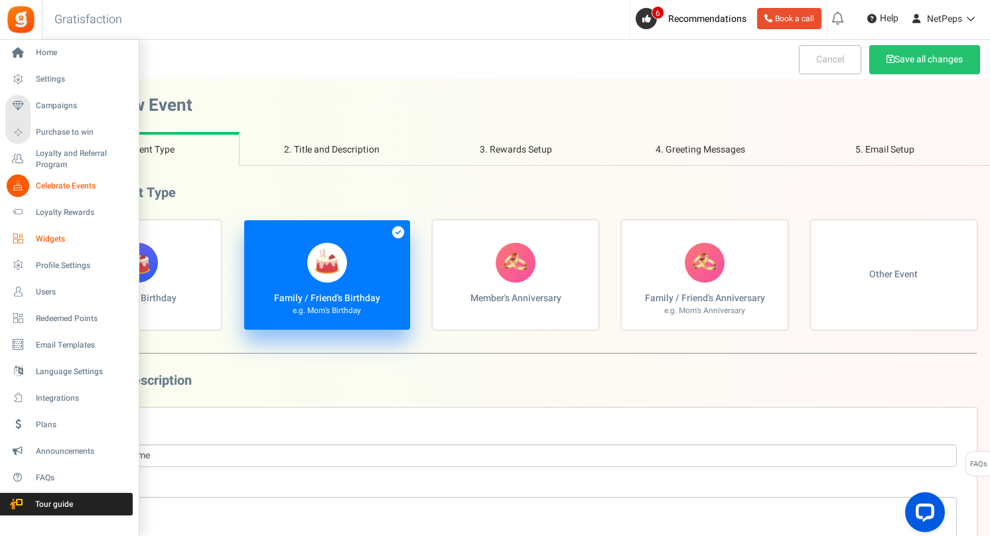
click at [13, 235] on icon at bounding box center [18, 239] width 23 height 23
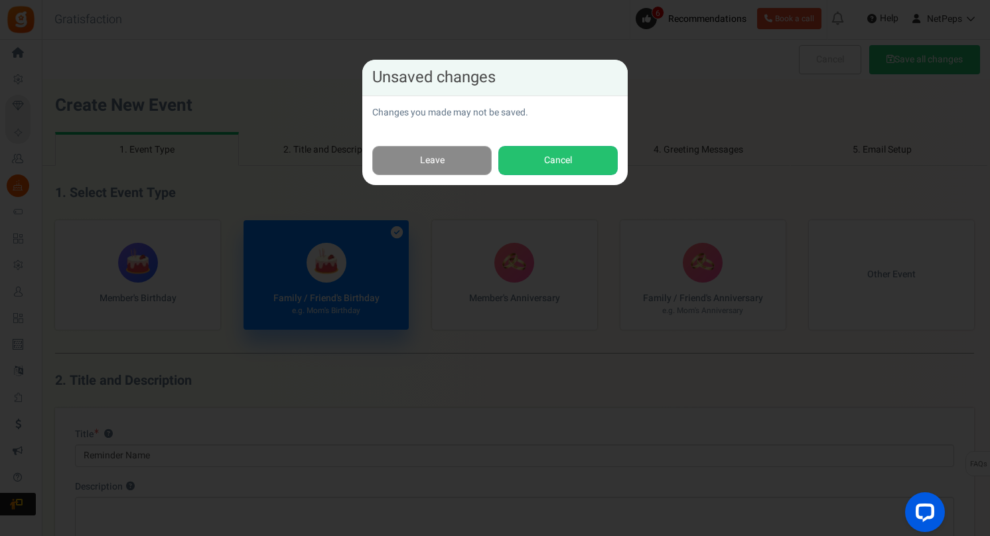
click at [448, 158] on link "Leave" at bounding box center [431, 161] width 119 height 30
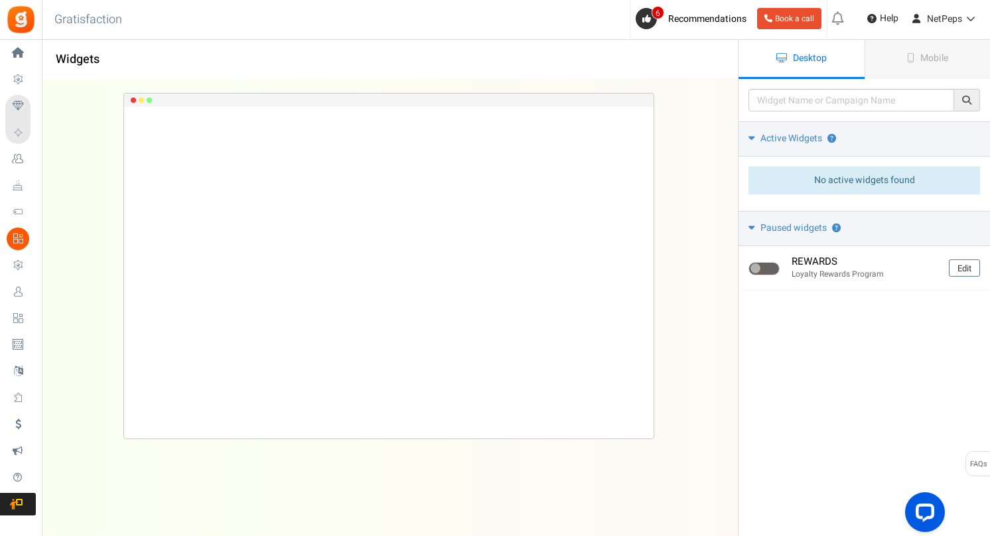
click at [263, 151] on div at bounding box center [388, 273] width 529 height 332
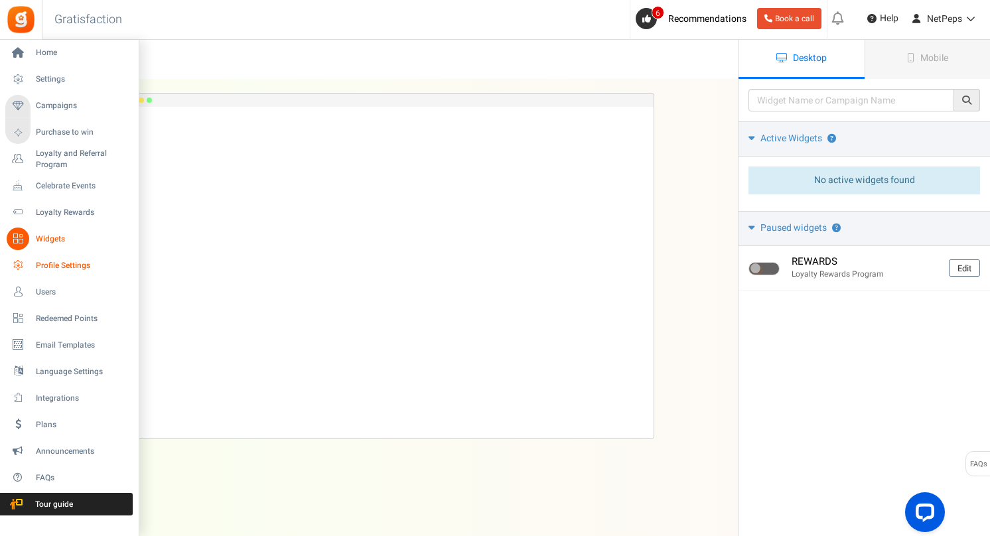
click at [38, 265] on span "Profile Settings" at bounding box center [82, 265] width 93 height 11
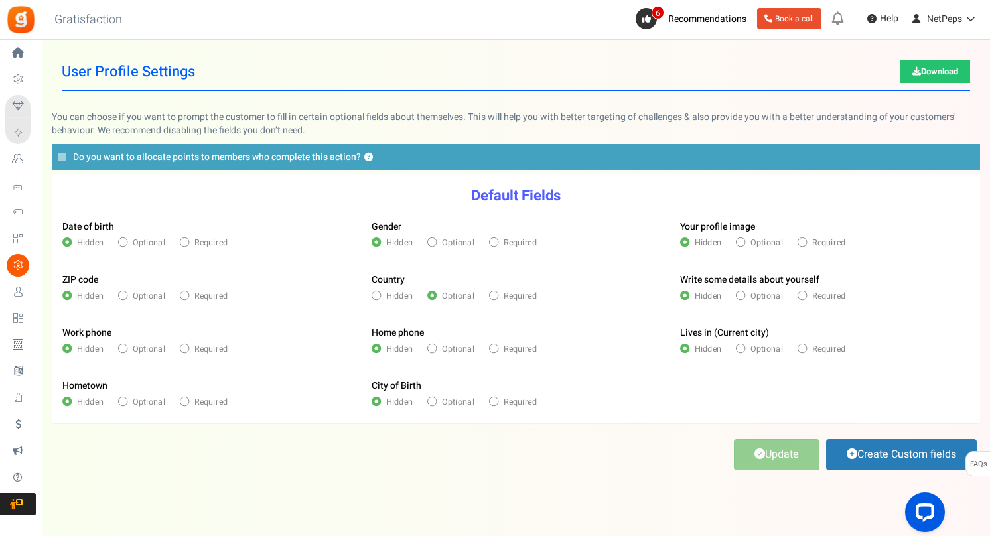
click at [328, 242] on p "Hidden Optional Required" at bounding box center [206, 245] width 289 height 17
click at [185, 239] on span at bounding box center [184, 241] width 9 height 9
click at [185, 239] on input "Required" at bounding box center [184, 243] width 8 height 8
radio input "true"
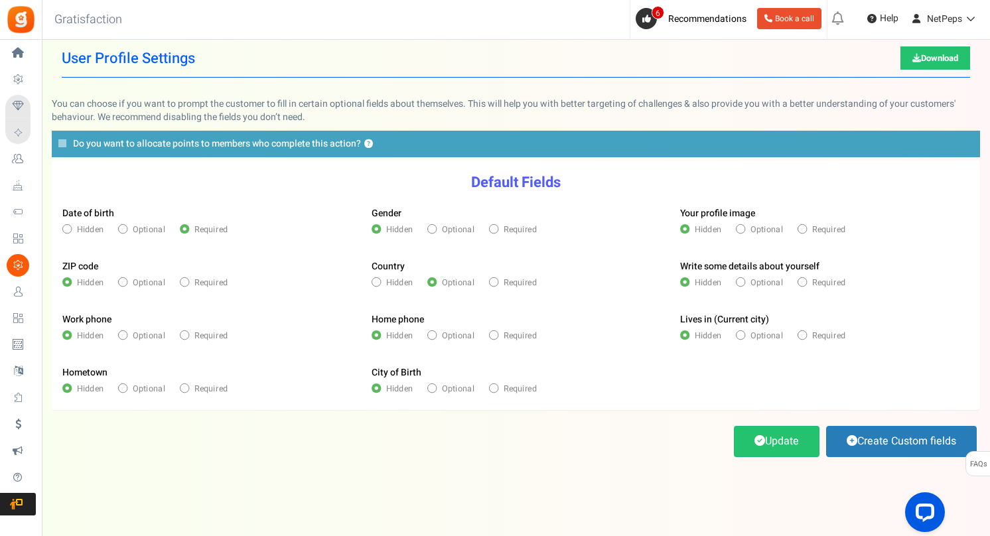
scroll to position [17, 0]
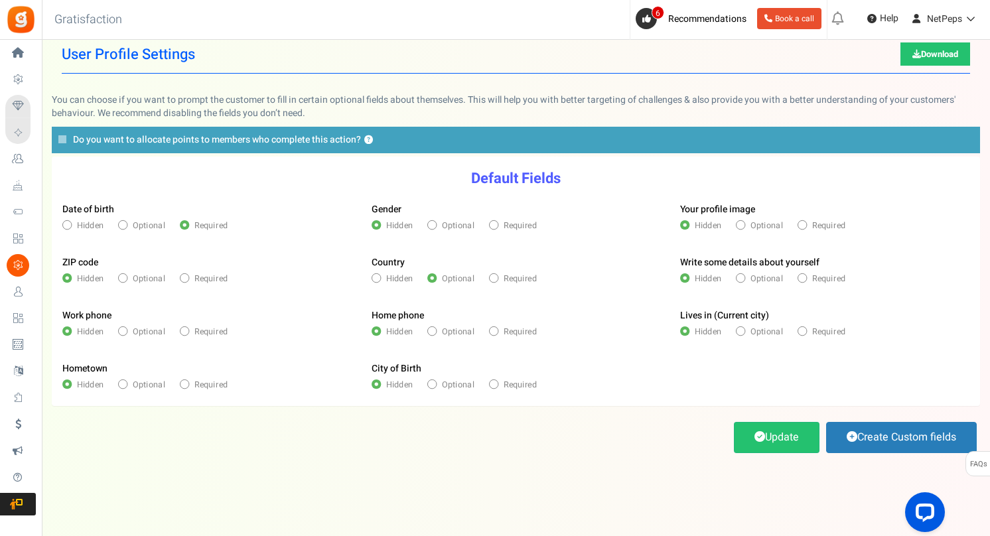
click at [69, 226] on span at bounding box center [66, 224] width 9 height 9
click at [69, 226] on input "Hidden" at bounding box center [66, 226] width 8 height 8
radio input "true"
click at [492, 330] on span at bounding box center [493, 330] width 9 height 9
click at [492, 330] on input "Required" at bounding box center [493, 332] width 8 height 8
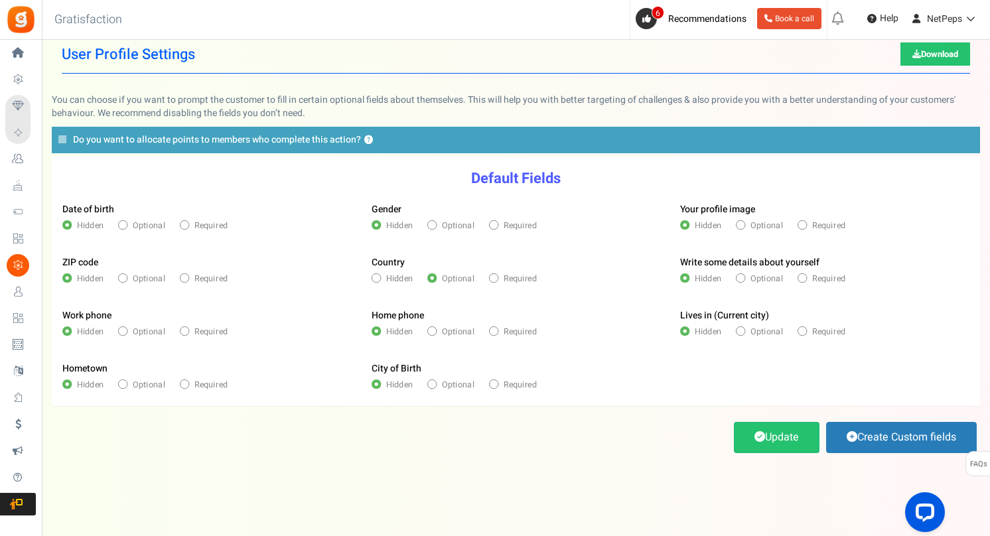
radio input "true"
click at [125, 224] on span at bounding box center [122, 224] width 9 height 9
click at [125, 224] on input "Optional" at bounding box center [122, 226] width 8 height 8
radio input "true"
click at [743, 436] on link "Update" at bounding box center [777, 437] width 86 height 31
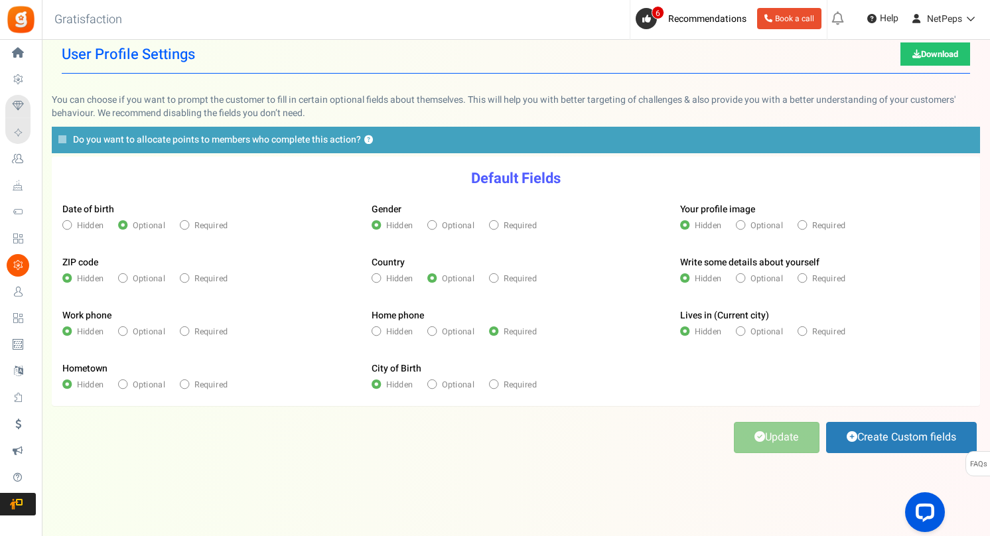
click at [384, 132] on label "Do you want to allocate points to members who complete this action? ?" at bounding box center [516, 140] width 928 height 27
click at [0, 0] on input "Do you want to allocate points to members who complete this action? ?" at bounding box center [0, 0] width 0 height 0
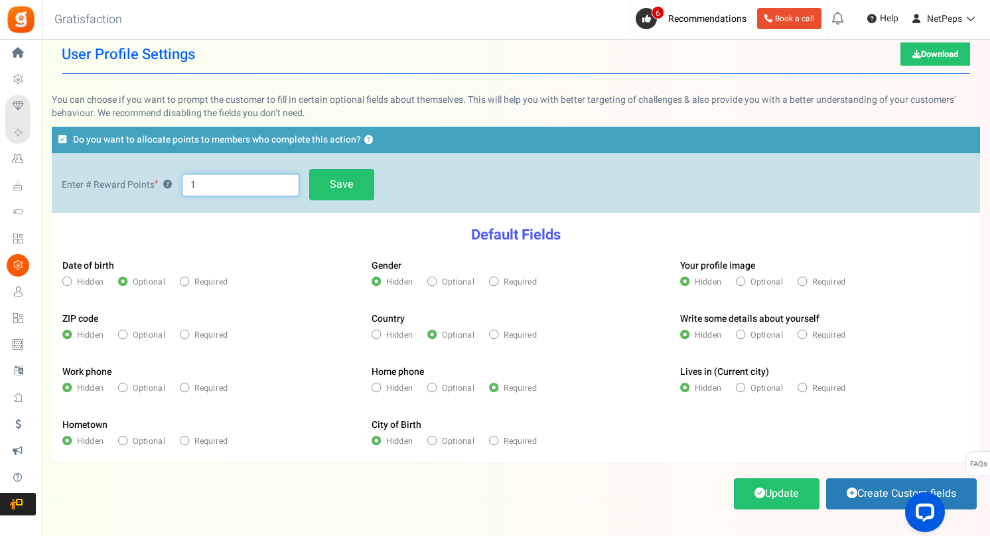
click at [235, 184] on input "1" at bounding box center [240, 185] width 117 height 23
type input "50"
click at [328, 184] on link "Save" at bounding box center [341, 184] width 65 height 31
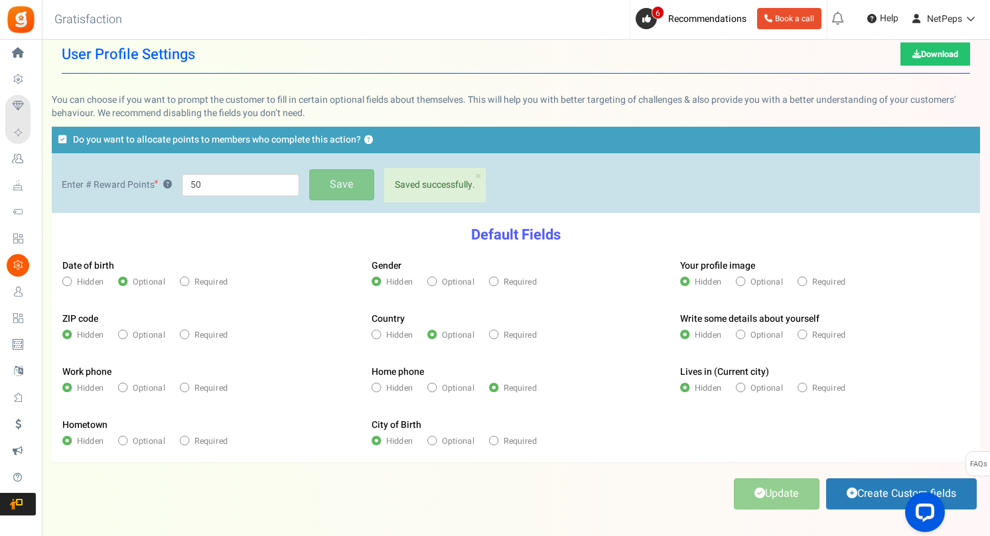
click at [260, 151] on label "Do you want to allocate points to members who complete this action? ?" at bounding box center [516, 140] width 928 height 27
click at [0, 0] on input "Do you want to allocate points to members who complete this action? ?" at bounding box center [0, 0] width 0 height 0
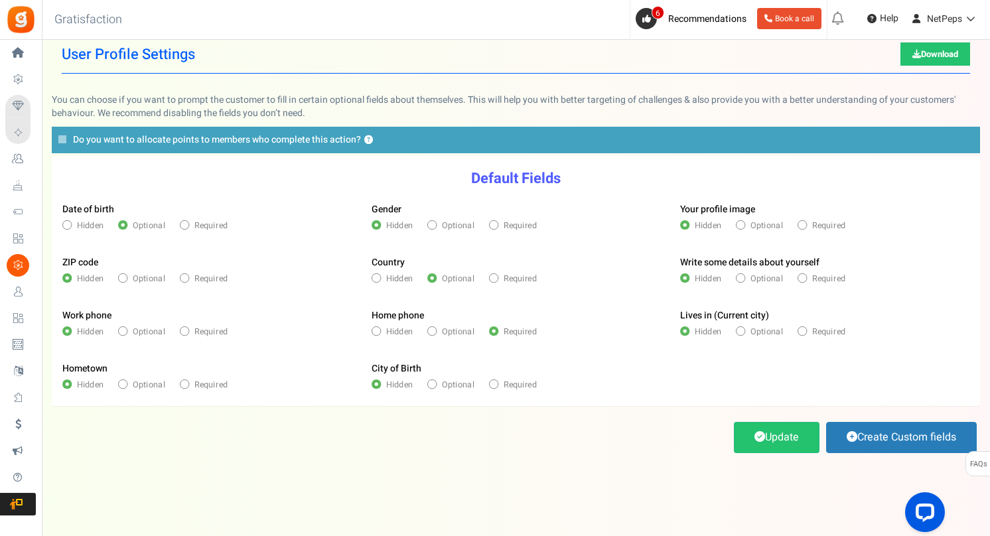
click at [126, 276] on span at bounding box center [122, 277] width 9 height 9
click at [126, 276] on input "Optional" at bounding box center [122, 279] width 8 height 8
radio input "true"
click at [432, 332] on icon at bounding box center [431, 331] width 3 height 3
click at [432, 332] on input "Optional" at bounding box center [431, 332] width 8 height 8
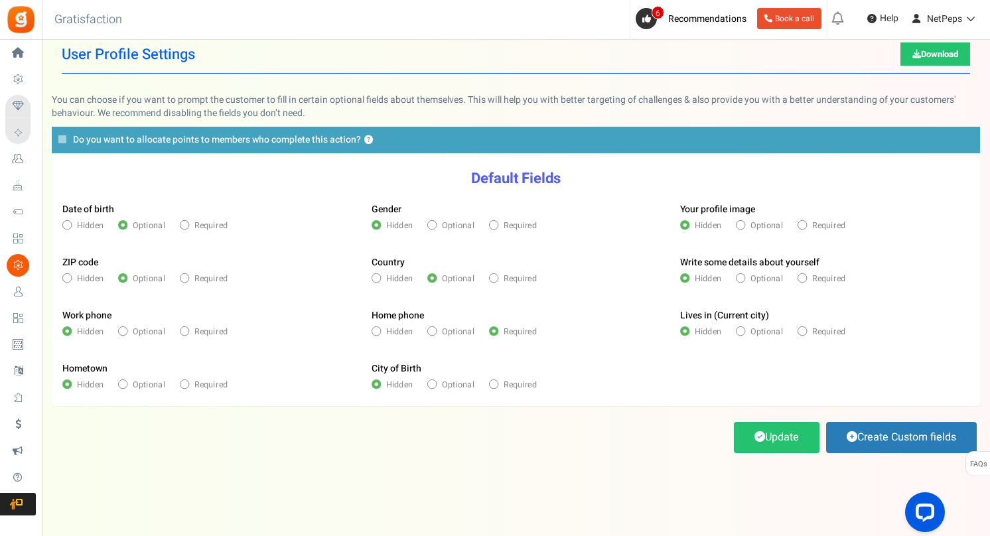
radio input "true"
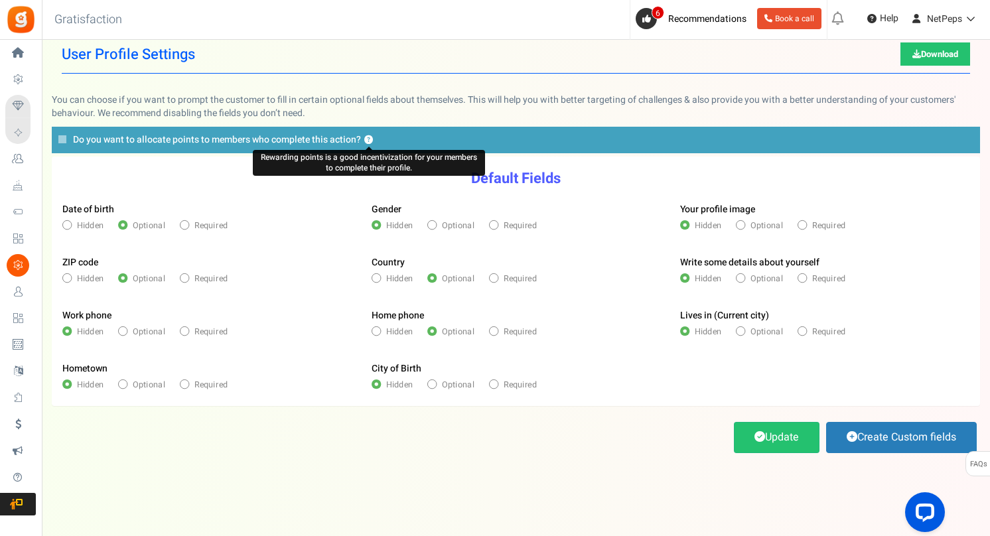
click at [371, 137] on button "?" at bounding box center [368, 140] width 9 height 9
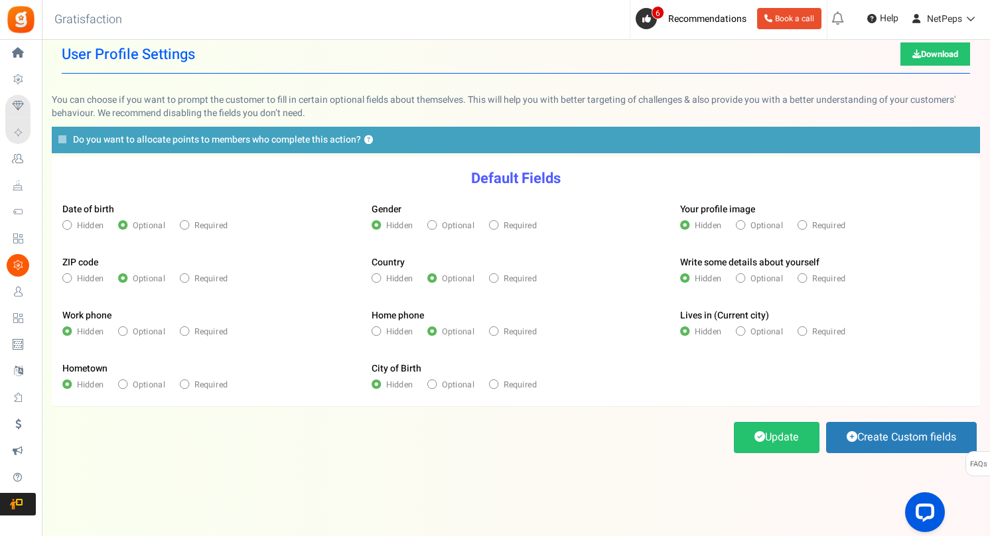
click at [186, 332] on span at bounding box center [184, 330] width 9 height 9
click at [186, 332] on input "Required" at bounding box center [184, 332] width 8 height 8
radio input "true"
click at [764, 432] on link "Update" at bounding box center [777, 437] width 86 height 31
click at [65, 138] on icon at bounding box center [62, 139] width 8 height 9
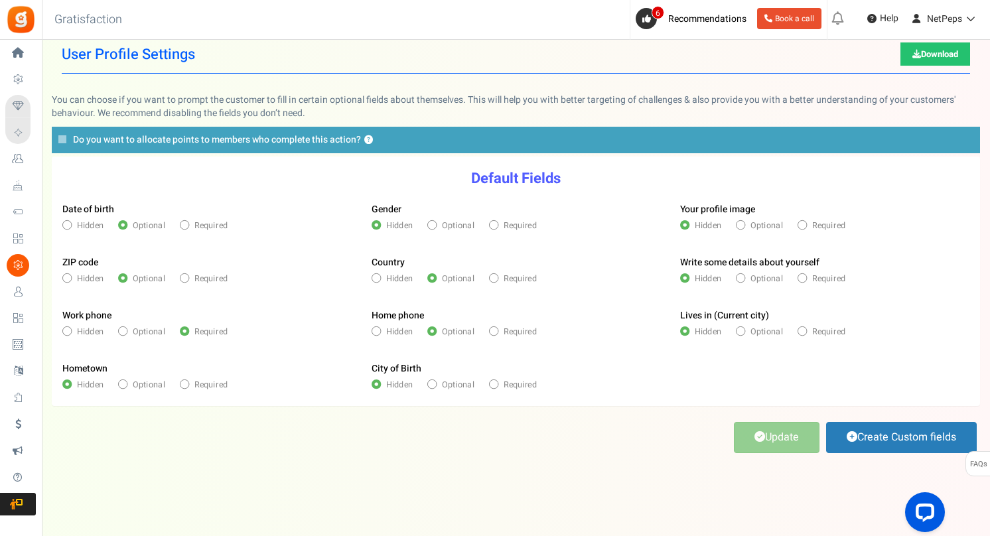
click at [0, 0] on input "Do you want to allocate points to members who complete this action? ?" at bounding box center [0, 0] width 0 height 0
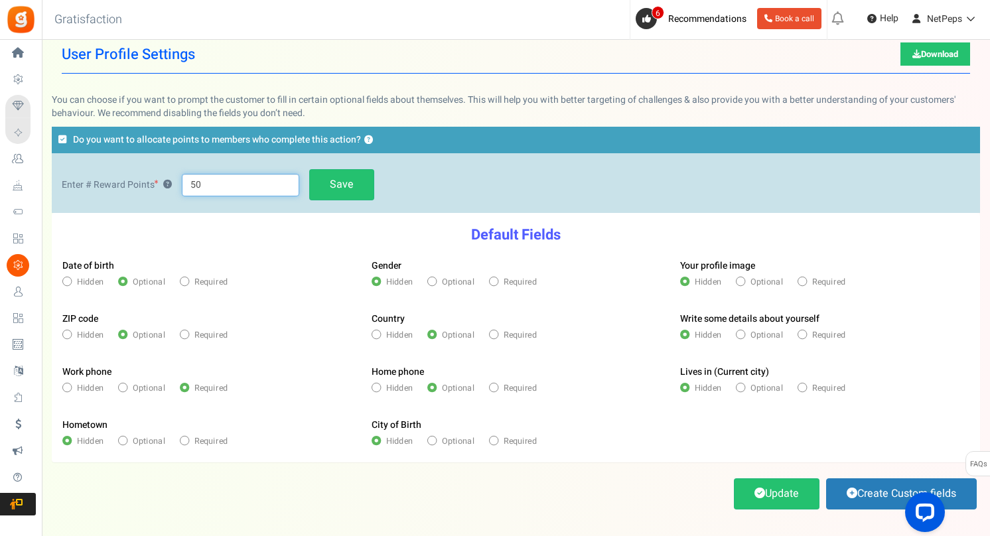
click at [208, 185] on input "50" at bounding box center [240, 185] width 117 height 23
type input "5"
type input "100"
click at [326, 194] on link "Save" at bounding box center [341, 184] width 65 height 31
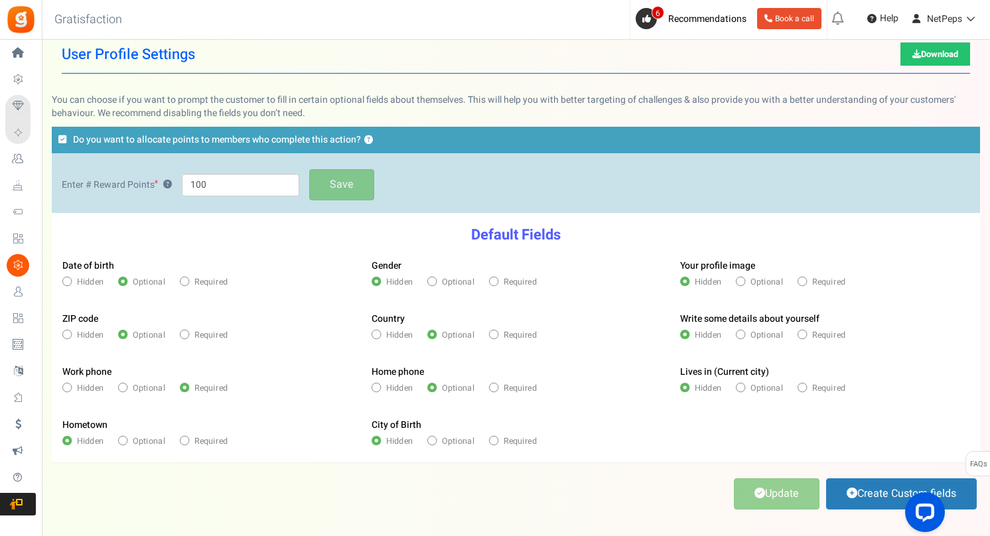
click at [429, 157] on div "Enter # Reward Points ? 100 Saved successfully. × Close Save" at bounding box center [516, 185] width 928 height 56
click at [230, 19] on div "Back to Home Back to program setup Gratisfaction 0 WARNING 6 Recommendations Bo…" at bounding box center [515, 20] width 950 height 40
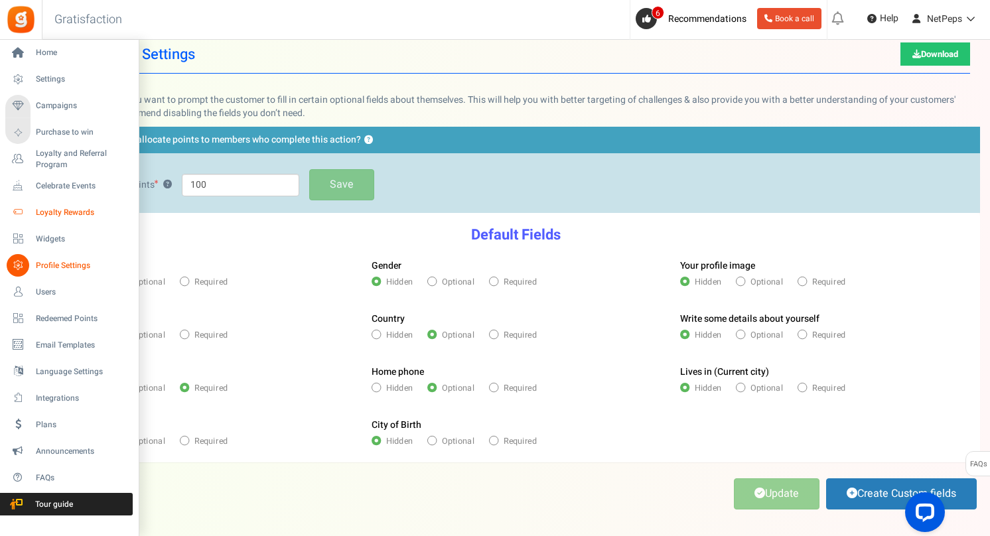
click at [60, 212] on span "Loyalty Rewards" at bounding box center [82, 212] width 93 height 11
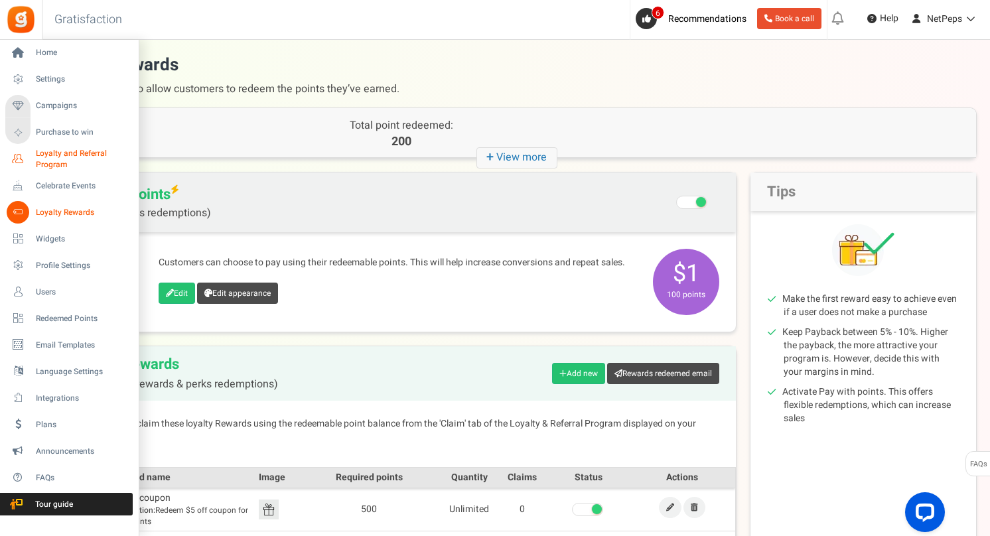
click at [46, 157] on span "Loyalty and Referral Program" at bounding box center [84, 159] width 97 height 23
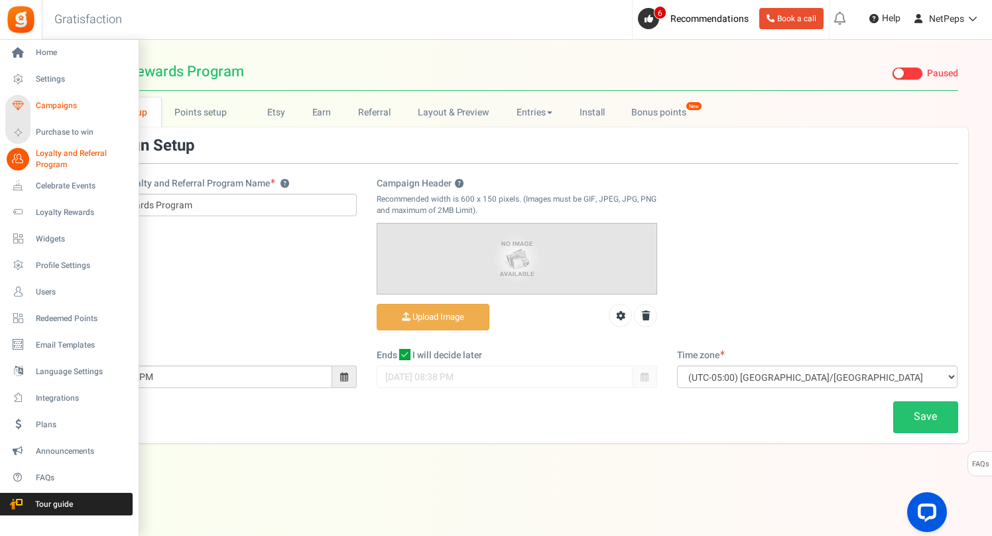
click at [50, 107] on span "Campaigns" at bounding box center [82, 105] width 93 height 11
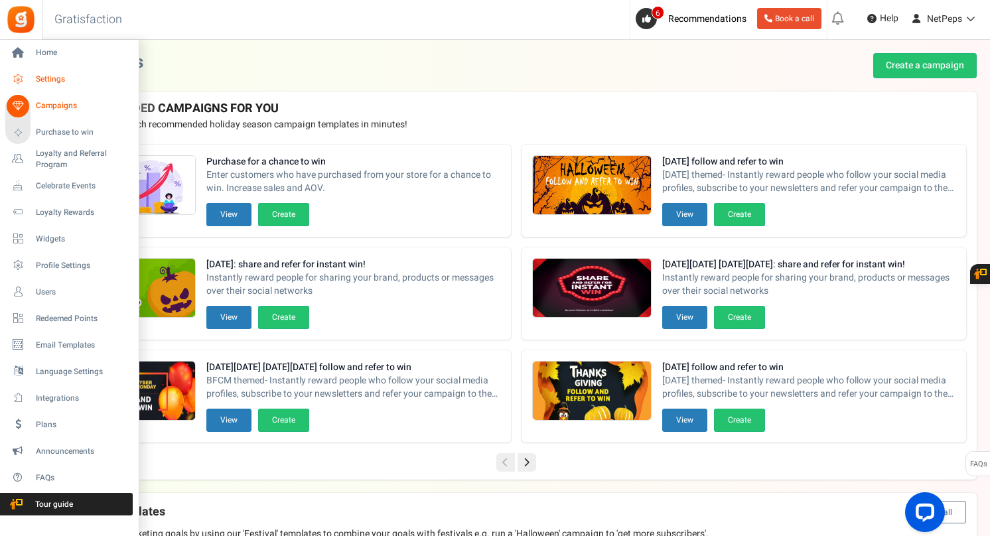
click at [46, 73] on link "Settings" at bounding box center [68, 79] width 127 height 23
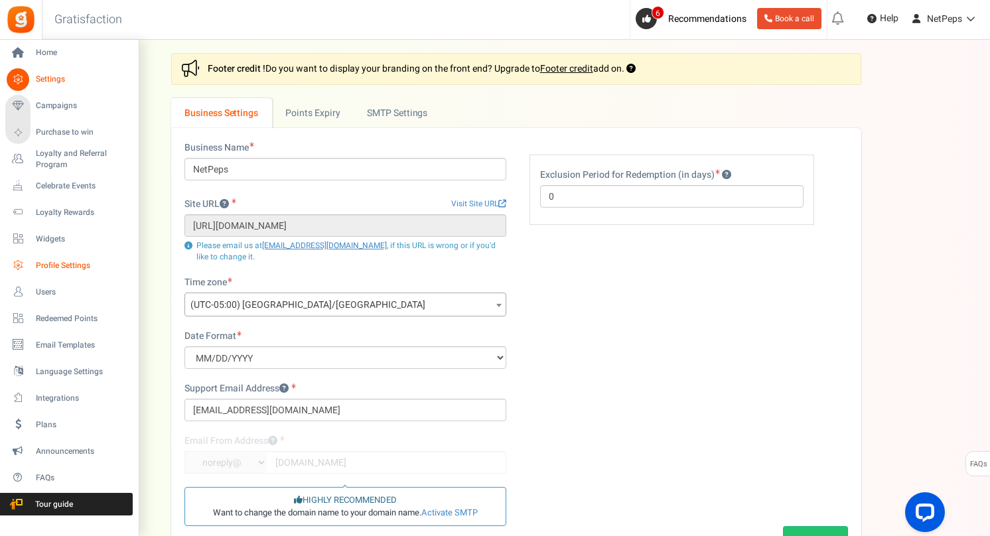
click at [46, 262] on span "Profile Settings" at bounding box center [82, 265] width 93 height 11
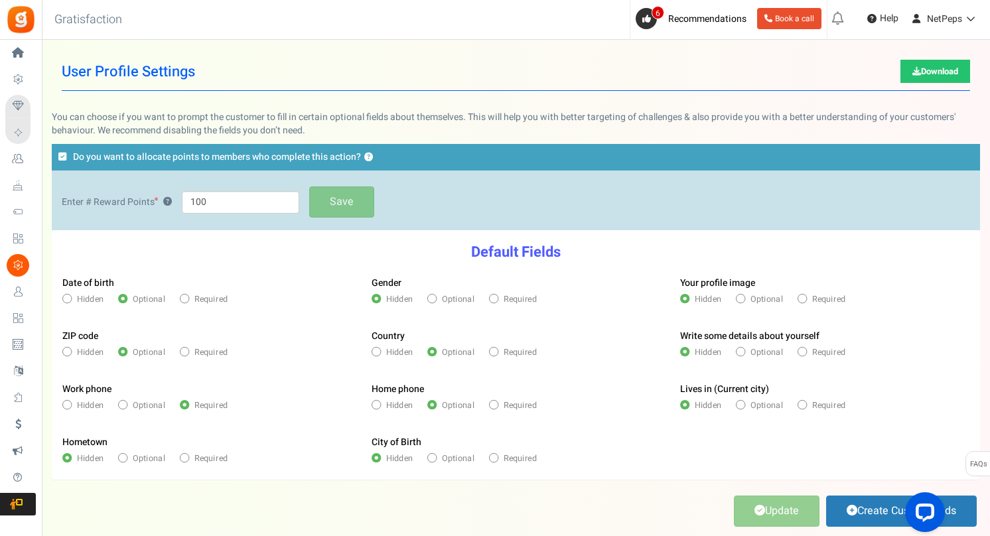
click at [70, 402] on span at bounding box center [66, 404] width 9 height 9
click at [70, 402] on input "Hidden" at bounding box center [66, 406] width 8 height 8
radio input "true"
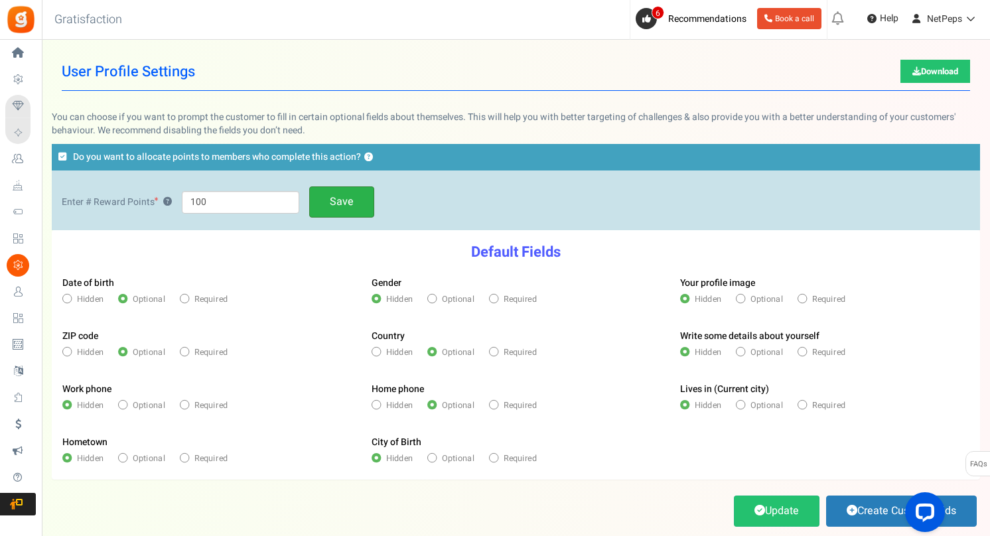
click at [351, 206] on link "Save" at bounding box center [341, 201] width 65 height 31
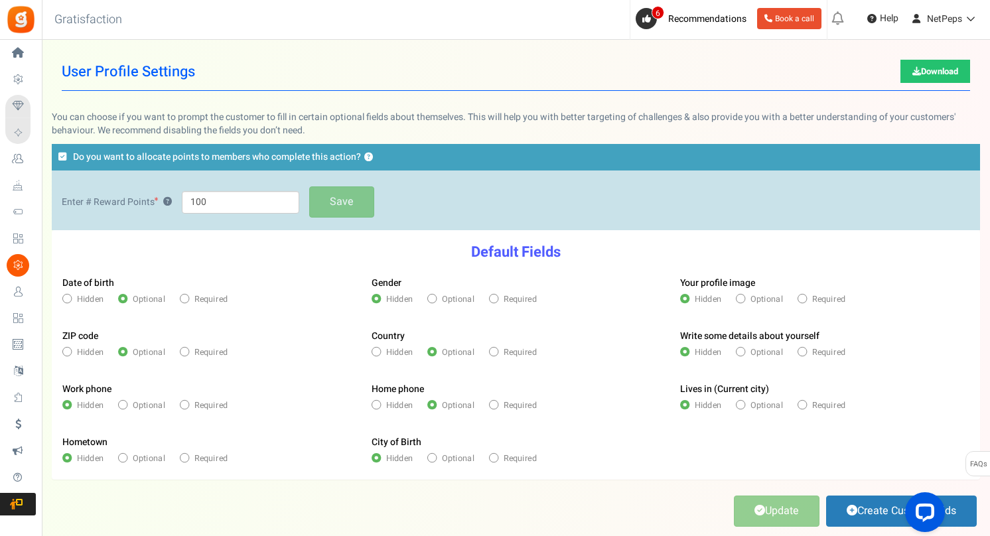
click at [496, 407] on span at bounding box center [493, 404] width 9 height 9
click at [496, 407] on input "Required" at bounding box center [493, 406] width 8 height 8
radio input "true"
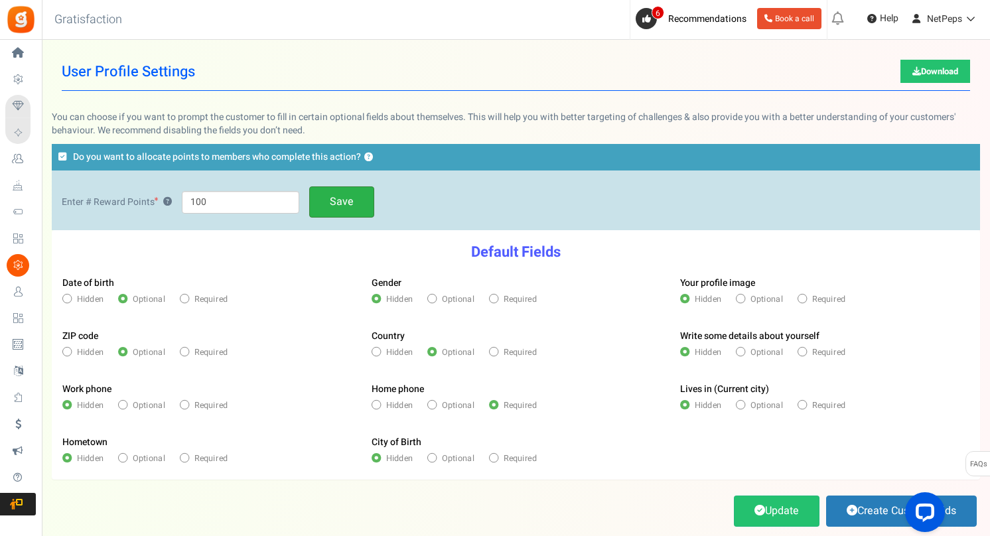
click at [340, 206] on link "Save" at bounding box center [341, 201] width 65 height 31
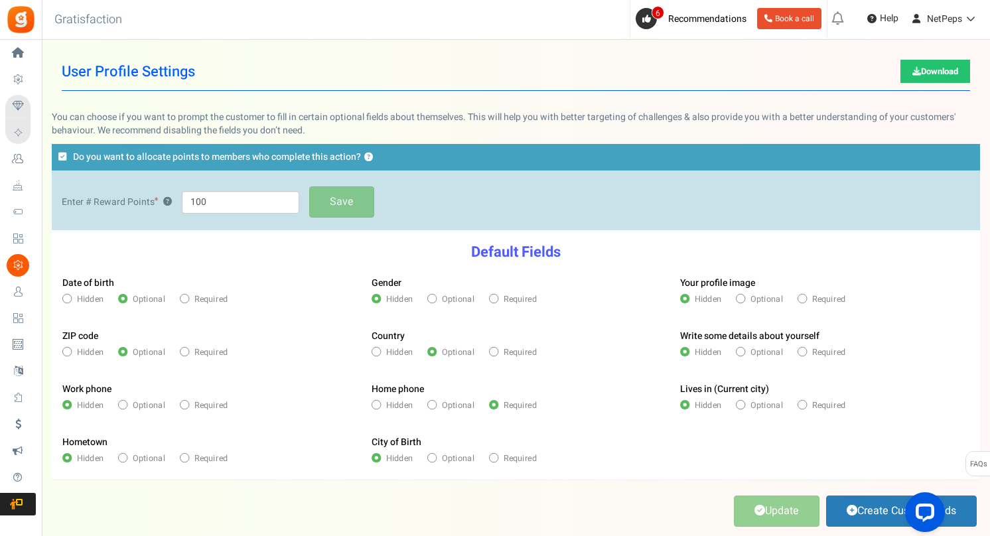
click at [188, 295] on label "Required" at bounding box center [204, 299] width 48 height 12
click at [188, 296] on input "Required" at bounding box center [184, 300] width 8 height 8
radio input "true"
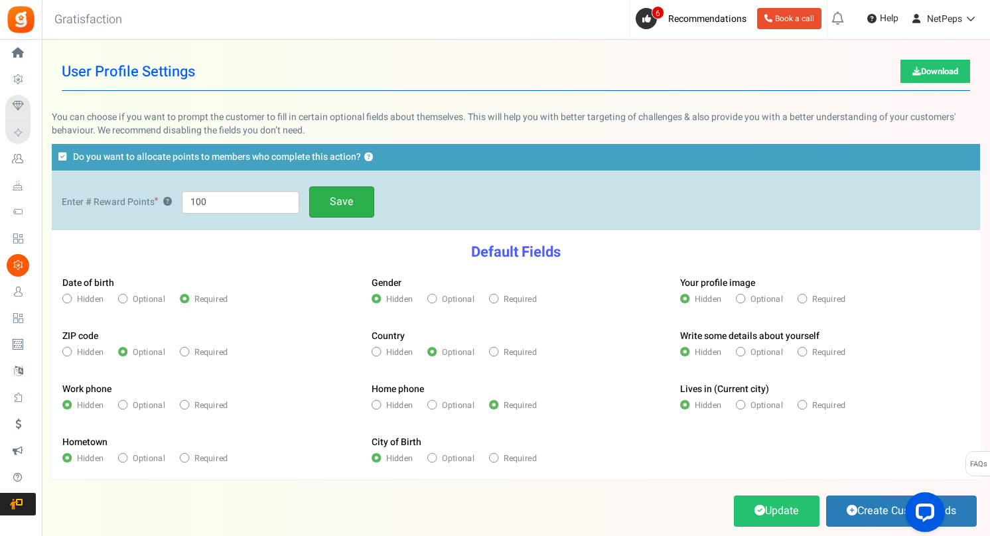
click at [338, 200] on link "Save" at bounding box center [341, 201] width 65 height 31
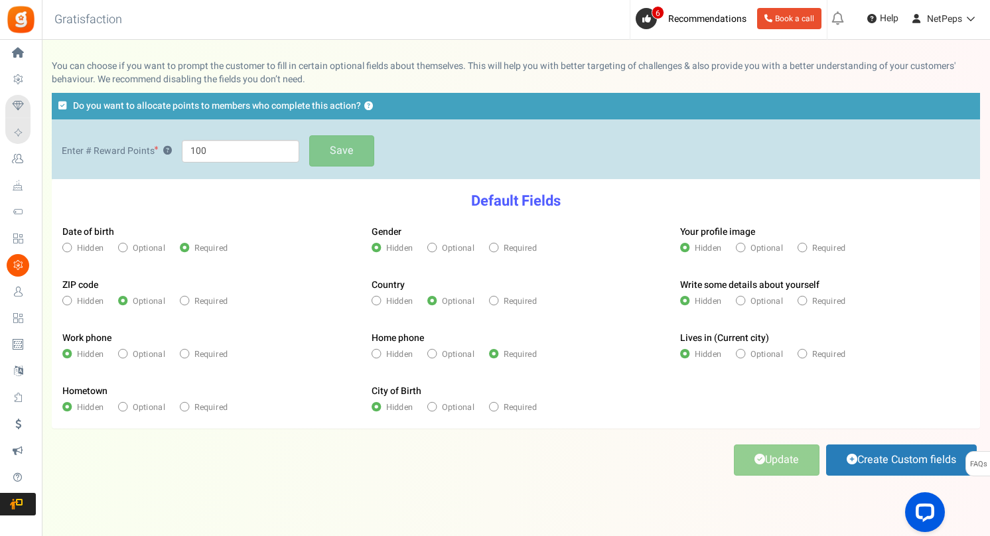
scroll to position [48, 0]
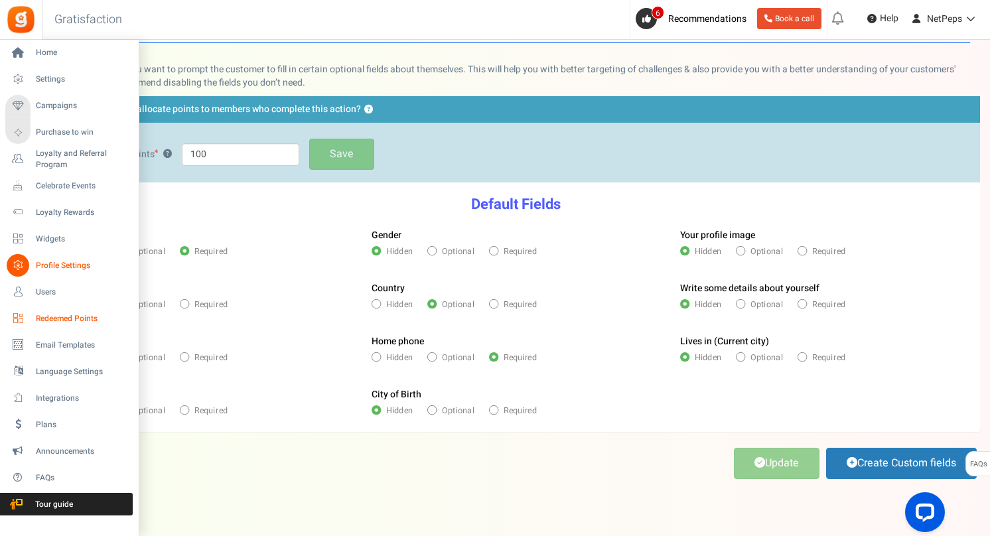
click at [17, 316] on icon at bounding box center [18, 318] width 23 height 23
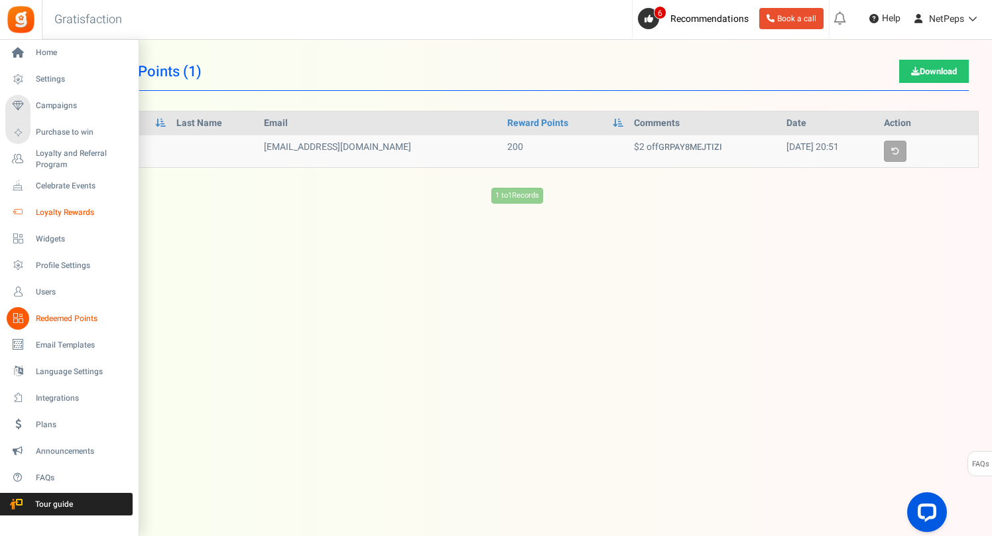
click at [19, 211] on icon at bounding box center [18, 212] width 23 height 23
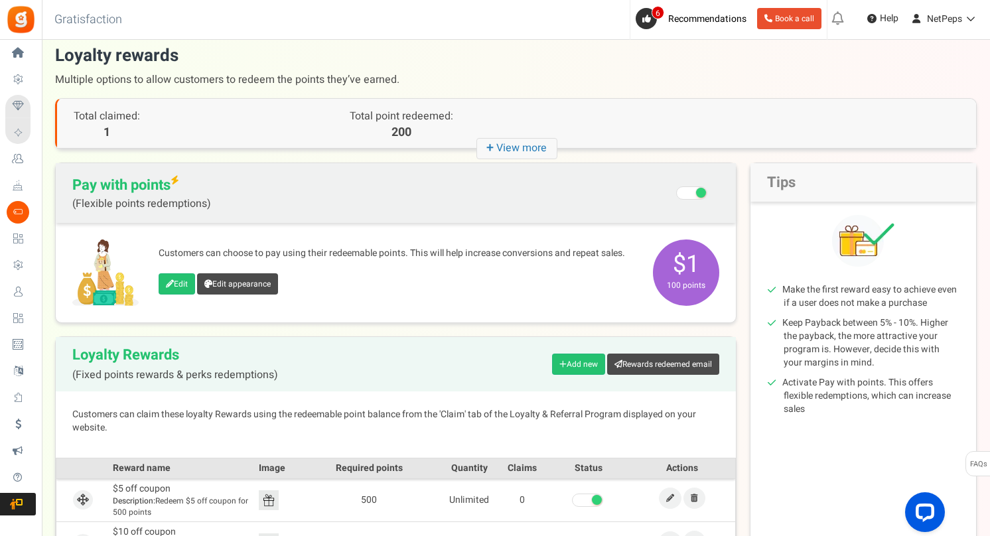
scroll to position [8, 0]
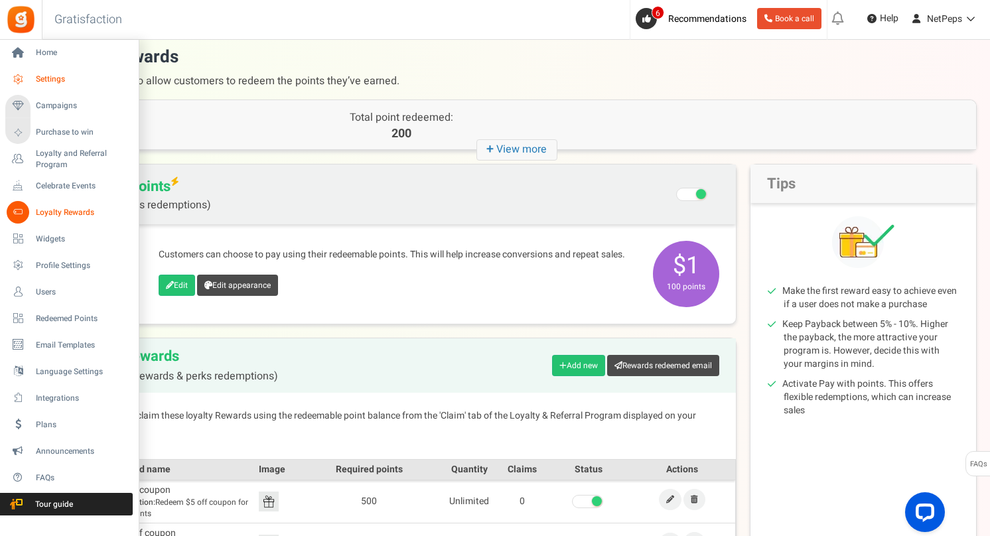
click at [38, 76] on span "Settings" at bounding box center [82, 79] width 93 height 11
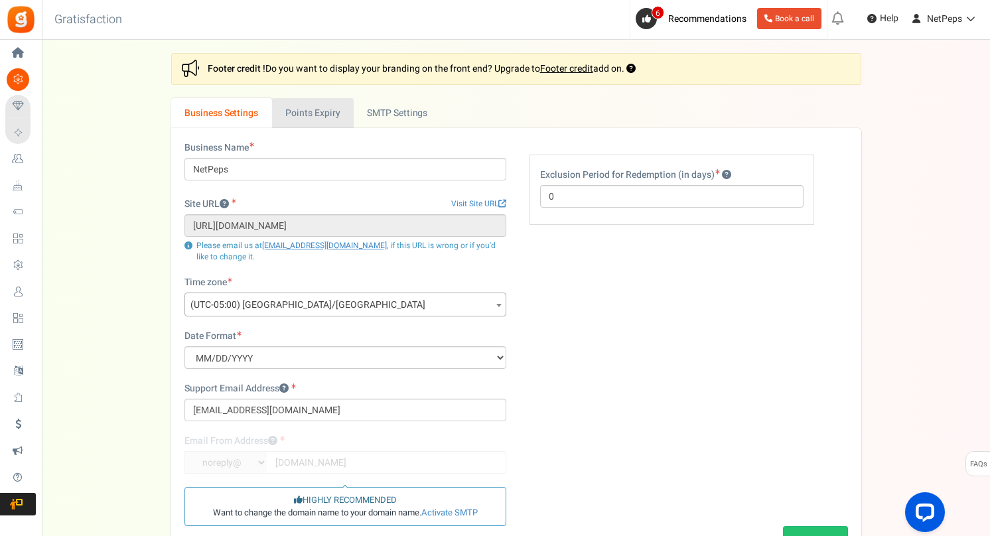
click at [320, 114] on link "Points Expiry" at bounding box center [313, 113] width 82 height 30
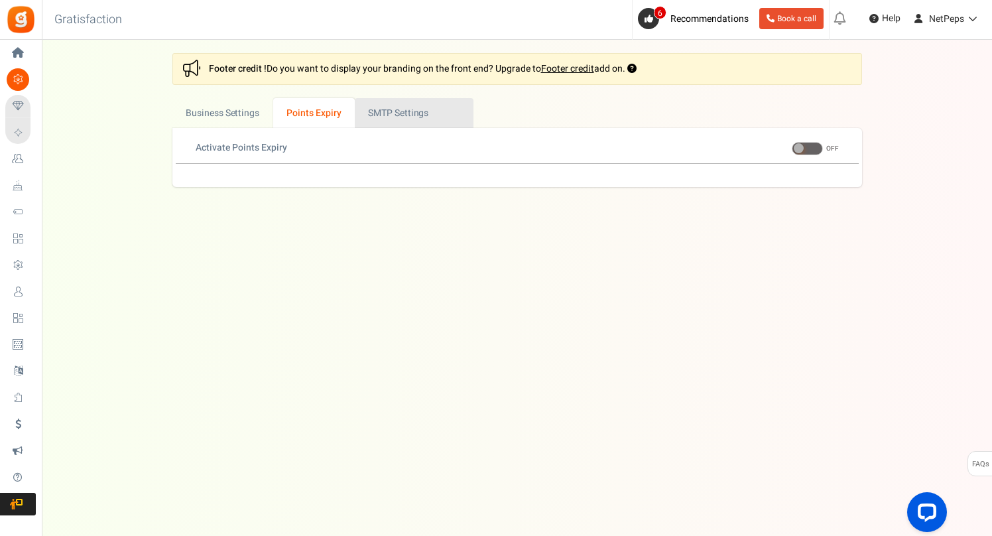
click at [391, 111] on link "Active SMTP Settings" at bounding box center [414, 113] width 119 height 30
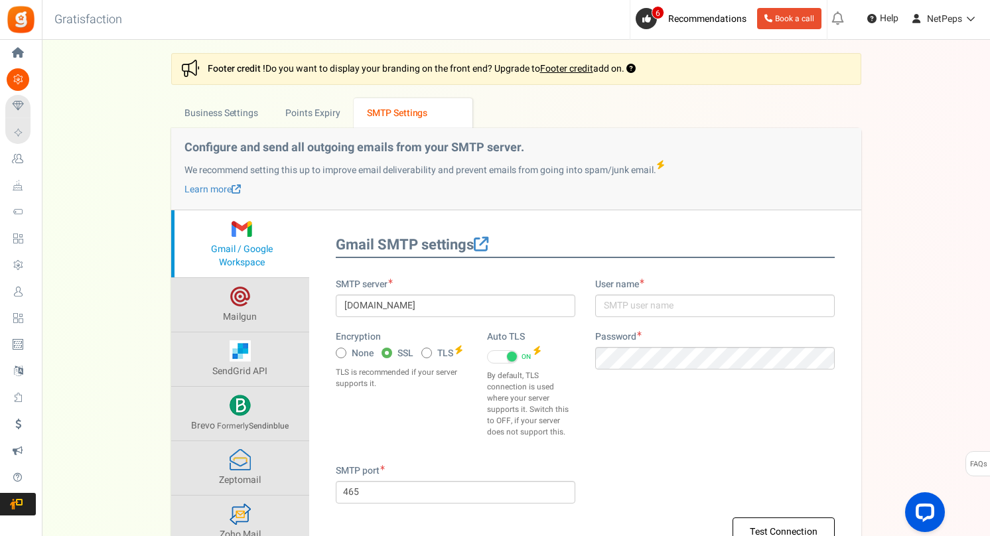
click at [391, 111] on link "Active SMTP Settings" at bounding box center [413, 113] width 119 height 30
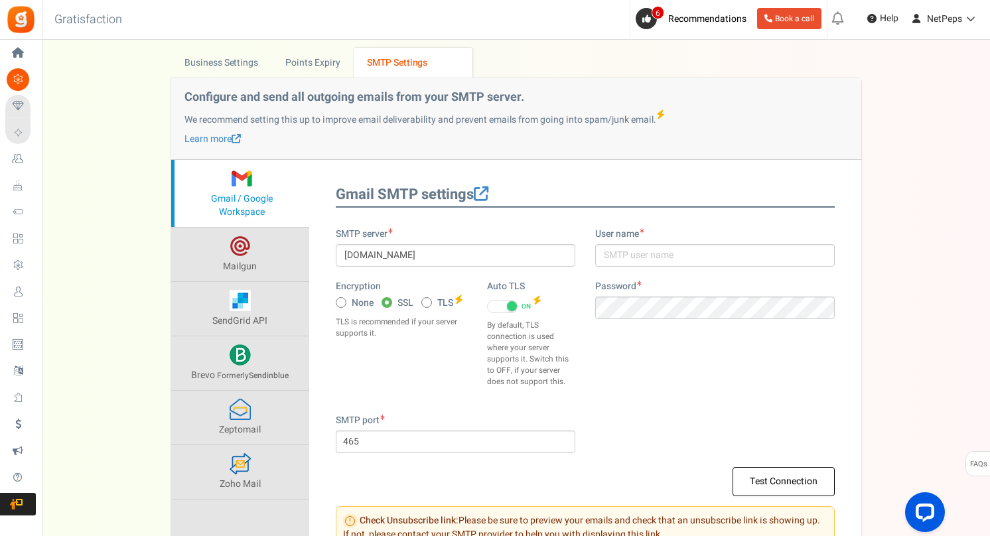
scroll to position [44, 0]
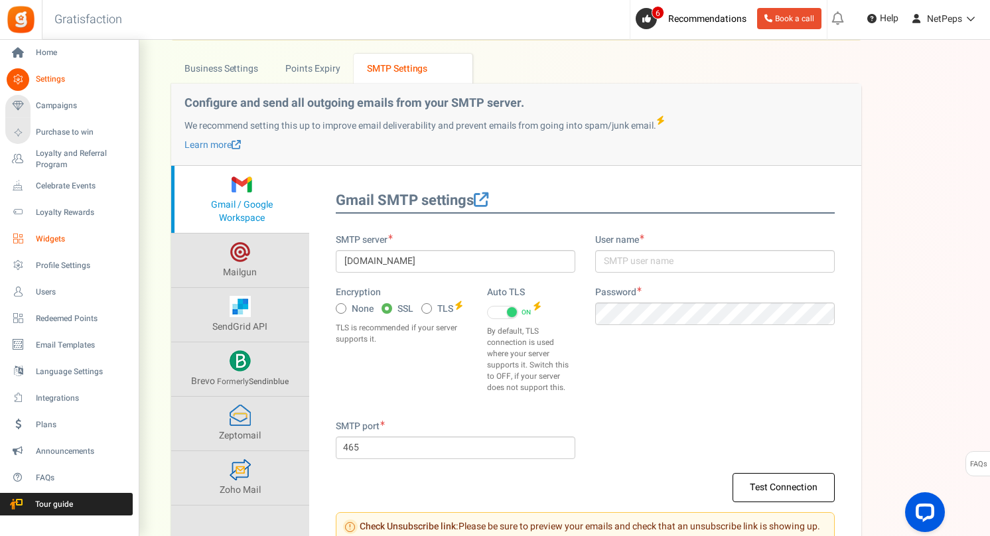
click at [18, 235] on icon at bounding box center [18, 239] width 23 height 23
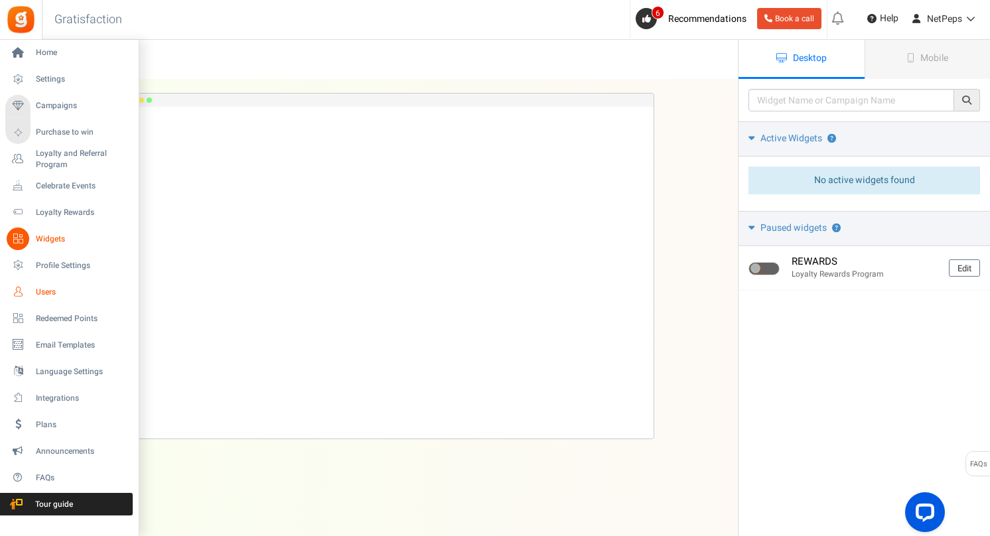
click at [17, 292] on icon at bounding box center [18, 292] width 23 height 23
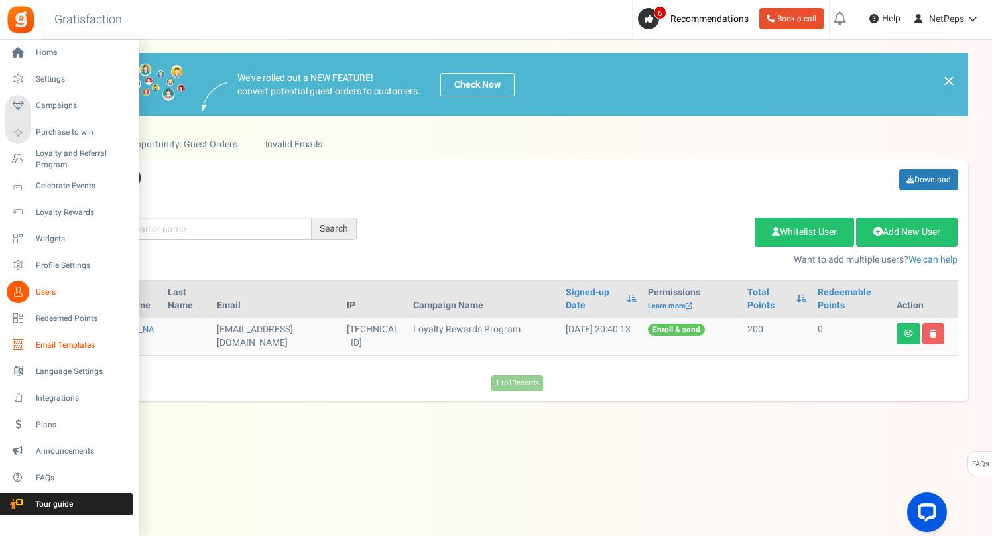
click at [15, 346] on icon at bounding box center [18, 345] width 23 height 23
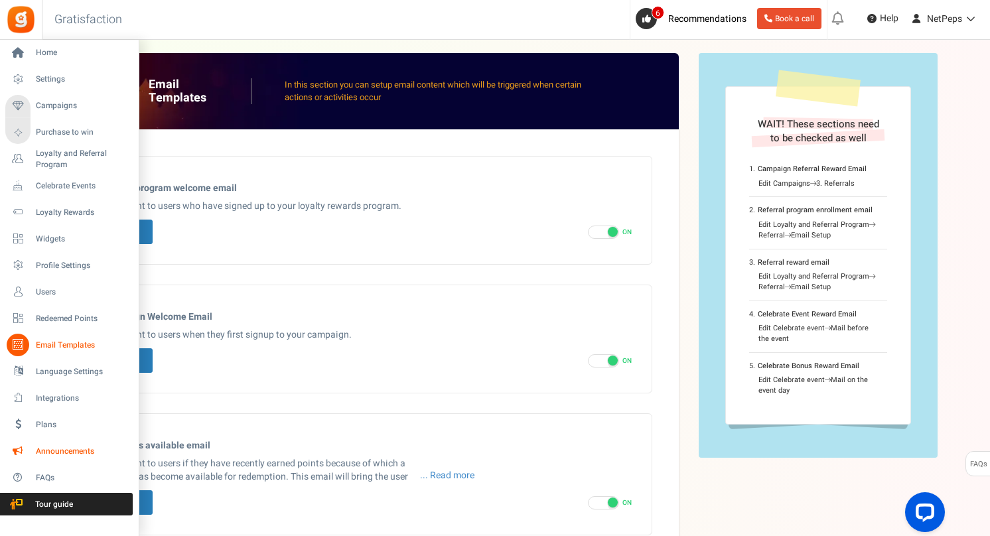
click at [19, 443] on icon at bounding box center [18, 451] width 23 height 23
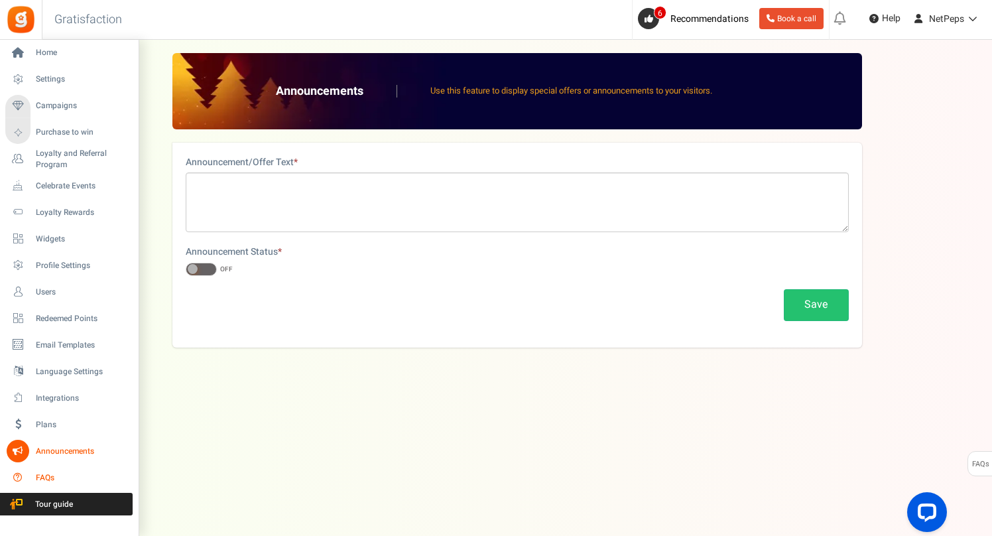
click at [20, 469] on icon at bounding box center [18, 477] width 23 height 23
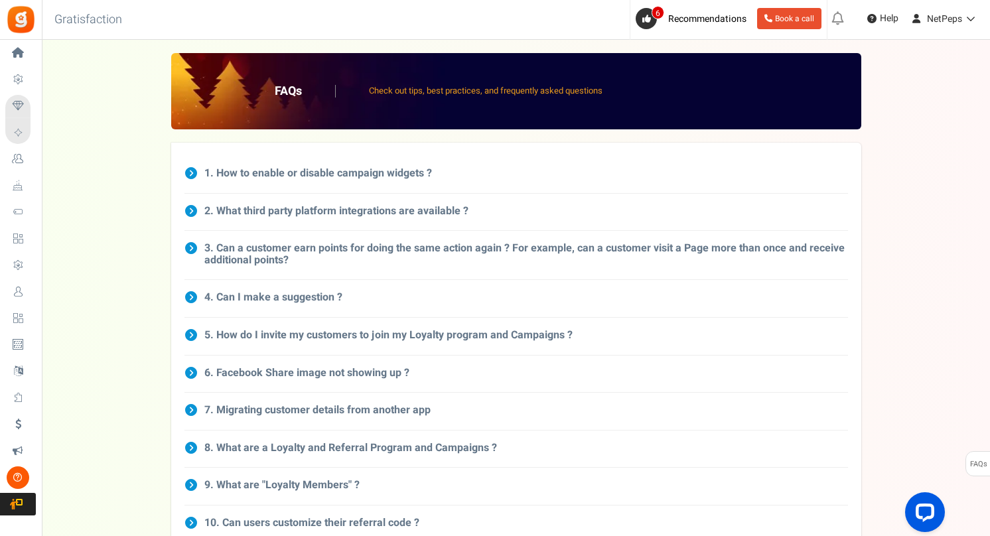
click at [235, 330] on h3 "5. How do I invite my customers to join my Loyalty program and Campaigns ?" at bounding box center [388, 336] width 368 height 12
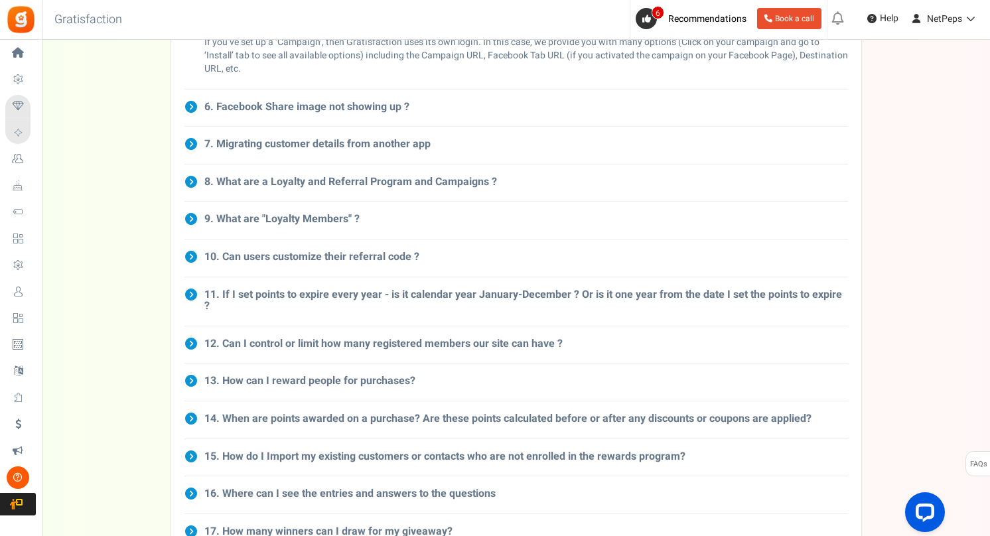
scroll to position [446, 0]
click at [229, 289] on h3 "11. If I set points to expire every year - is it calendar year January-December…" at bounding box center [525, 299] width 643 height 23
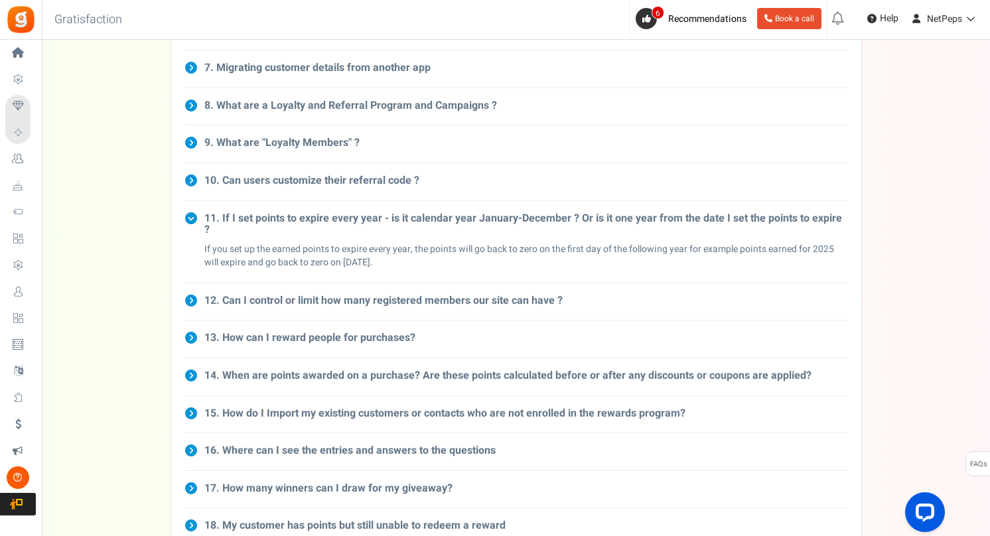
scroll to position [523, 0]
click at [230, 294] on h3 "12. Can I control or limit how many registered members our site can have ?" at bounding box center [383, 300] width 358 height 12
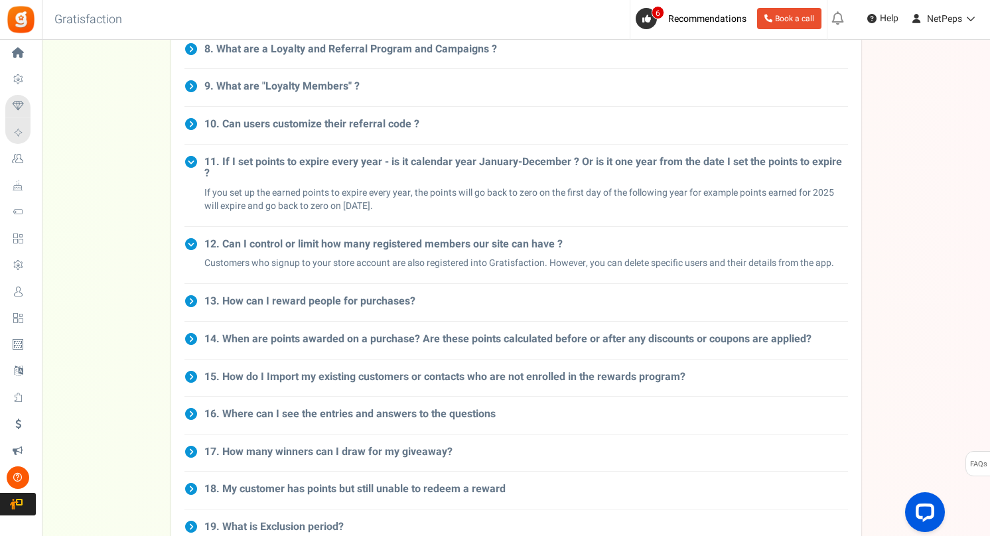
scroll to position [579, 0]
click at [236, 295] on h3 "13. How can I reward people for purchases?" at bounding box center [309, 301] width 211 height 12
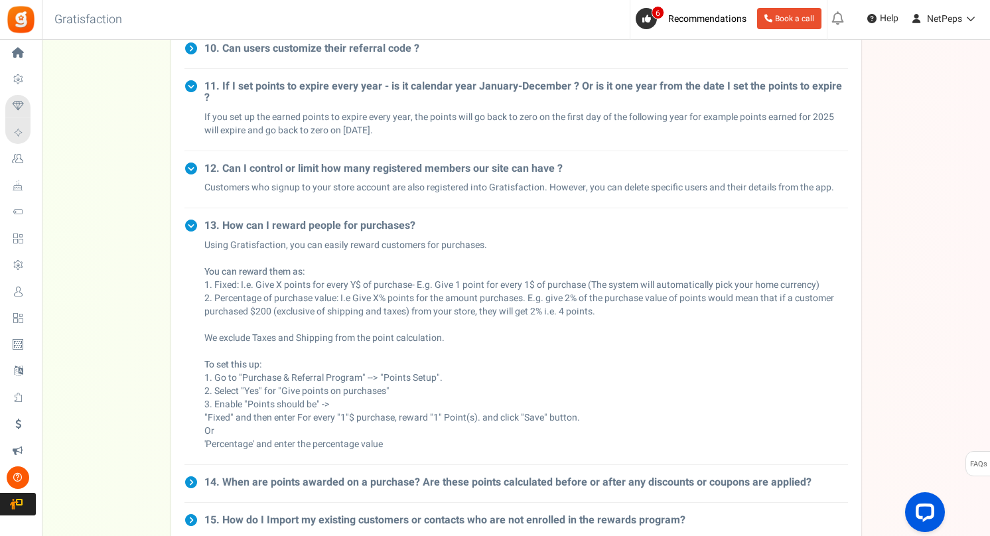
scroll to position [645, 0]
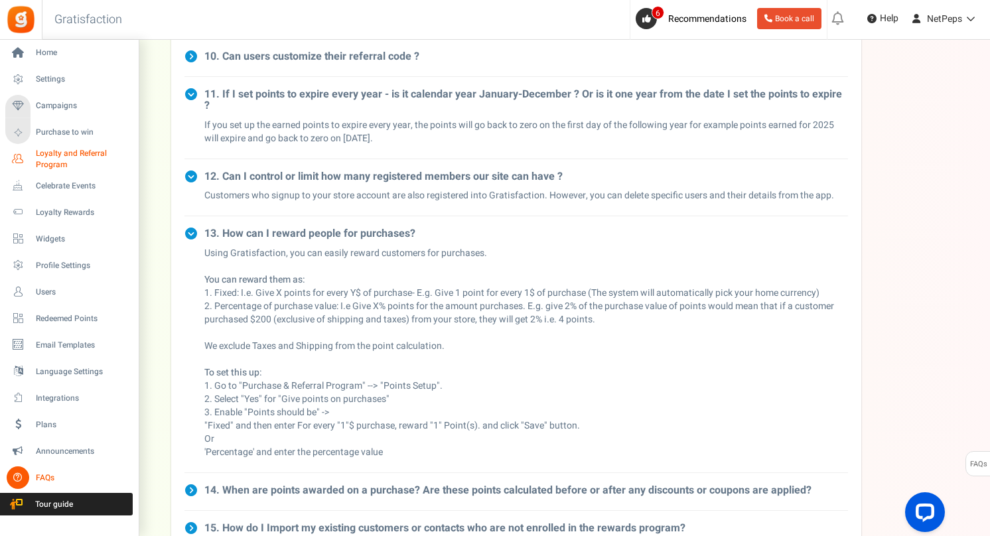
click at [50, 150] on span "Loyalty and Referral Program" at bounding box center [84, 159] width 97 height 23
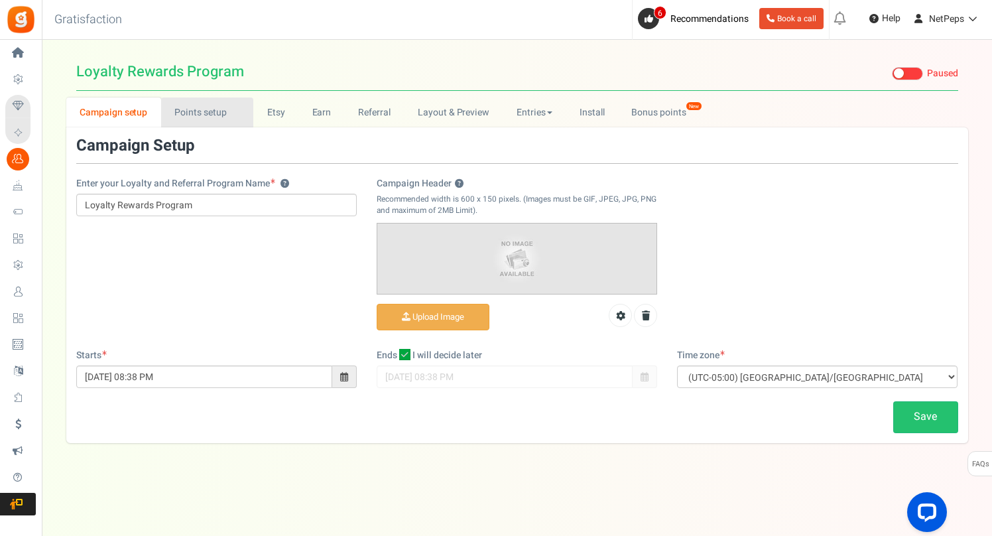
click at [202, 117] on link "Points setup New" at bounding box center [207, 113] width 92 height 30
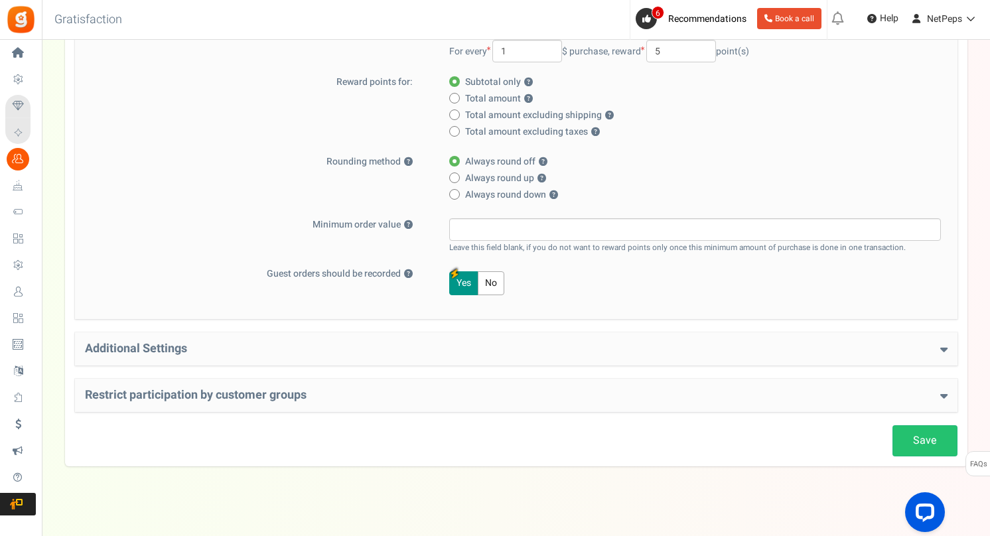
scroll to position [273, 0]
click at [176, 348] on h4 "Additional Settings" at bounding box center [516, 346] width 862 height 13
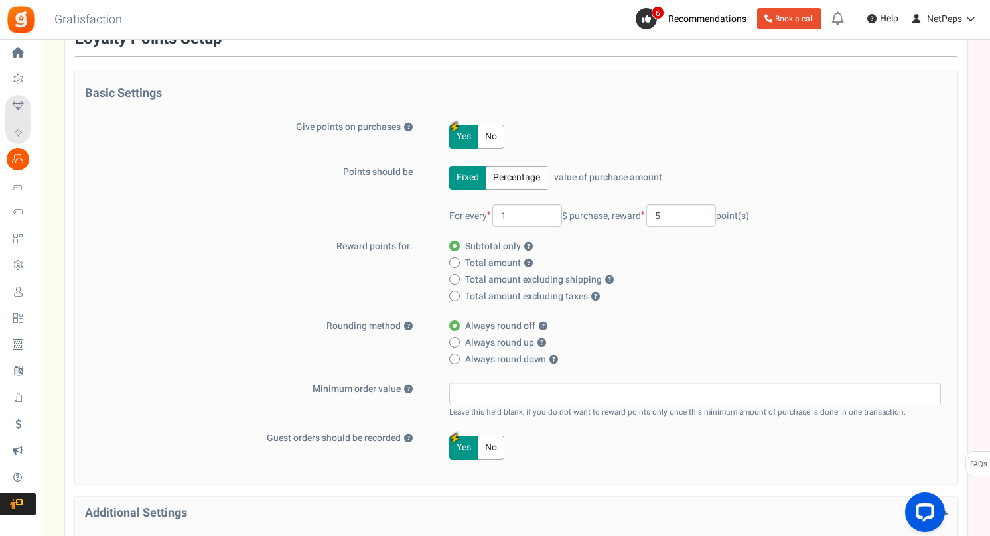
scroll to position [108, 0]
click at [187, 298] on div "Reward points for: Subtotal only ? Total amount ? Total amount excluding shippi…" at bounding box center [516, 272] width 862 height 66
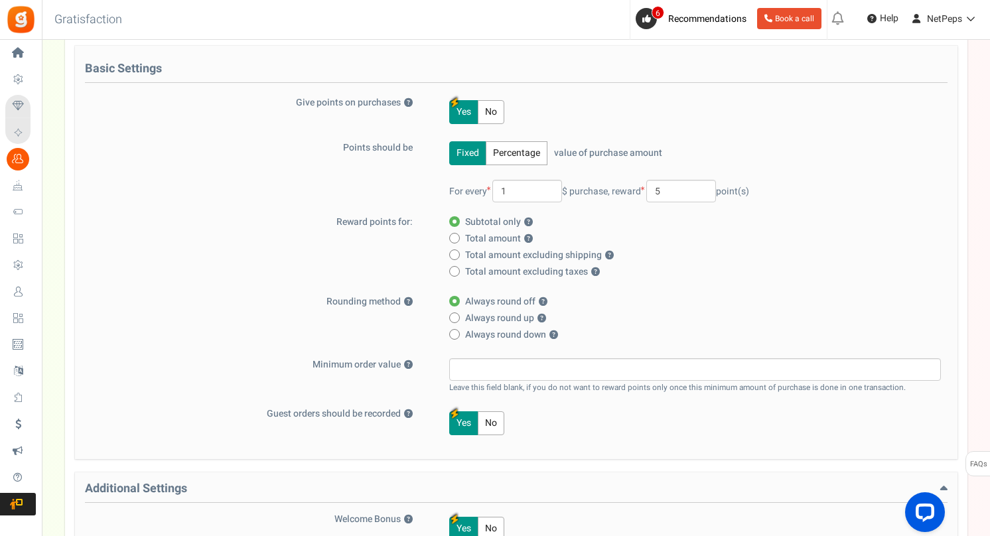
scroll to position [133, 0]
click at [454, 267] on span at bounding box center [454, 270] width 11 height 11
click at [454, 267] on input "Total amount excluding taxes ?" at bounding box center [453, 271] width 9 height 9
radio input "true"
radio input "false"
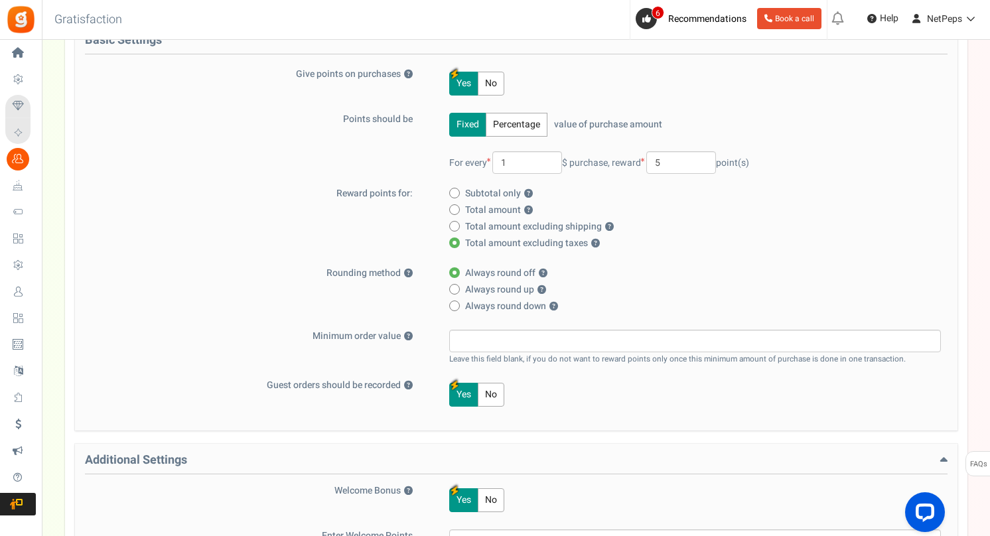
scroll to position [161, 0]
click at [454, 289] on icon at bounding box center [453, 288] width 3 height 3
click at [454, 289] on input "Always round up ?" at bounding box center [453, 289] width 9 height 9
radio input "true"
radio input "false"
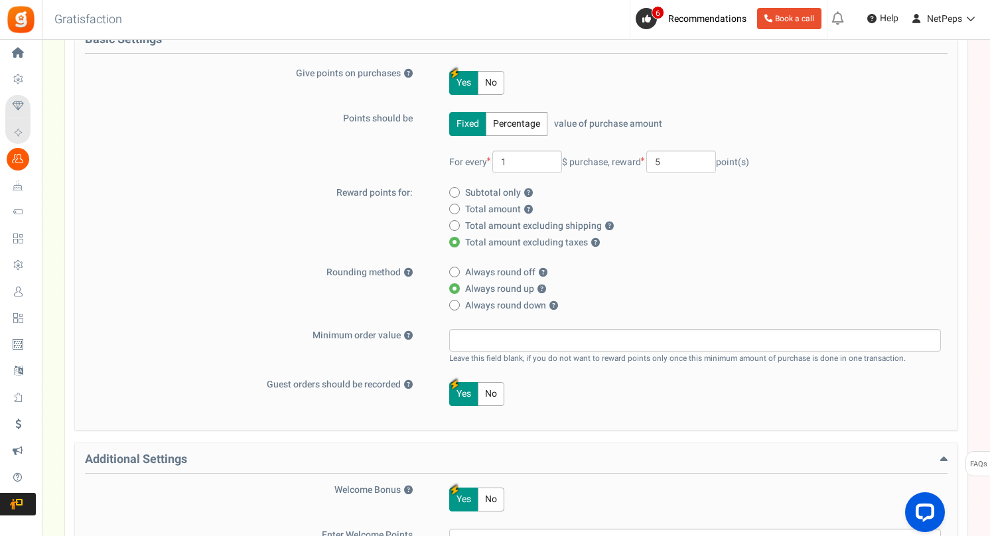
click at [408, 296] on div "Rounding method ? Always round off ? Always round up ? Always round down ? ?" at bounding box center [516, 291] width 862 height 50
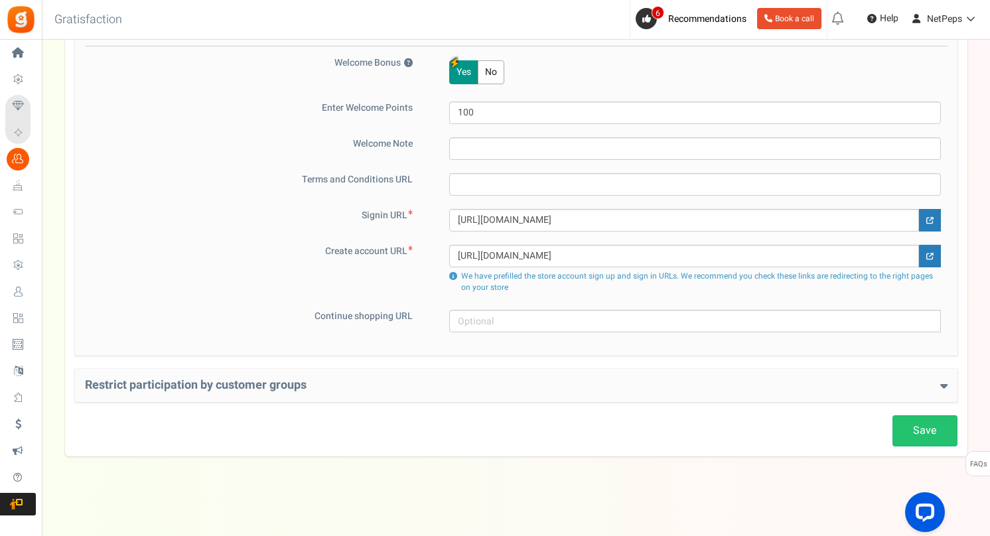
scroll to position [588, 0]
click at [914, 434] on link "Save" at bounding box center [924, 430] width 65 height 31
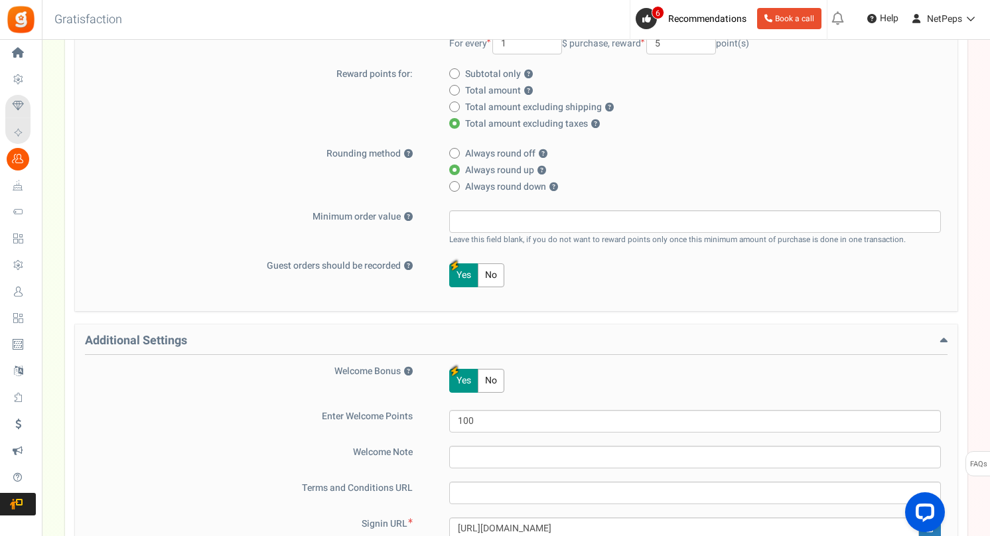
scroll to position [279, 0]
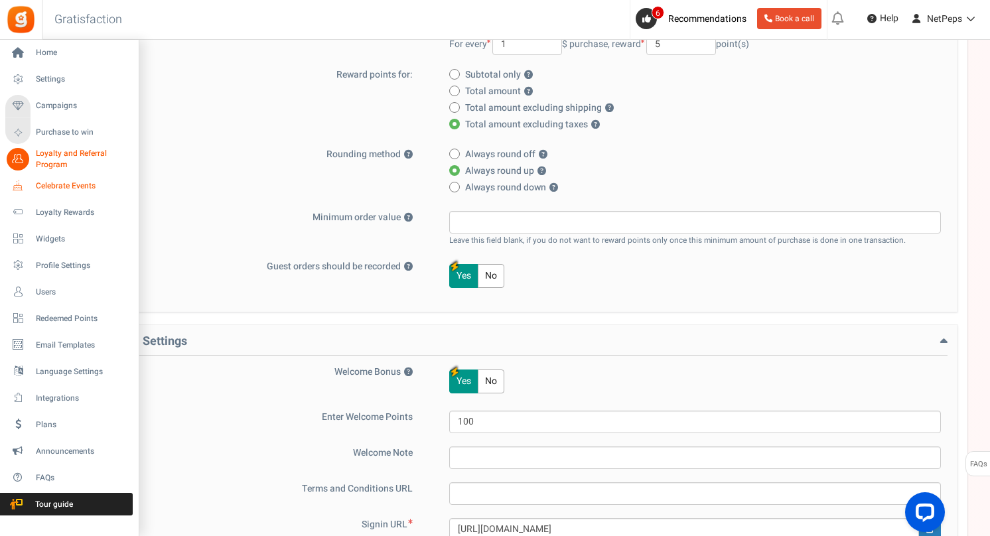
click at [42, 187] on span "Celebrate Events" at bounding box center [82, 185] width 93 height 11
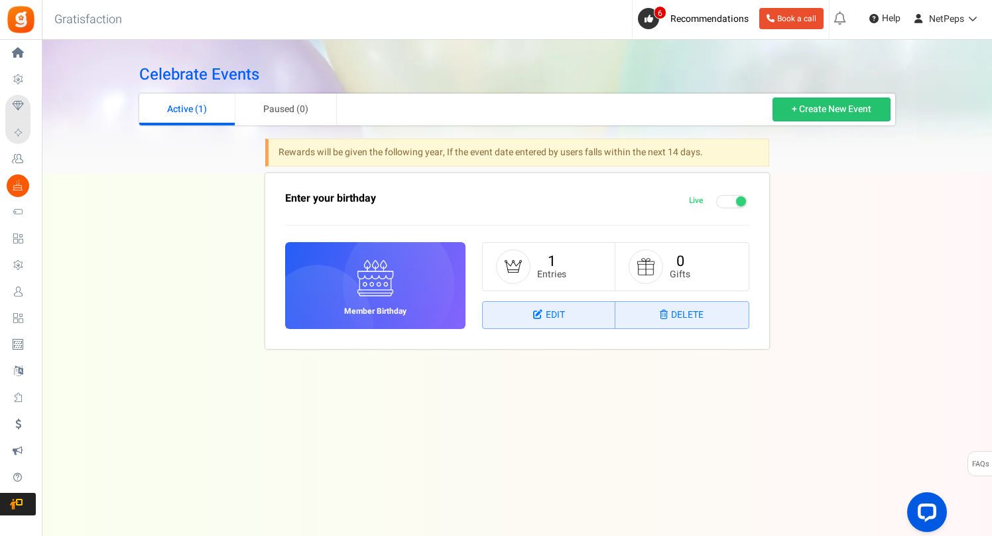
click at [224, 219] on div "Celebrate Events Active (1) Paused (0) + Create New Event Rewards will be given…" at bounding box center [517, 211] width 776 height 316
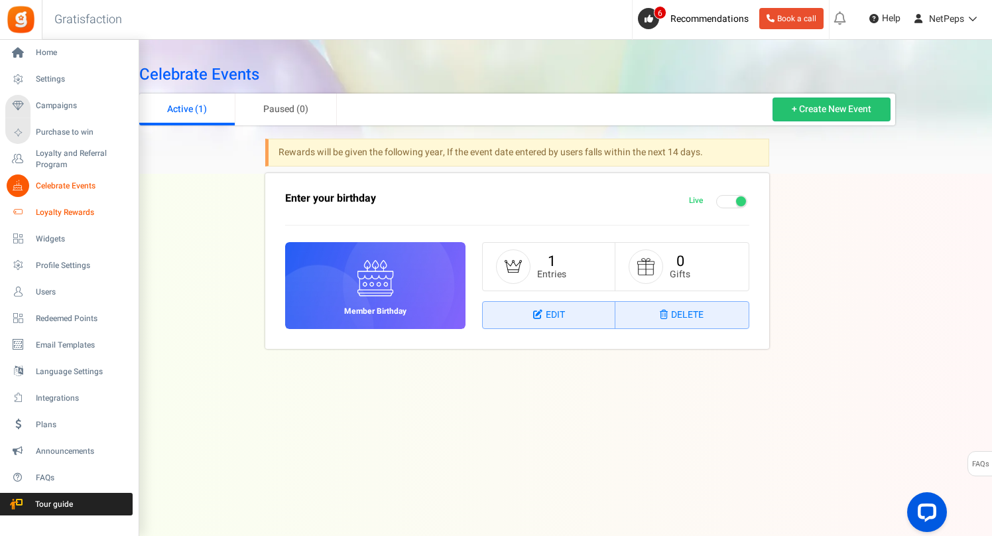
click at [46, 211] on span "Loyalty Rewards" at bounding box center [82, 212] width 93 height 11
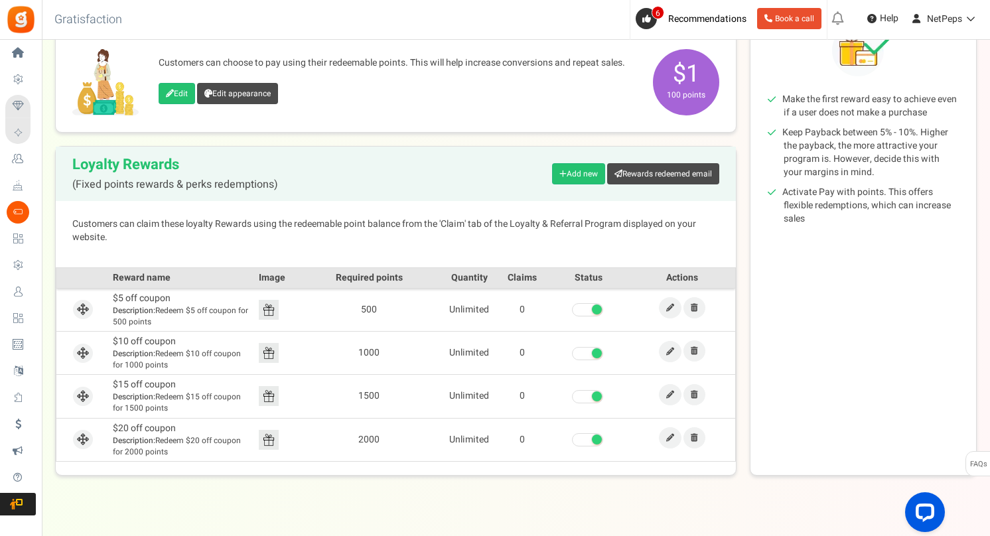
scroll to position [202, 0]
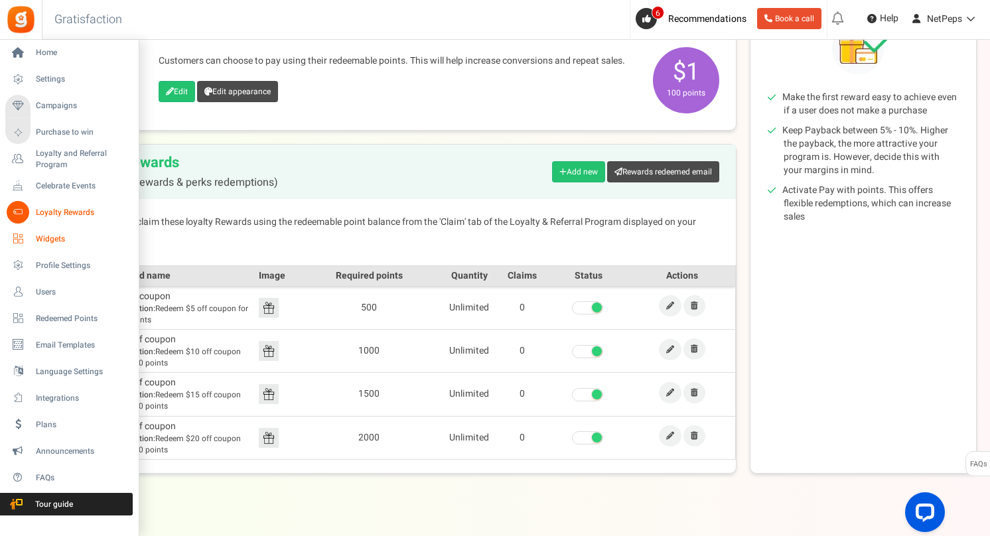
click at [36, 233] on span "Widgets" at bounding box center [82, 238] width 93 height 11
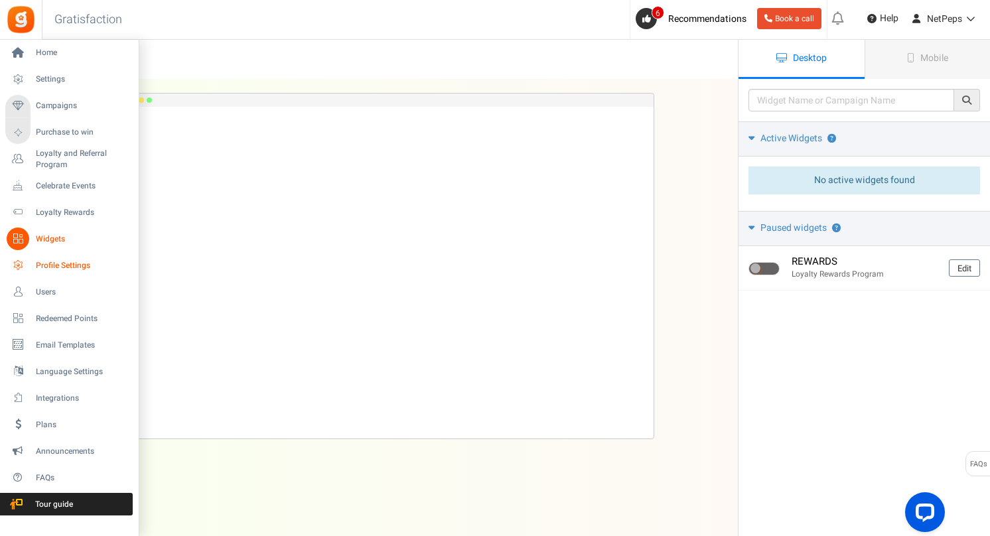
click at [46, 259] on link "Profile Settings" at bounding box center [68, 265] width 127 height 23
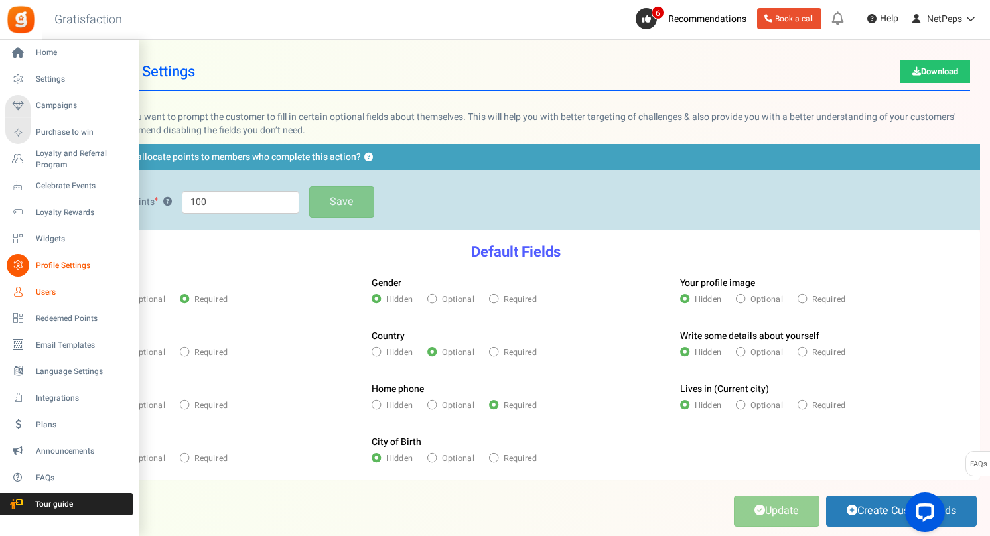
click at [47, 291] on span "Users" at bounding box center [82, 292] width 93 height 11
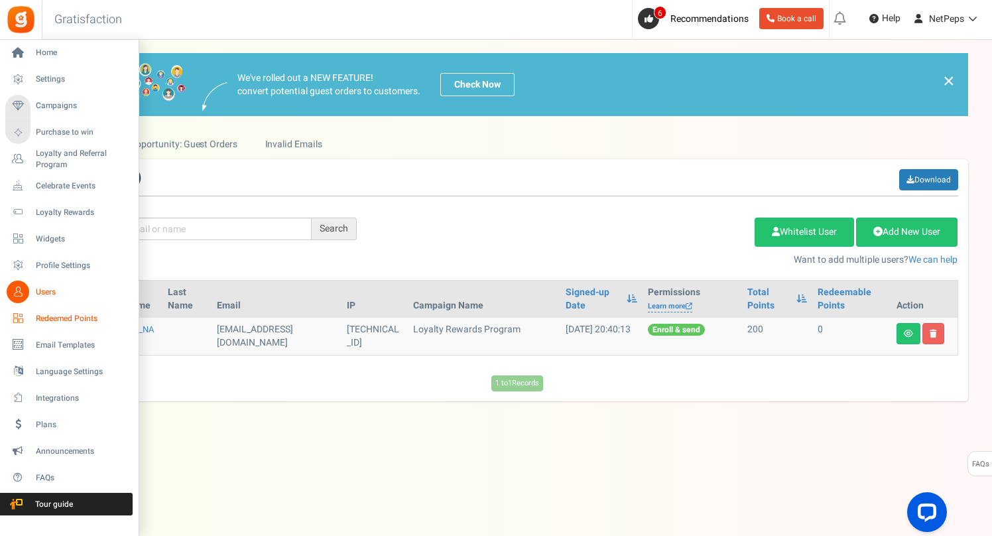
click at [47, 314] on span "Redeemed Points" at bounding box center [82, 318] width 93 height 11
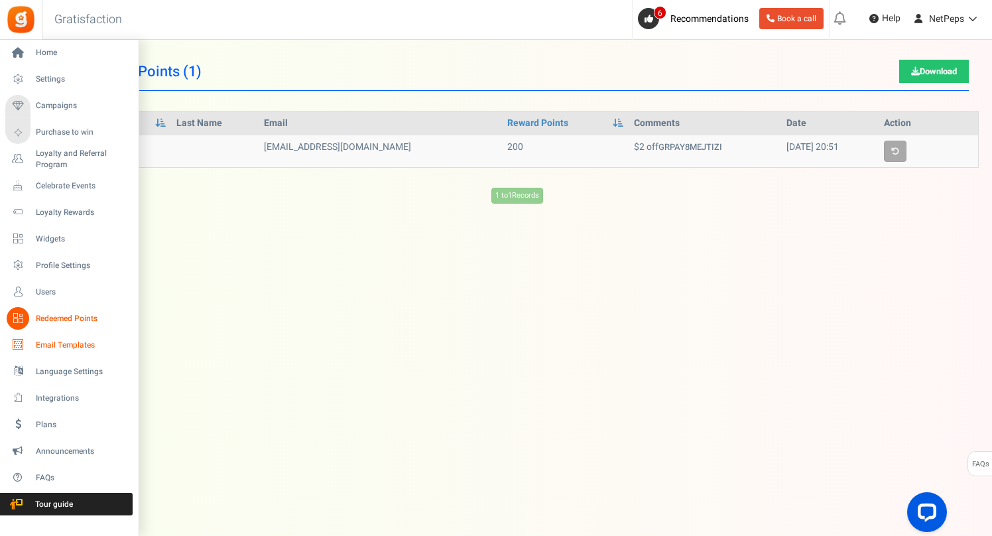
click at [49, 340] on span "Email Templates" at bounding box center [82, 345] width 93 height 11
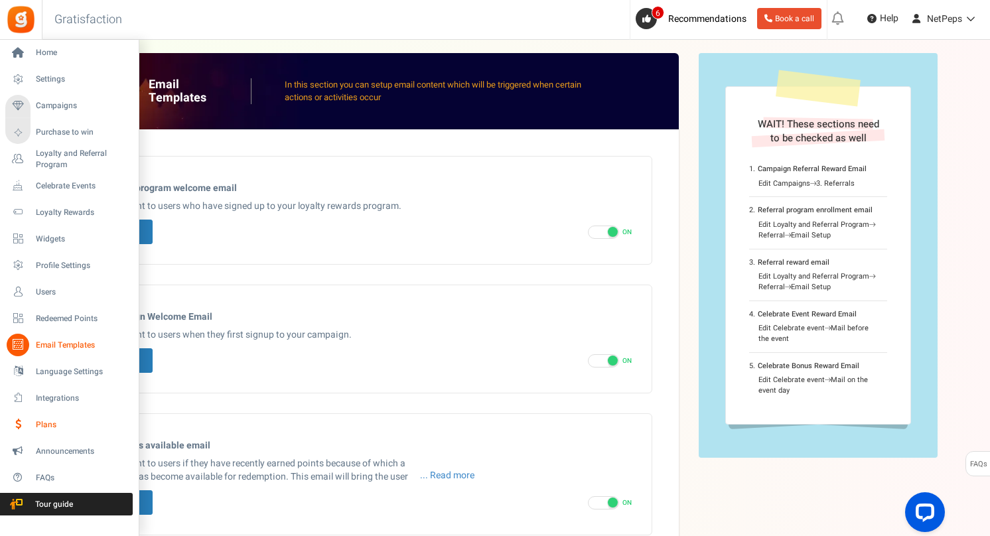
click at [42, 421] on span "Plans" at bounding box center [82, 424] width 93 height 11
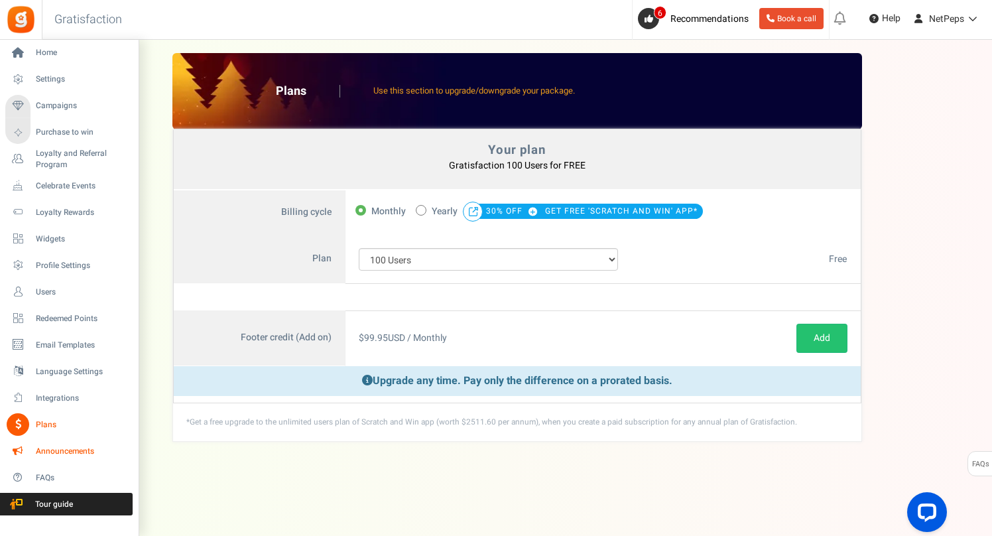
click at [40, 444] on link "Announcements" at bounding box center [68, 451] width 127 height 23
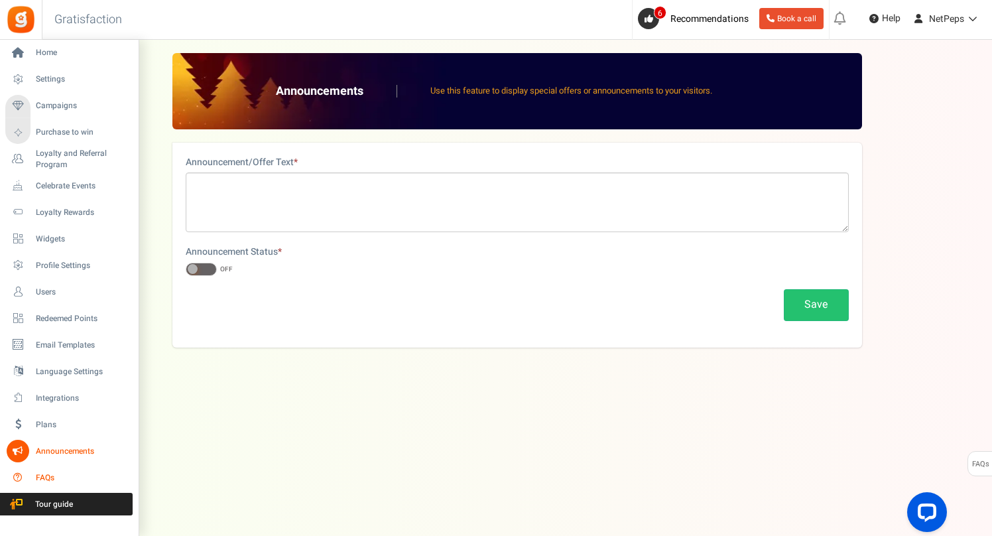
click at [46, 472] on span "FAQs" at bounding box center [82, 477] width 93 height 11
